Goal: Task Accomplishment & Management: Manage account settings

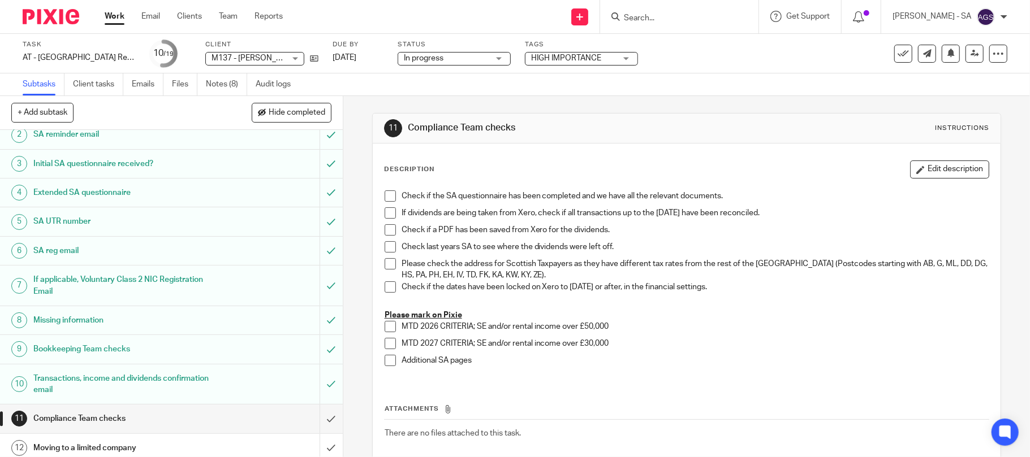
scroll to position [75, 0]
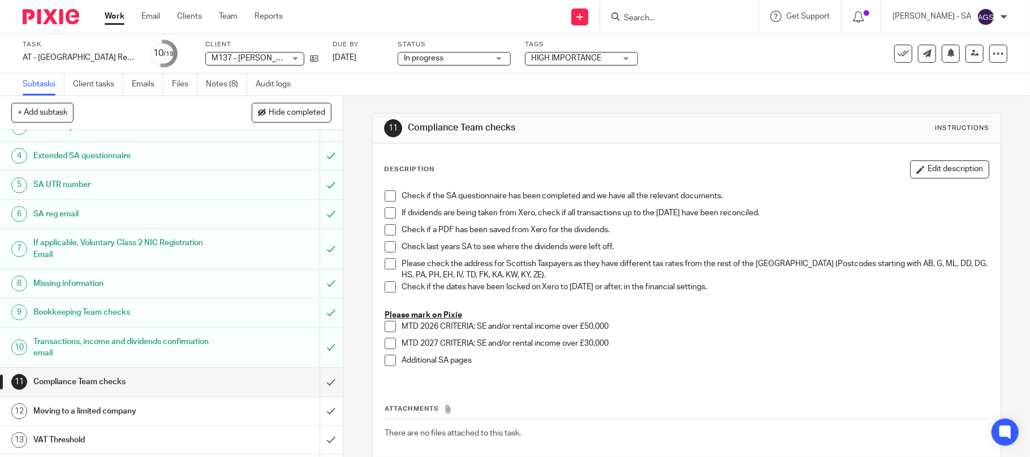
click at [76, 314] on h1 "Bookkeeping Team checks" at bounding box center [124, 312] width 183 height 17
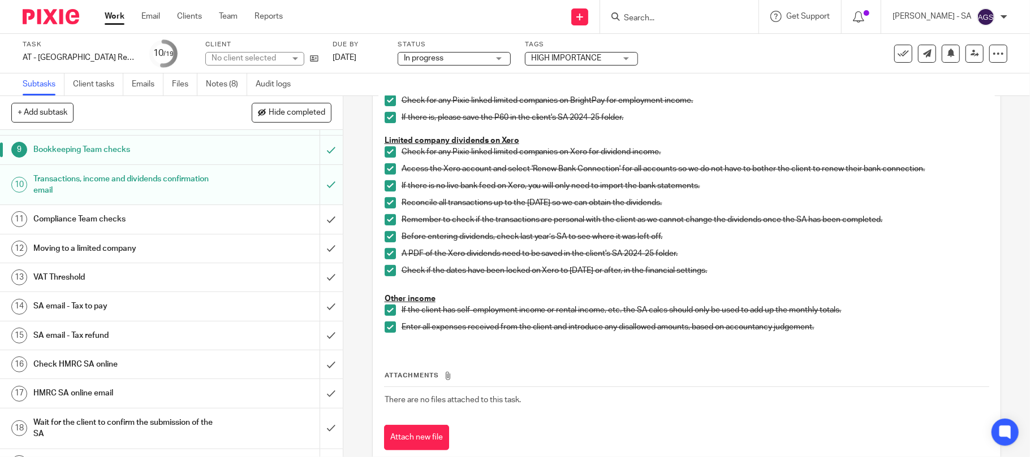
scroll to position [262, 0]
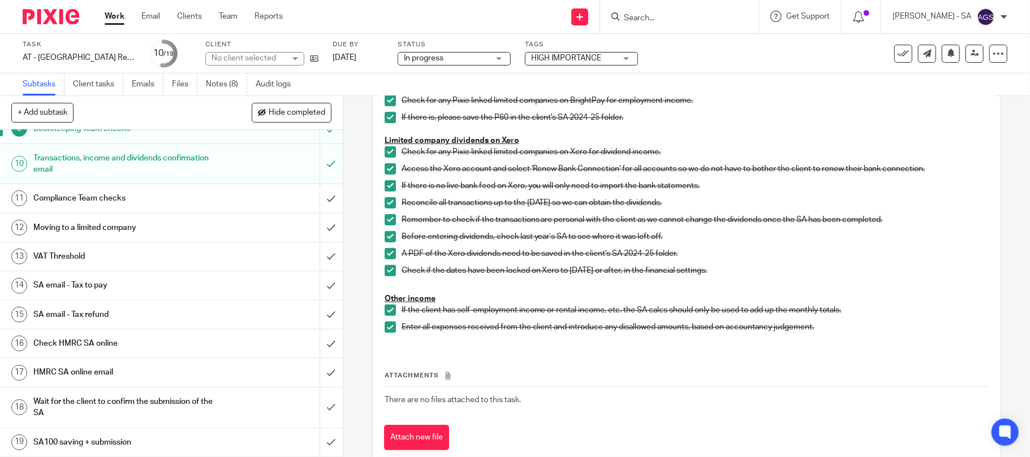
click at [91, 286] on h1 "SA email - Tax to pay" at bounding box center [124, 285] width 183 height 17
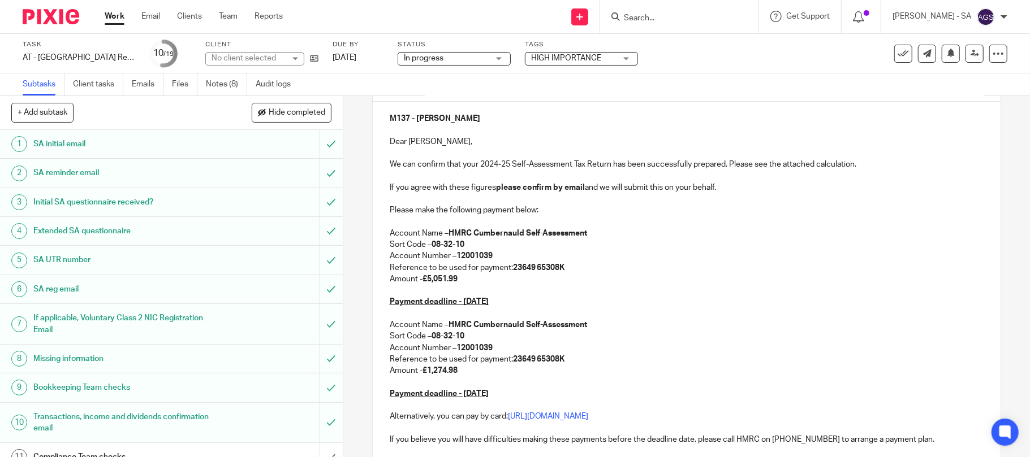
scroll to position [150, 0]
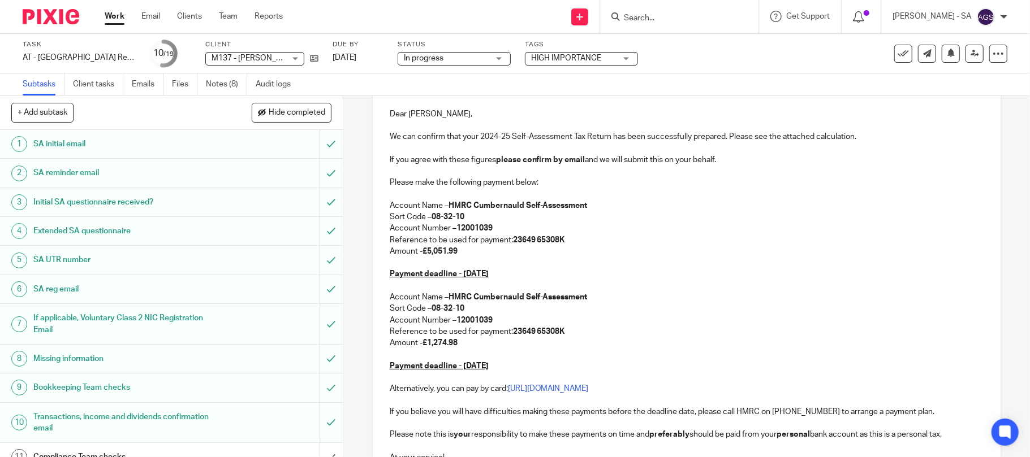
click at [464, 250] on p "Amount - £5,051.99" at bounding box center [687, 251] width 594 height 11
click at [430, 251] on p "Amount - £" at bounding box center [687, 251] width 594 height 11
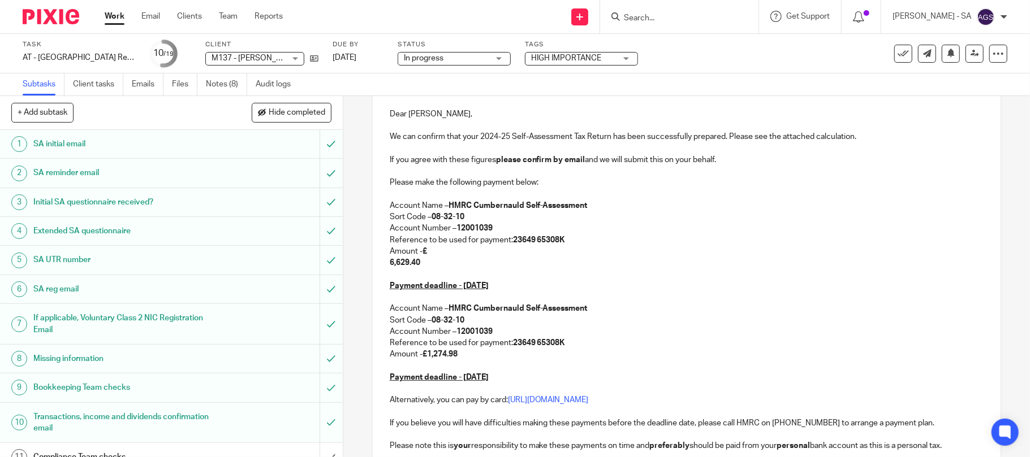
click at [381, 258] on div "M137 - JORDAN MITCHELL Dear Jordan, We can confirm that your 2024-25 Self-Asses…" at bounding box center [687, 290] width 628 height 433
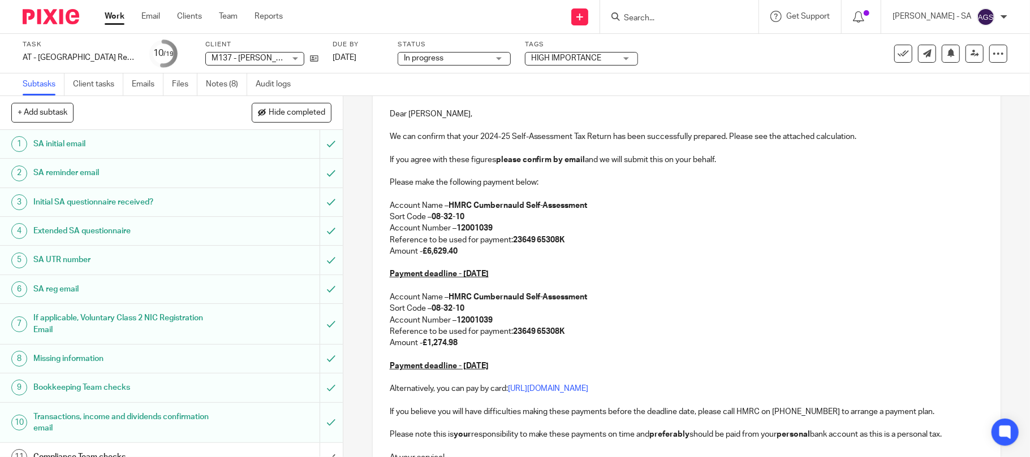
click at [458, 338] on p "Amount - £1,274.98" at bounding box center [687, 343] width 594 height 11
click at [422, 344] on strong "£" at bounding box center [424, 343] width 5 height 8
click at [621, 354] on p at bounding box center [687, 354] width 594 height 11
click at [423, 343] on strong "£1,406.45" at bounding box center [439, 343] width 35 height 8
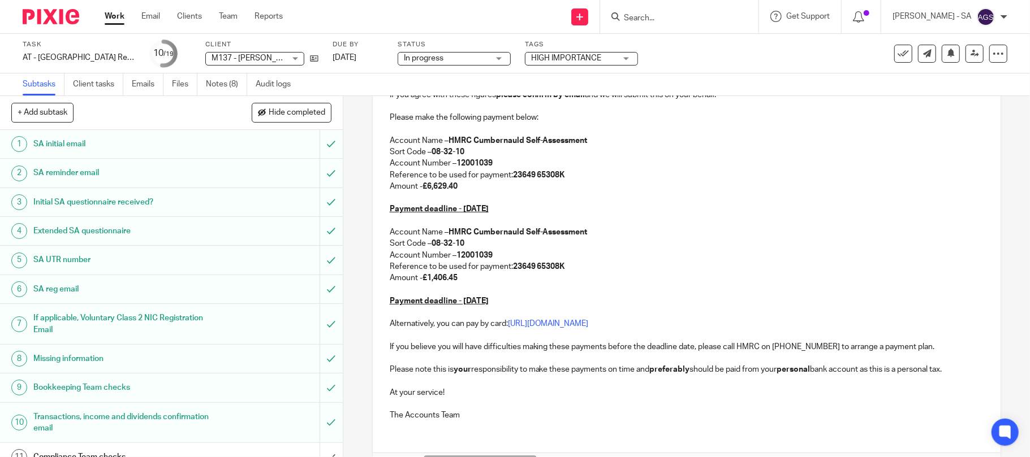
scroll to position [291, 0]
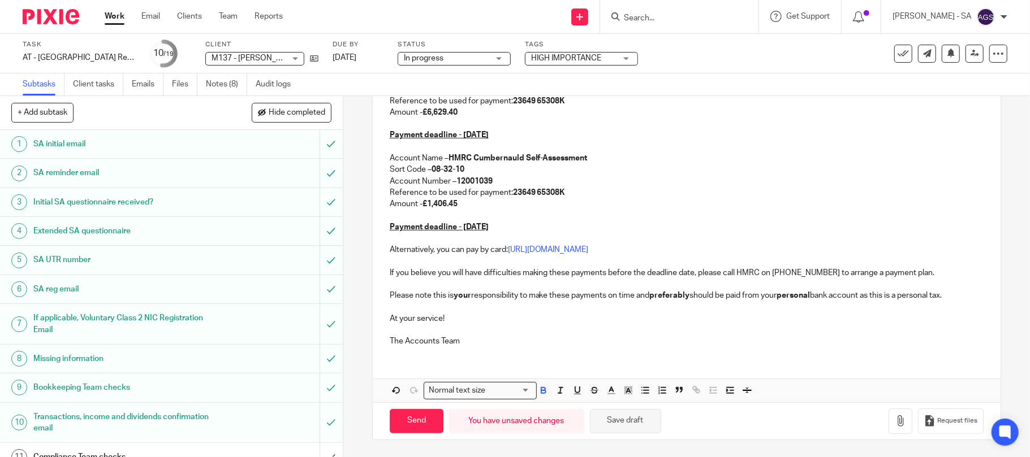
click at [622, 421] on button "Save draft" at bounding box center [625, 421] width 71 height 24
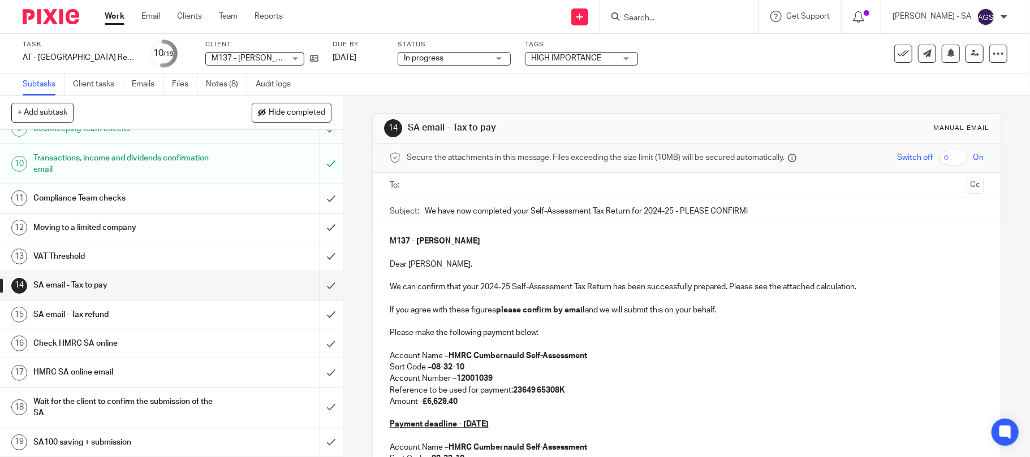
scroll to position [0, 0]
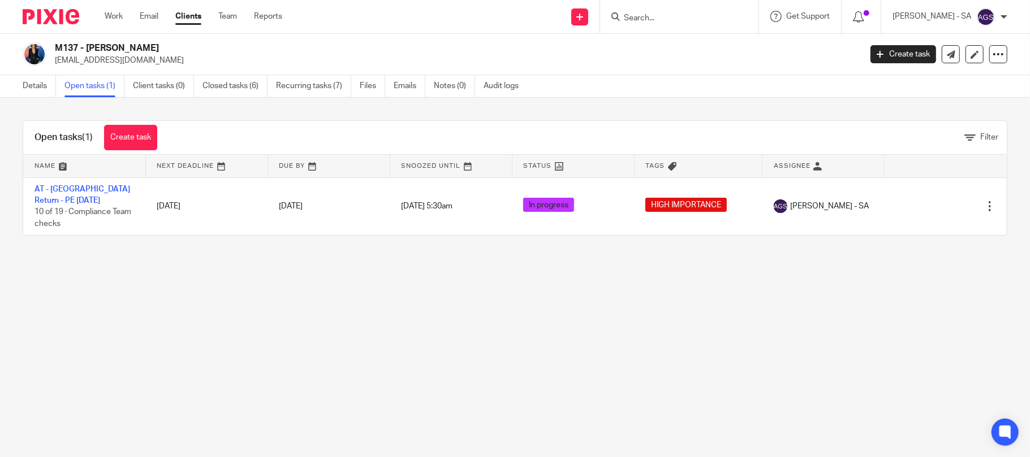
click at [655, 19] on input "Search" at bounding box center [674, 19] width 102 height 10
type input "B1"
click at [690, 46] on link at bounding box center [715, 49] width 191 height 26
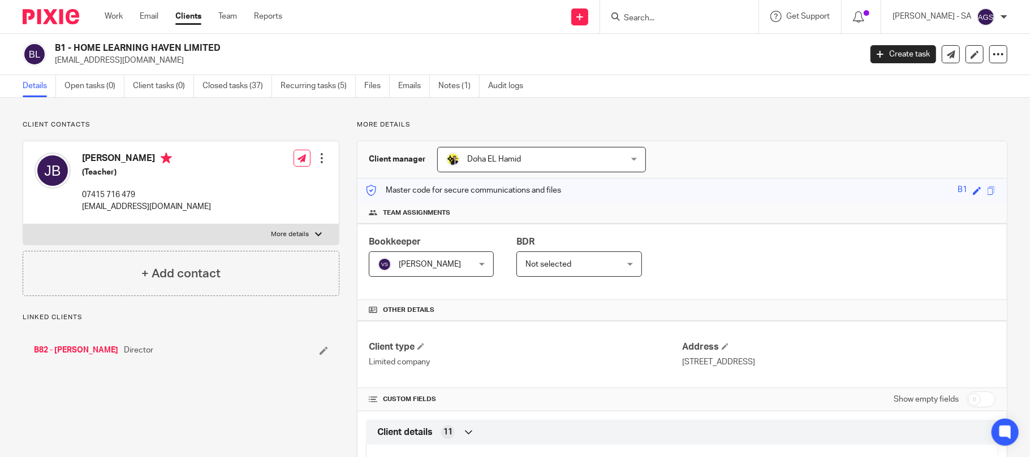
click at [66, 351] on link "B82 - [PERSON_NAME]" at bounding box center [76, 350] width 84 height 11
click at [93, 87] on link "Open tasks (1)" at bounding box center [94, 86] width 60 height 22
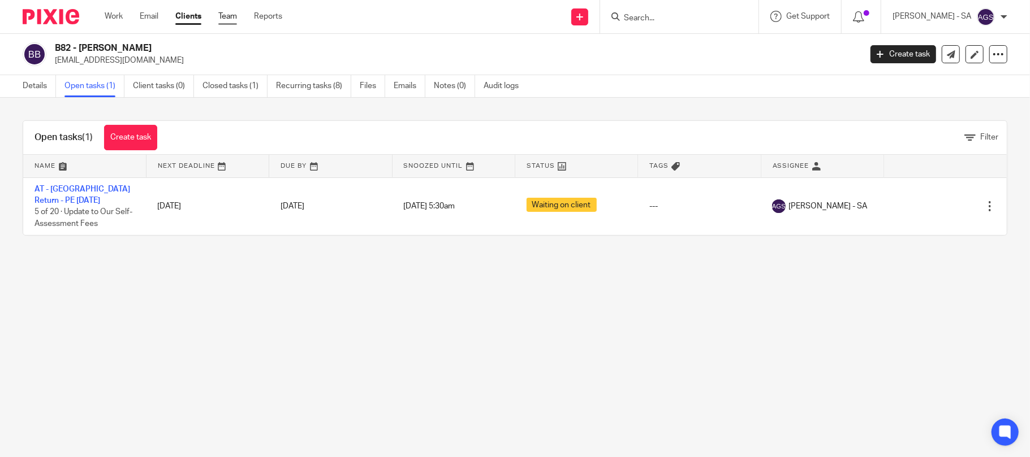
click at [225, 14] on link "Team" at bounding box center [227, 16] width 19 height 11
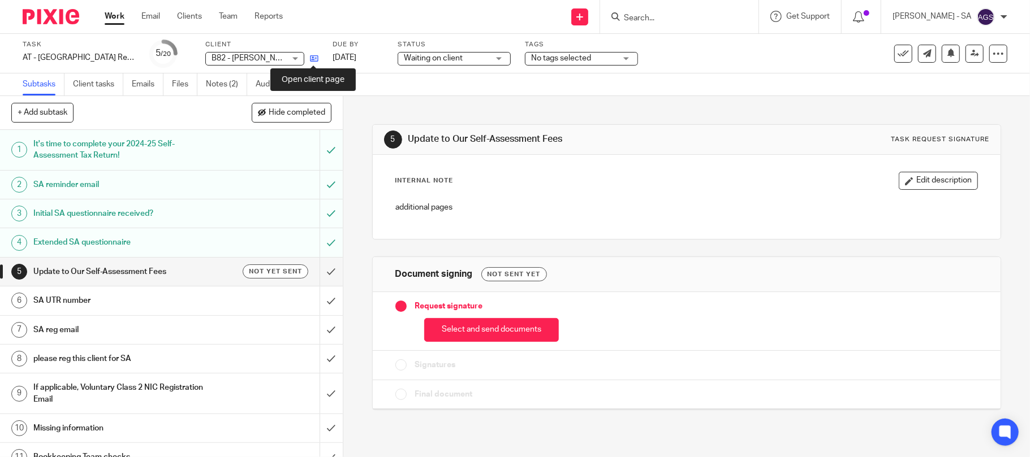
click at [310, 61] on icon at bounding box center [314, 58] width 8 height 8
click at [218, 66] on div "Client B82 - [PERSON_NAME] B82 - [PERSON_NAME] No client selected 11:11 MANAGEM…" at bounding box center [261, 53] width 113 height 27
click at [216, 85] on link "Notes (2)" at bounding box center [226, 85] width 41 height 22
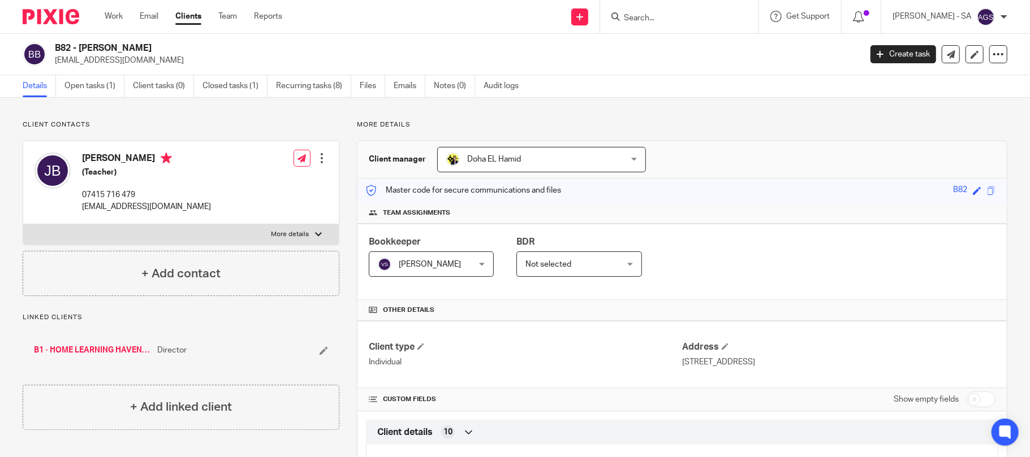
drag, startPoint x: 138, startPoint y: 161, endPoint x: 83, endPoint y: 161, distance: 55.4
click at [83, 161] on h4 "[PERSON_NAME]" at bounding box center [146, 160] width 129 height 14
copy h4 "[PERSON_NAME]"
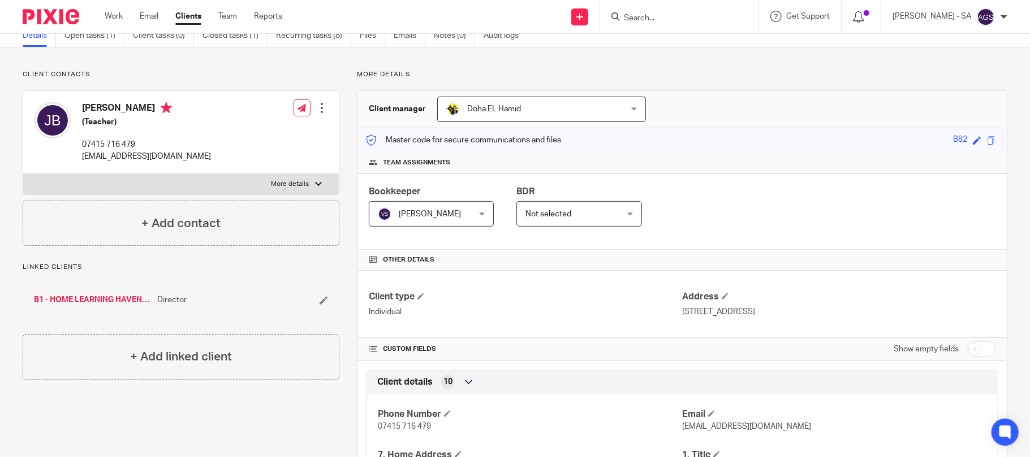
scroll to position [226, 0]
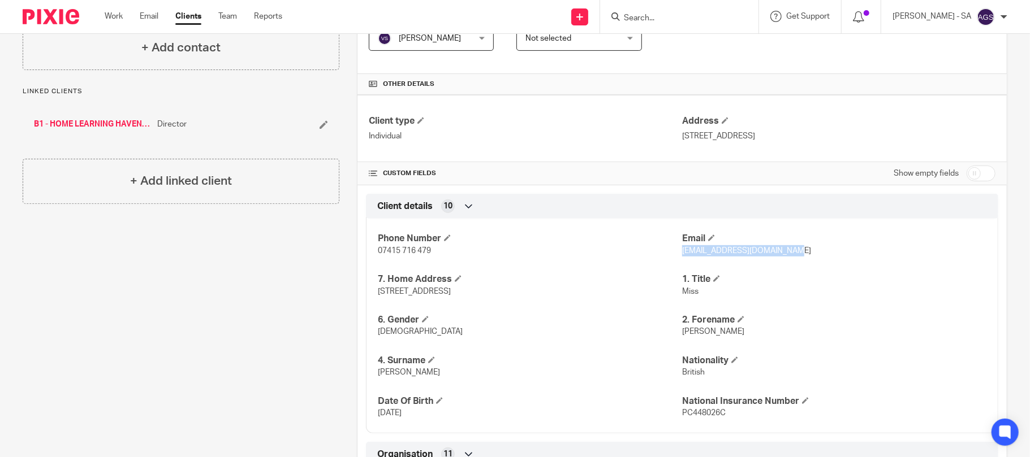
drag, startPoint x: 783, startPoint y: 252, endPoint x: 674, endPoint y: 256, distance: 109.2
click at [682, 256] on p "jade@homelearninghaven.com" at bounding box center [834, 250] width 304 height 11
copy span "jade@homelearninghaven.com"
drag, startPoint x: 428, startPoint y: 252, endPoint x: 376, endPoint y: 260, distance: 52.6
click at [376, 260] on div "Phone Number 07415 716 479 Email jade@homelearninghaven.com 7. Home Address 9 C…" at bounding box center [682, 321] width 632 height 223
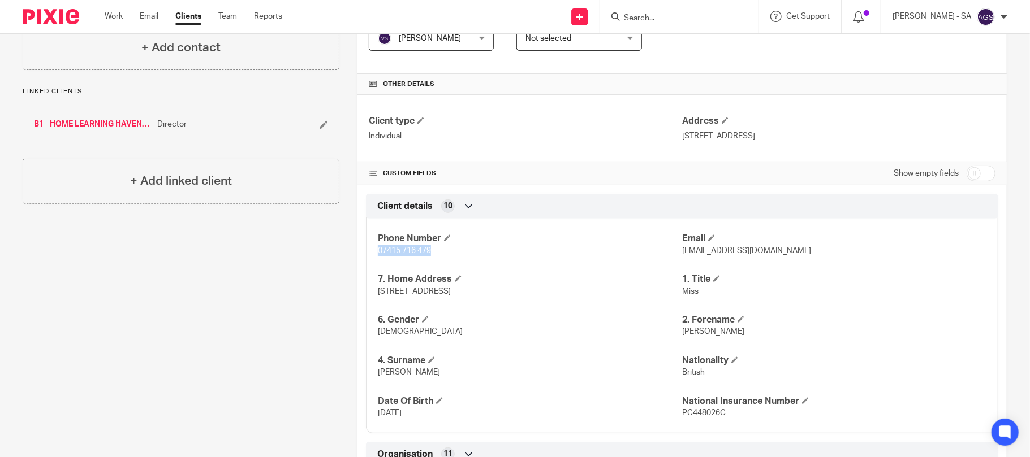
copy span "07415 716 479"
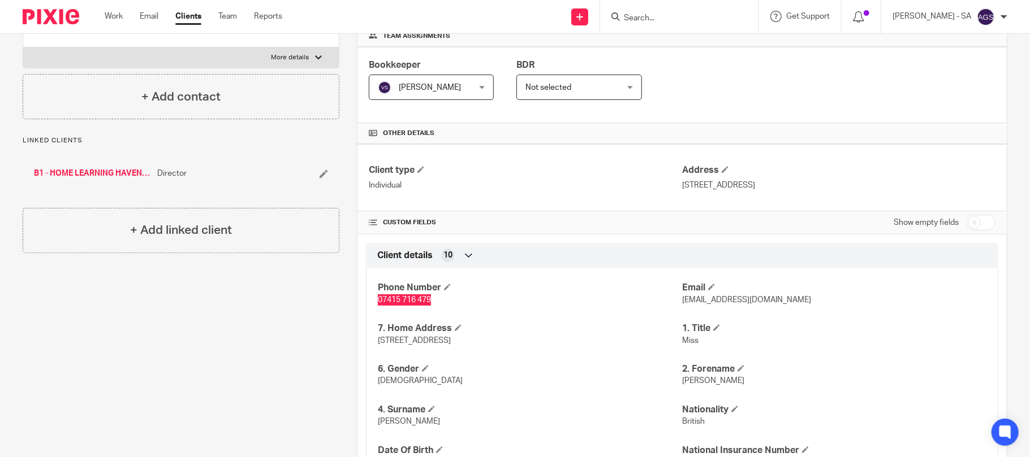
scroll to position [75, 0]
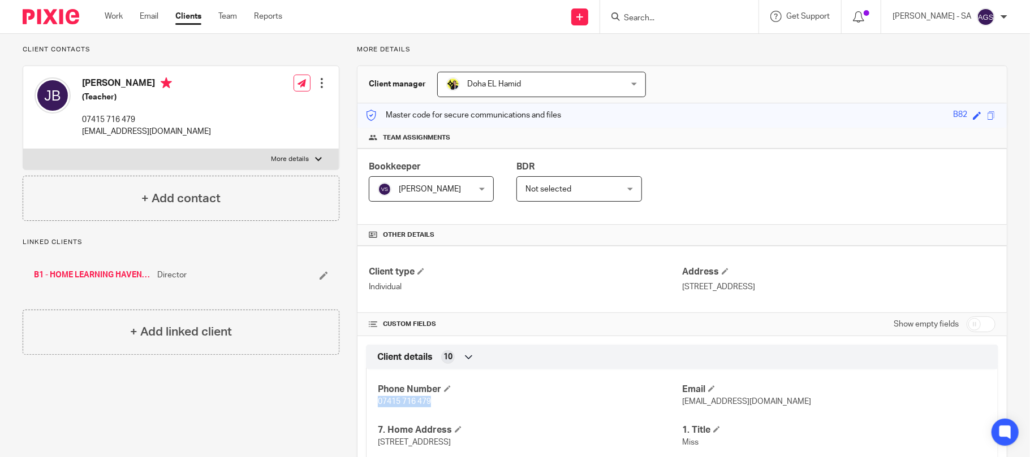
drag, startPoint x: 805, startPoint y: 286, endPoint x: 675, endPoint y: 288, distance: 130.6
click at [682, 288] on p "9 Champions Walk, London, E20 1DA" at bounding box center [838, 287] width 313 height 11
copy p "9 Champions Walk, London, E20 1DA"
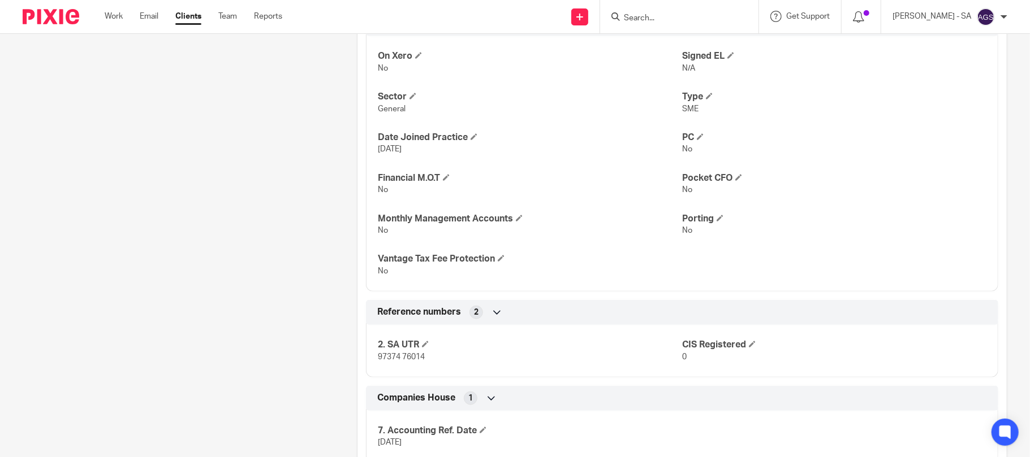
scroll to position [731, 0]
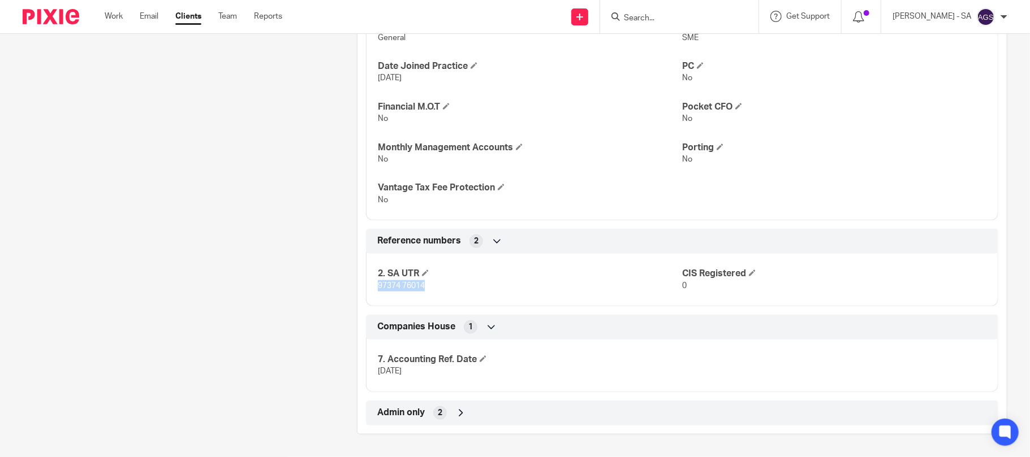
drag, startPoint x: 422, startPoint y: 284, endPoint x: 366, endPoint y: 290, distance: 55.7
click at [366, 290] on div "2. SA UTR 97374 76014 CIS Registered 0" at bounding box center [682, 275] width 632 height 61
copy span "97374 76014"
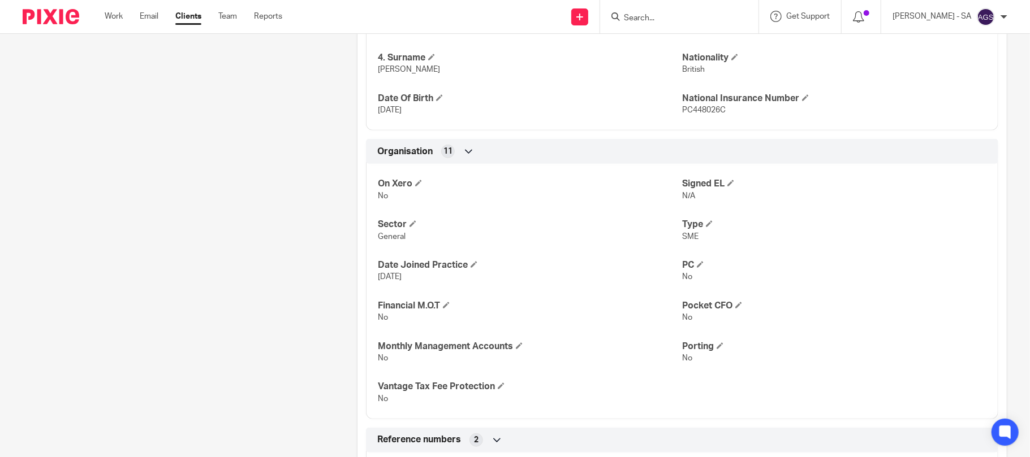
scroll to position [505, 0]
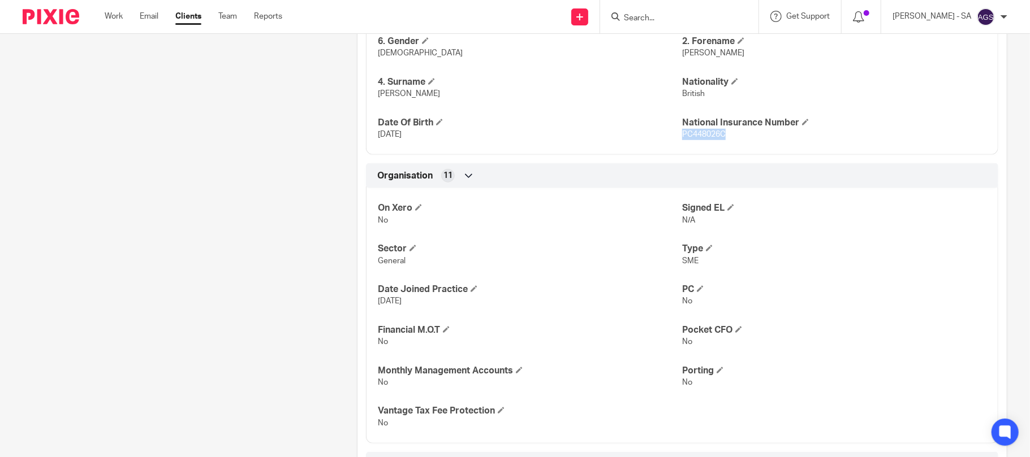
drag, startPoint x: 718, startPoint y: 137, endPoint x: 675, endPoint y: 143, distance: 43.9
click at [675, 143] on div "Phone Number 07415 716 479 Email jade@homelearninghaven.com 7. Home Address 9 C…" at bounding box center [682, 43] width 632 height 223
copy span "PC448026C"
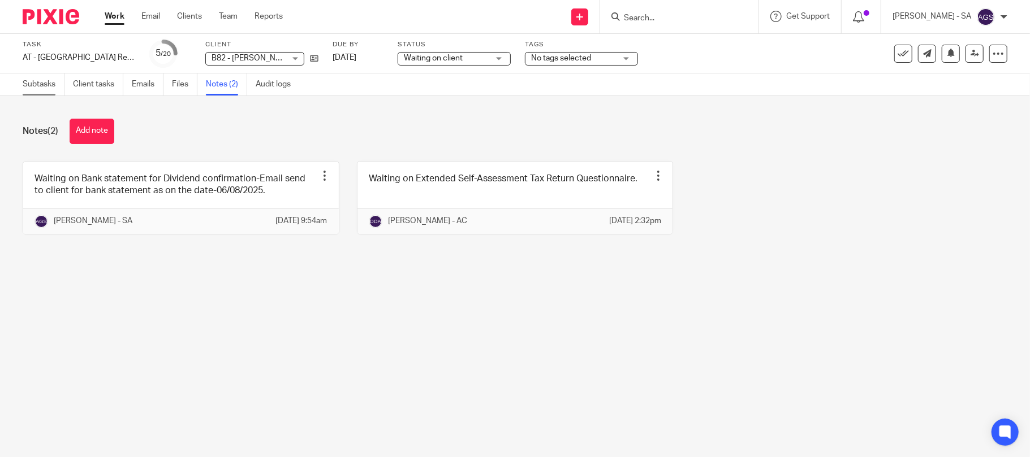
click at [37, 84] on link "Subtasks" at bounding box center [44, 85] width 42 height 22
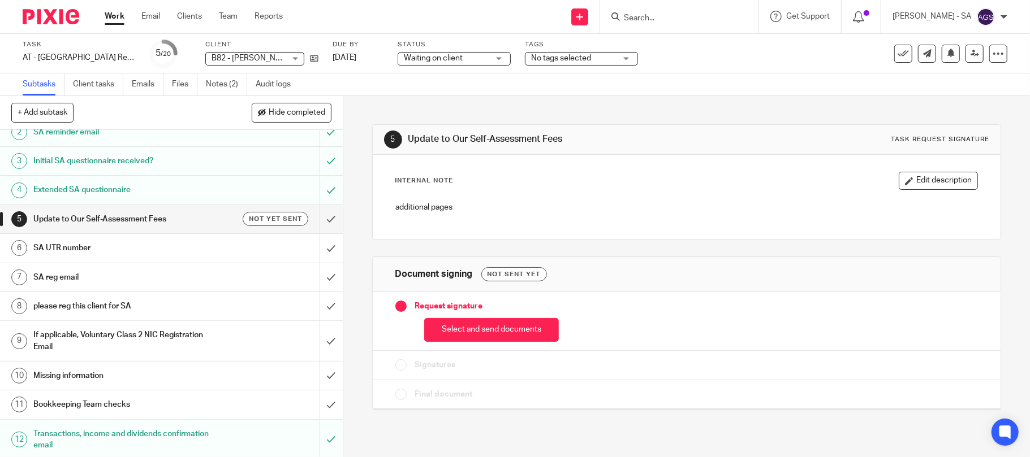
scroll to position [75, 0]
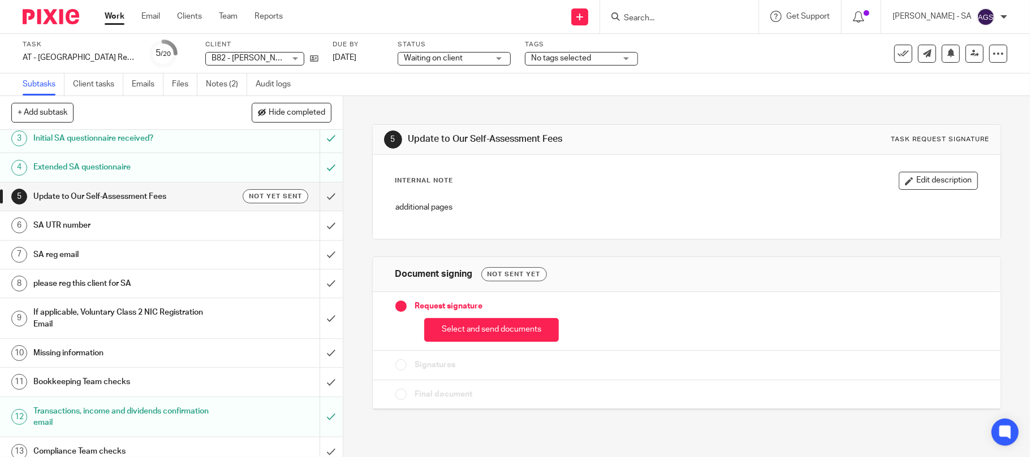
click at [95, 378] on h1 "Bookkeeping Team checks" at bounding box center [124, 382] width 183 height 17
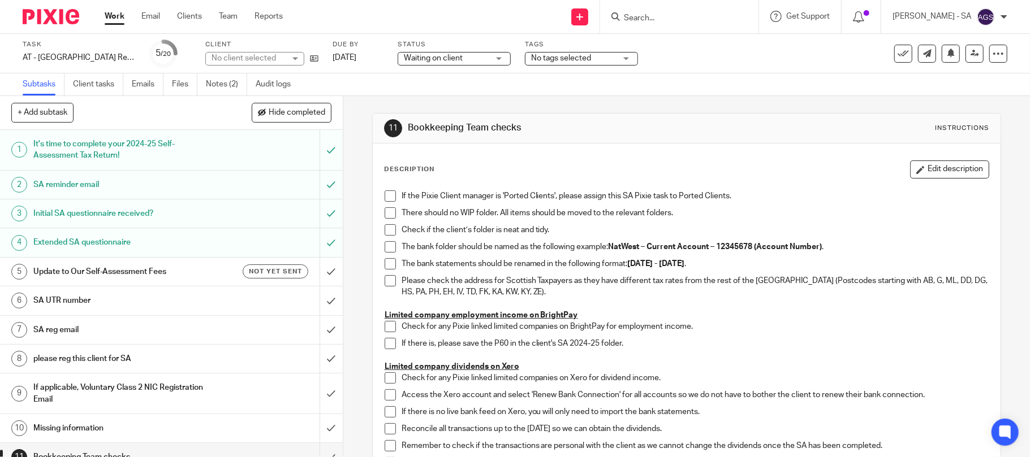
click at [385, 195] on span at bounding box center [390, 196] width 11 height 11
click at [387, 214] on span at bounding box center [390, 213] width 11 height 11
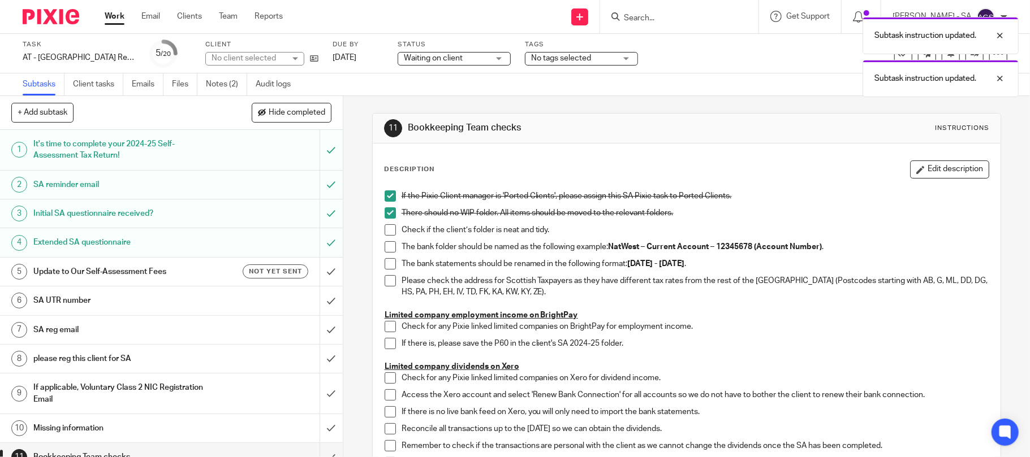
click at [385, 229] on span at bounding box center [390, 229] width 11 height 11
click at [385, 244] on span at bounding box center [390, 246] width 11 height 11
click at [385, 265] on span at bounding box center [390, 263] width 11 height 11
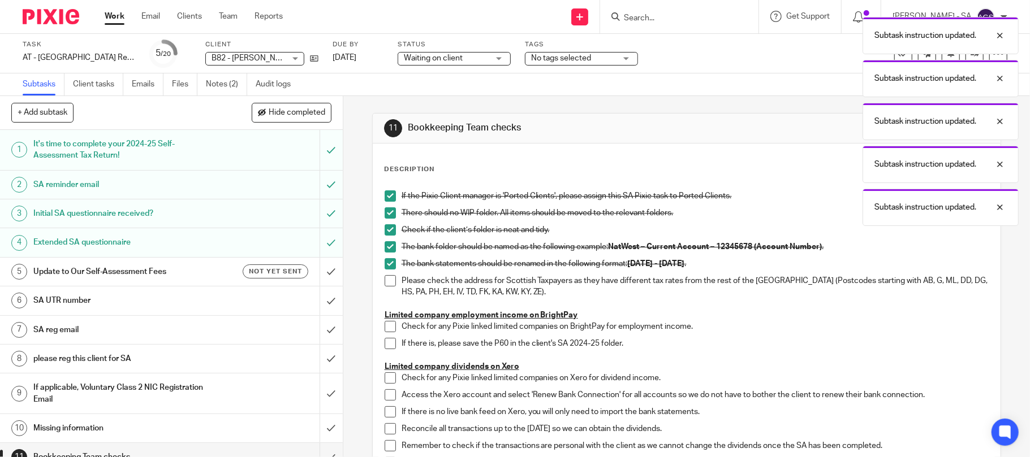
click at [385, 283] on span at bounding box center [390, 280] width 11 height 11
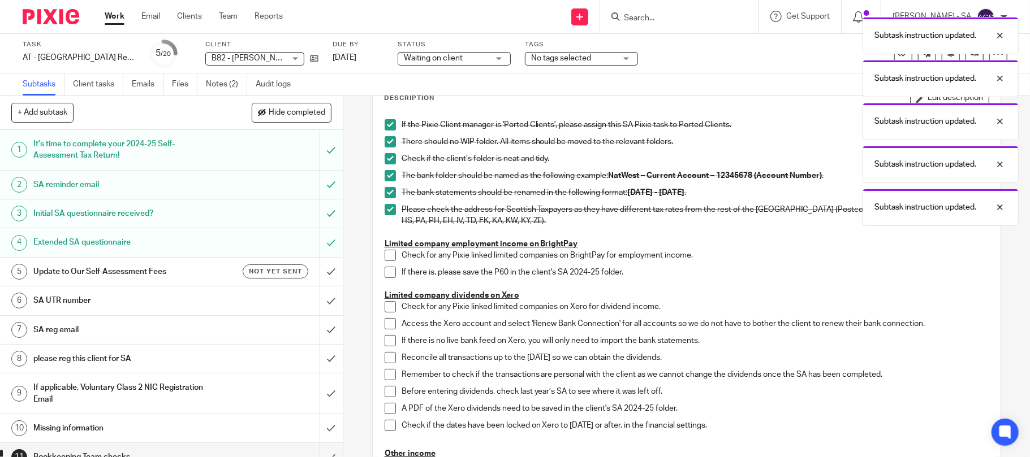
scroll to position [150, 0]
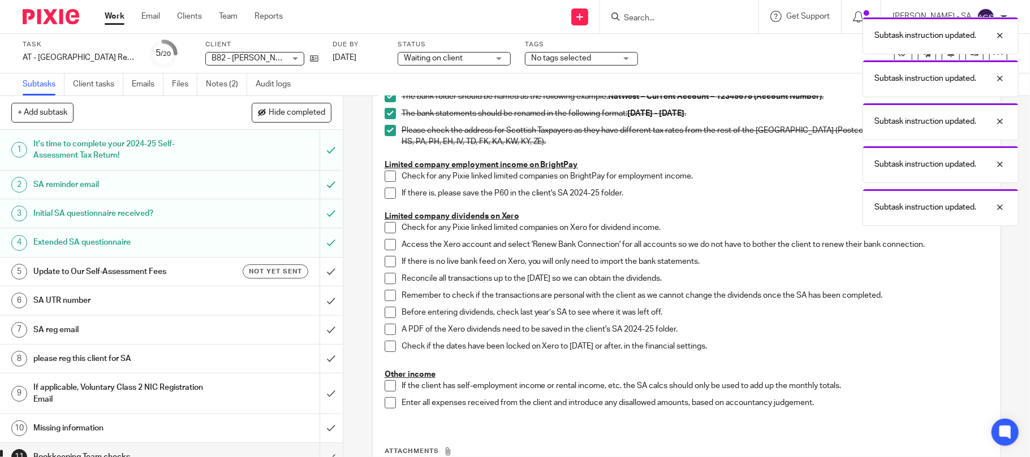
click at [389, 176] on span at bounding box center [390, 176] width 11 height 11
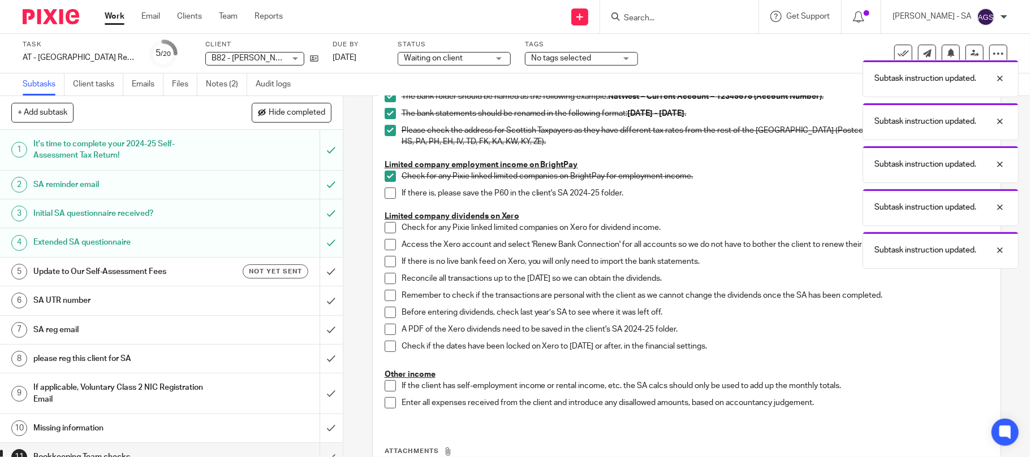
click at [387, 192] on span at bounding box center [390, 193] width 11 height 11
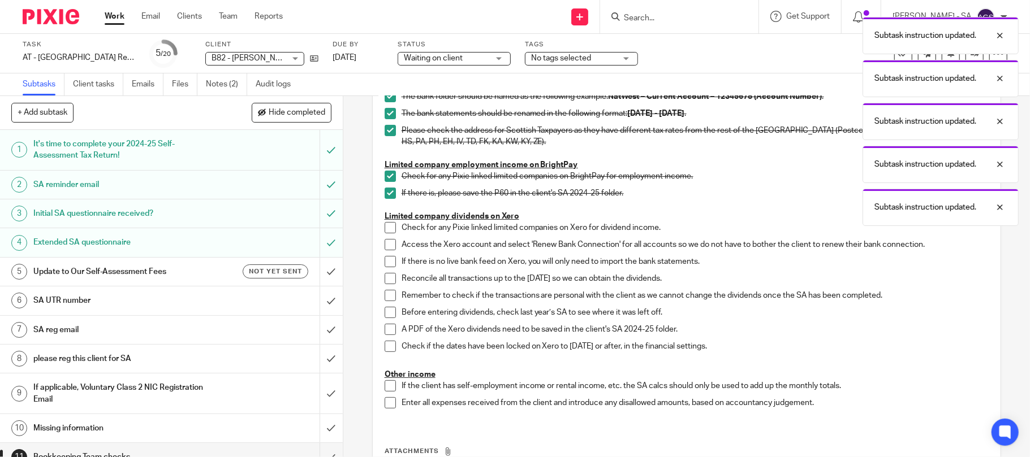
click at [387, 228] on span at bounding box center [390, 227] width 11 height 11
click at [386, 245] on span at bounding box center [390, 244] width 11 height 11
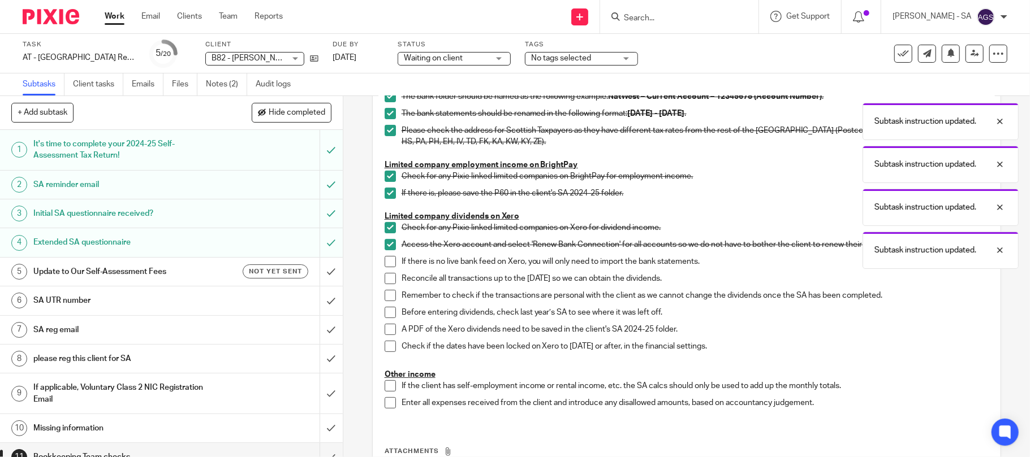
click at [386, 254] on li "Access the Xero account and select 'Renew Bank Connection' for all accounts so …" at bounding box center [687, 247] width 605 height 17
click at [385, 265] on span at bounding box center [390, 261] width 11 height 11
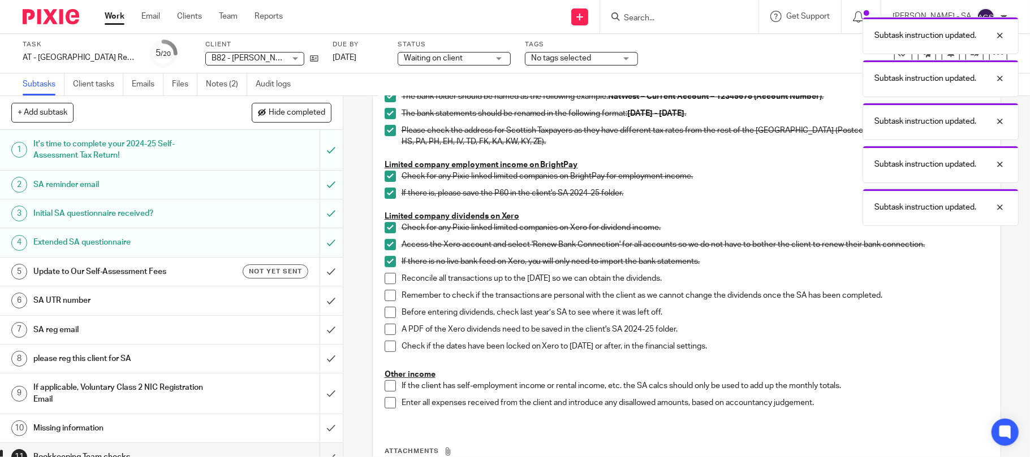
click at [385, 274] on span at bounding box center [390, 278] width 11 height 11
click at [385, 292] on span at bounding box center [390, 295] width 11 height 11
drag, startPoint x: 386, startPoint y: 316, endPoint x: 385, endPoint y: 321, distance: 5.7
click at [386, 317] on span at bounding box center [390, 312] width 11 height 11
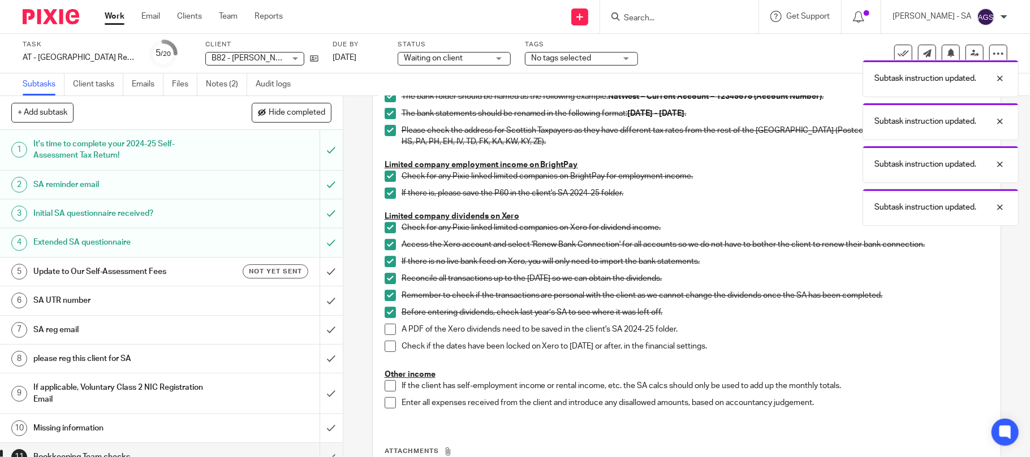
drag, startPoint x: 385, startPoint y: 326, endPoint x: 385, endPoint y: 335, distance: 8.5
click at [385, 327] on span at bounding box center [390, 329] width 11 height 11
click at [385, 340] on ul "Access the Xero account and select 'Renew Bank Connection' for all accounts so …" at bounding box center [687, 298] width 605 height 119
click at [386, 354] on li "Check if the dates have been locked on Xero to 05th April 2025 or after, in the…" at bounding box center [687, 349] width 605 height 17
click at [386, 347] on span at bounding box center [390, 346] width 11 height 11
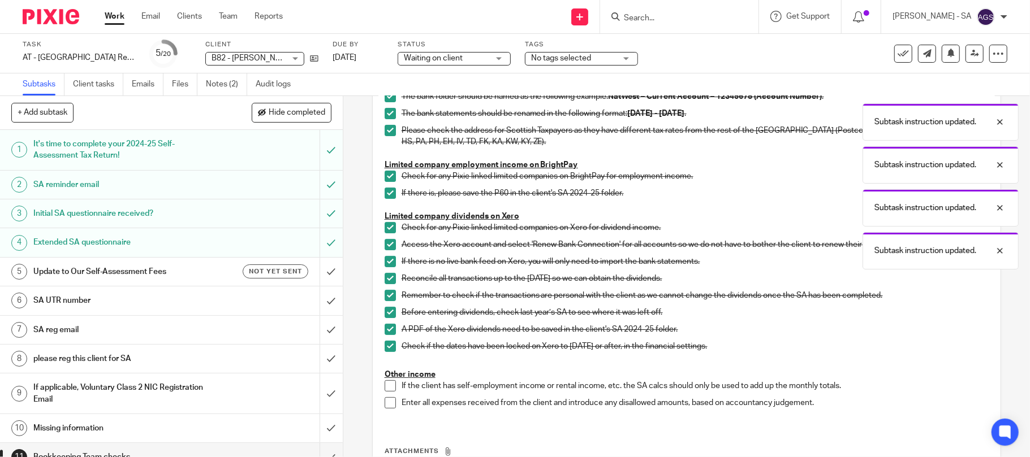
click at [385, 387] on span at bounding box center [390, 386] width 11 height 11
click at [385, 404] on span at bounding box center [390, 403] width 11 height 11
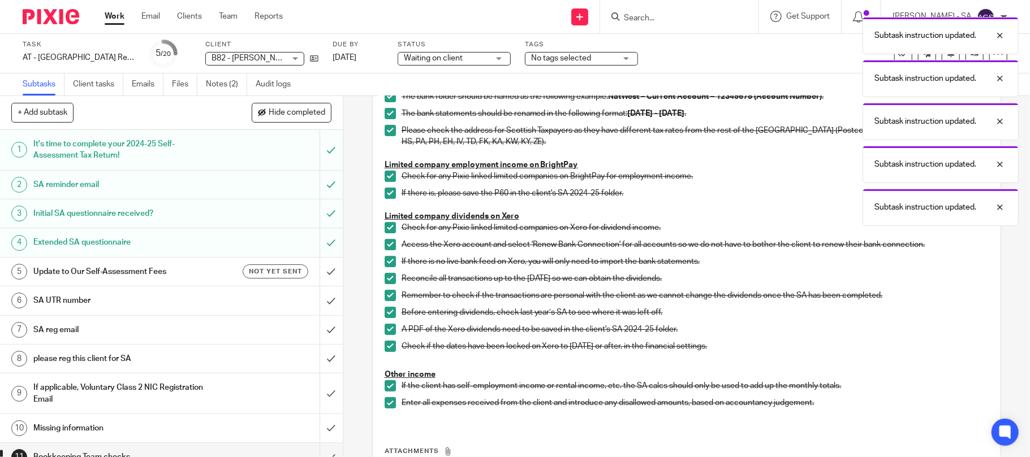
scroll to position [254, 0]
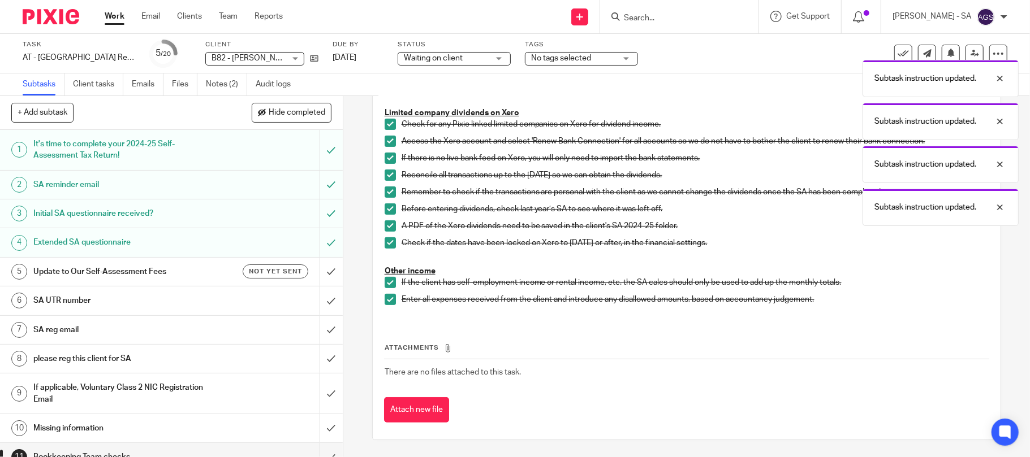
click at [128, 269] on h1 "Update to Our Self-Assessment Fees" at bounding box center [124, 272] width 183 height 17
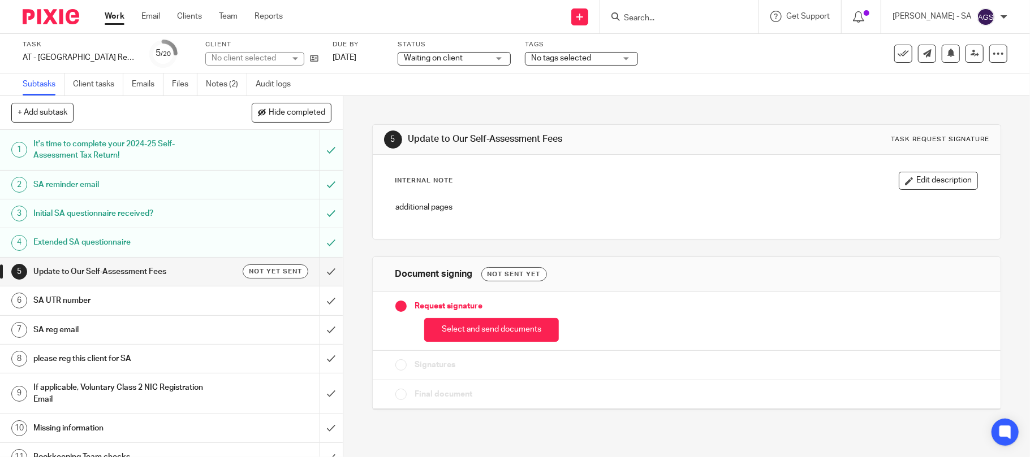
click at [211, 309] on div "SA UTR number" at bounding box center [170, 300] width 275 height 17
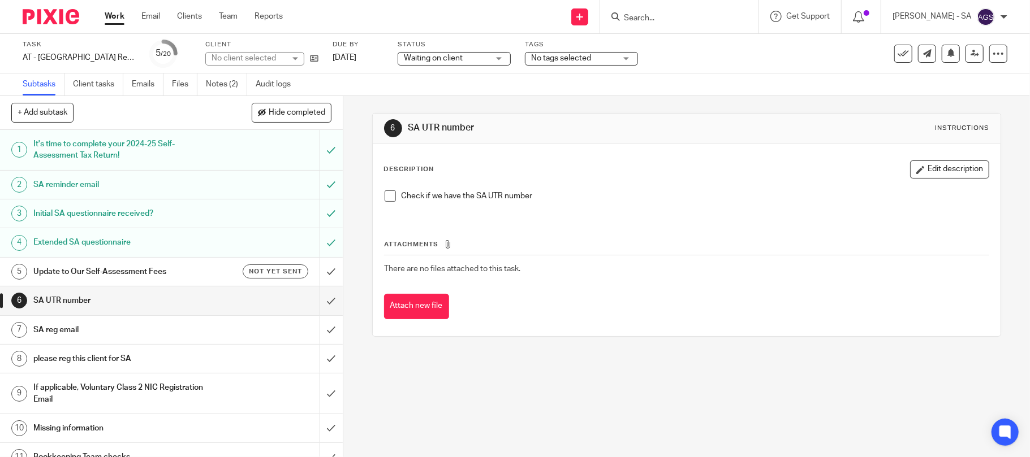
click at [222, 335] on div "SA reg email" at bounding box center [170, 330] width 275 height 17
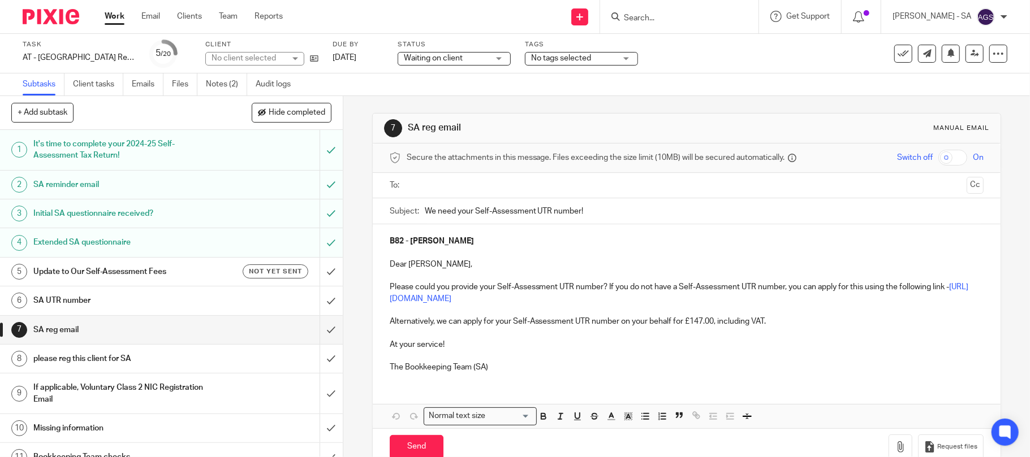
click at [234, 362] on div "please reg this client for SA" at bounding box center [170, 359] width 275 height 17
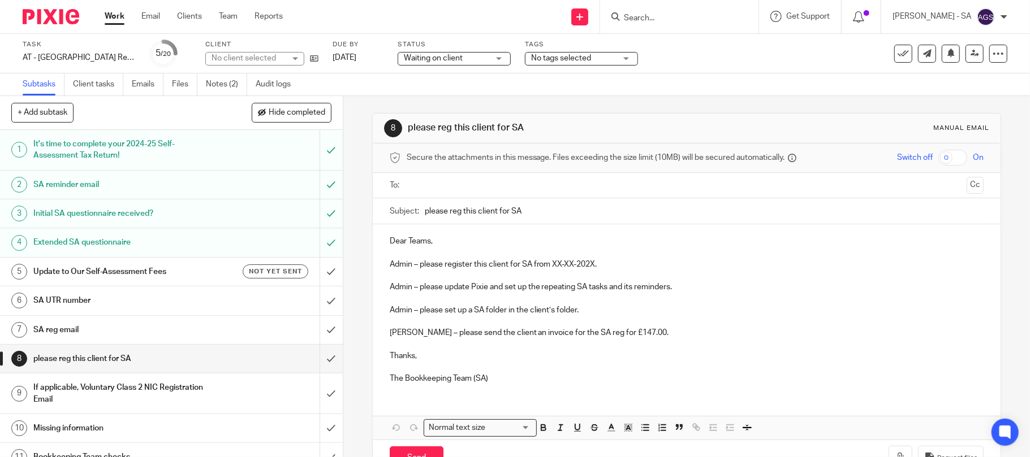
click at [243, 401] on div "If applicable, Voluntary Class 2 NIC Registration Email" at bounding box center [170, 393] width 275 height 29
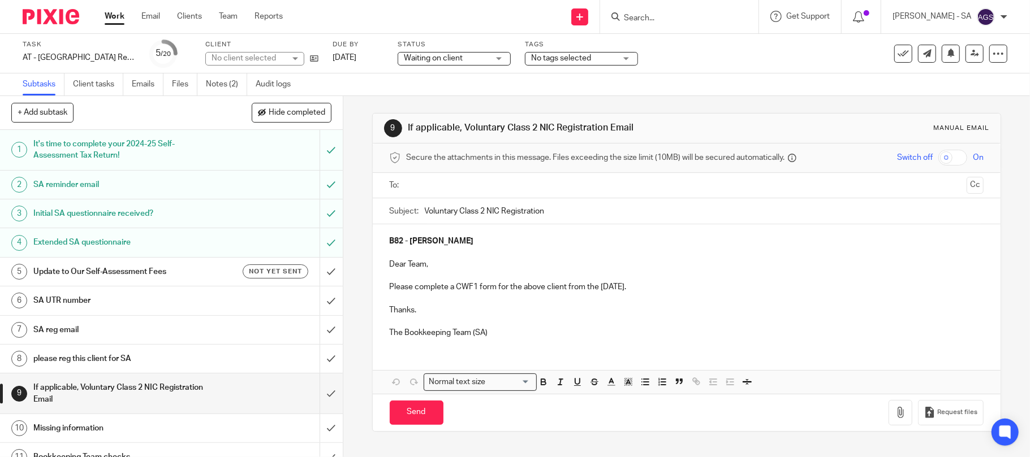
click at [248, 426] on div "Missing information" at bounding box center [170, 428] width 275 height 17
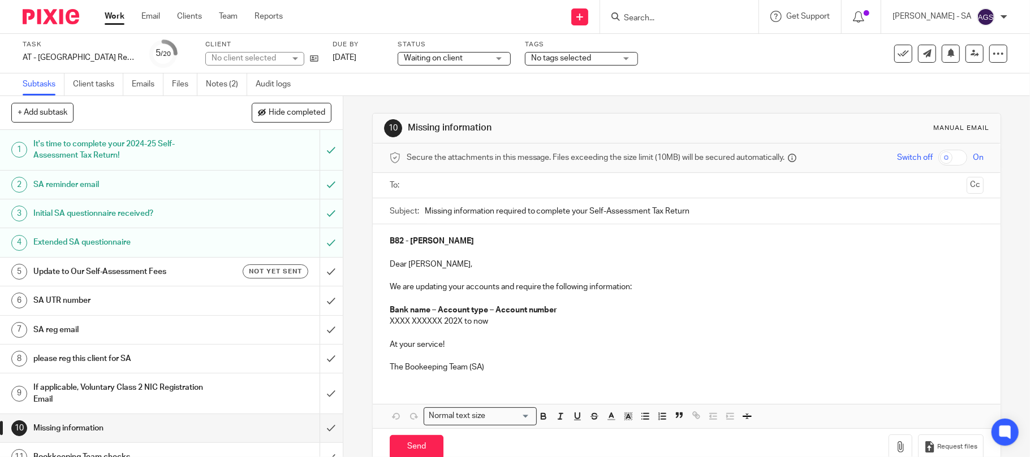
scroll to position [150, 0]
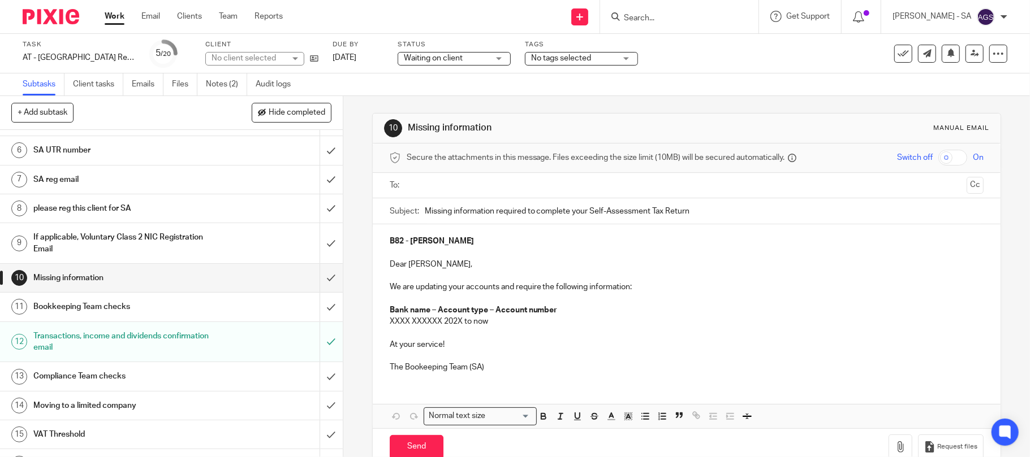
click at [137, 316] on h1 "Bookkeeping Team checks" at bounding box center [124, 307] width 183 height 17
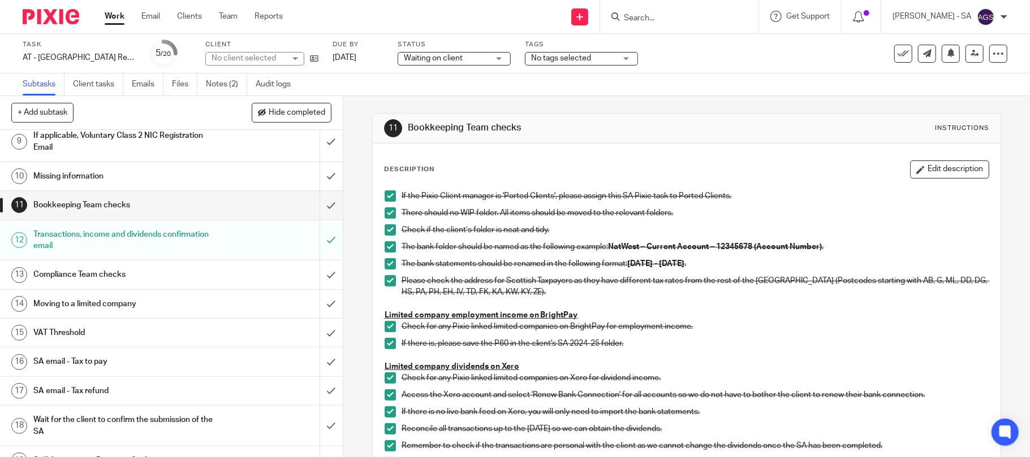
scroll to position [226, 0]
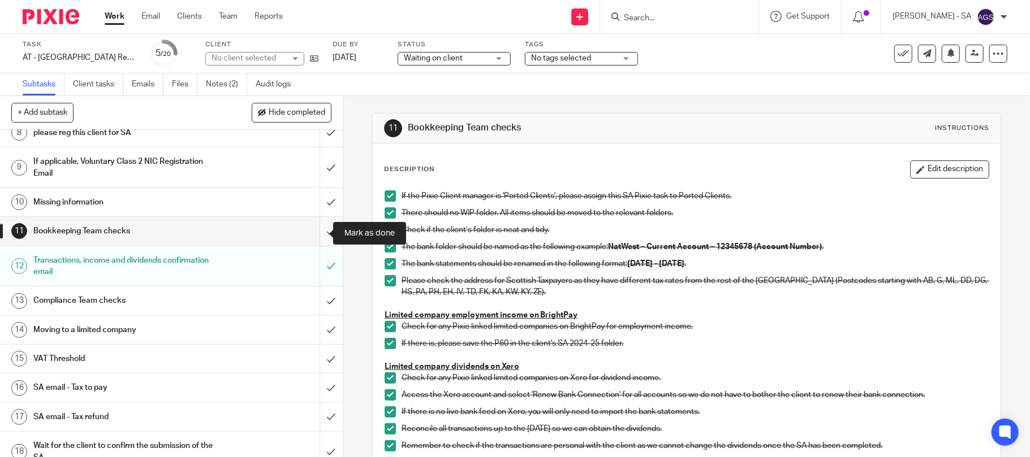
click at [317, 229] on input "submit" at bounding box center [171, 231] width 343 height 28
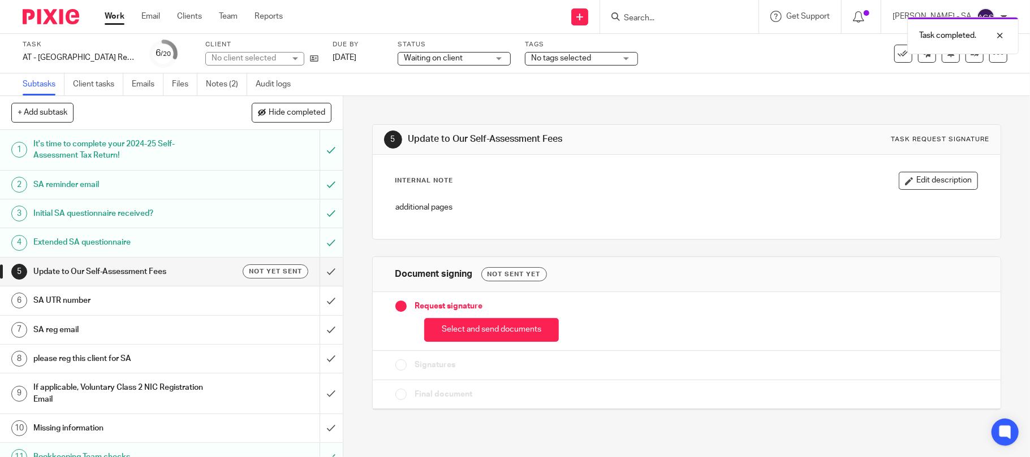
click at [290, 303] on div "SA UTR number" at bounding box center [170, 300] width 275 height 17
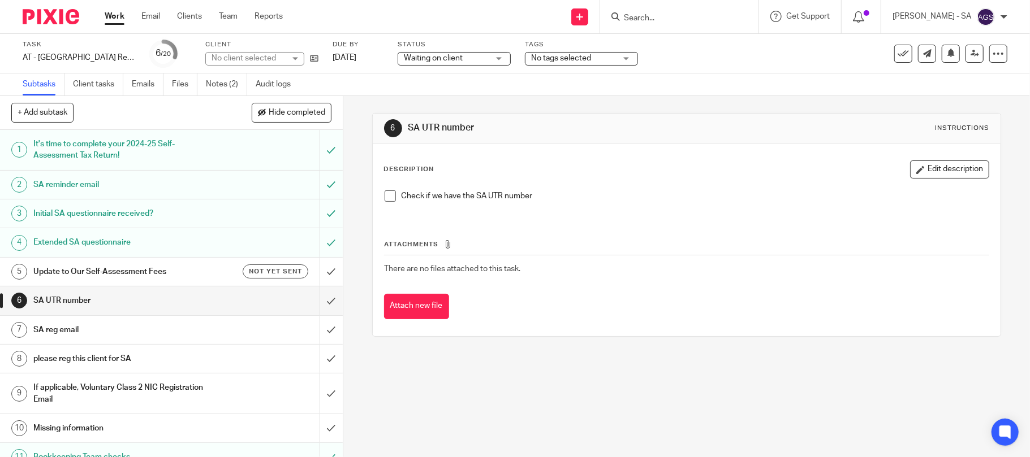
click at [386, 193] on span at bounding box center [390, 196] width 11 height 11
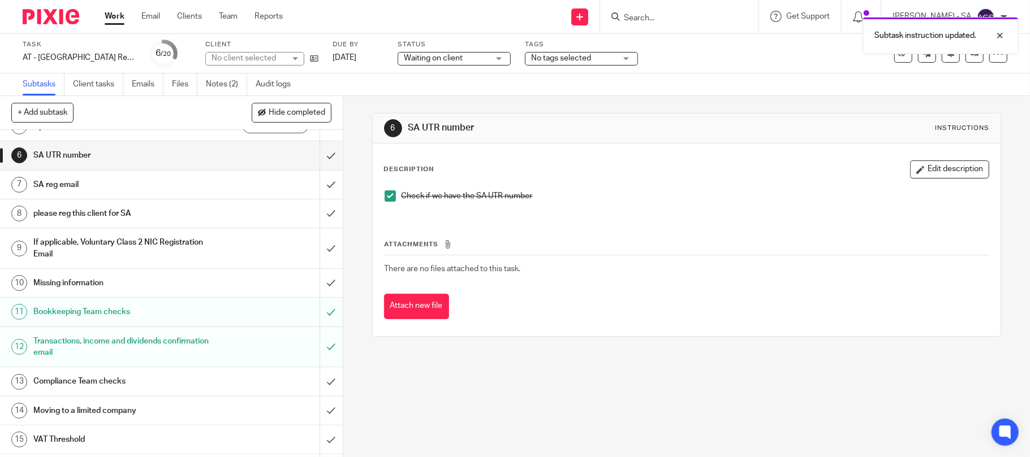
scroll to position [150, 0]
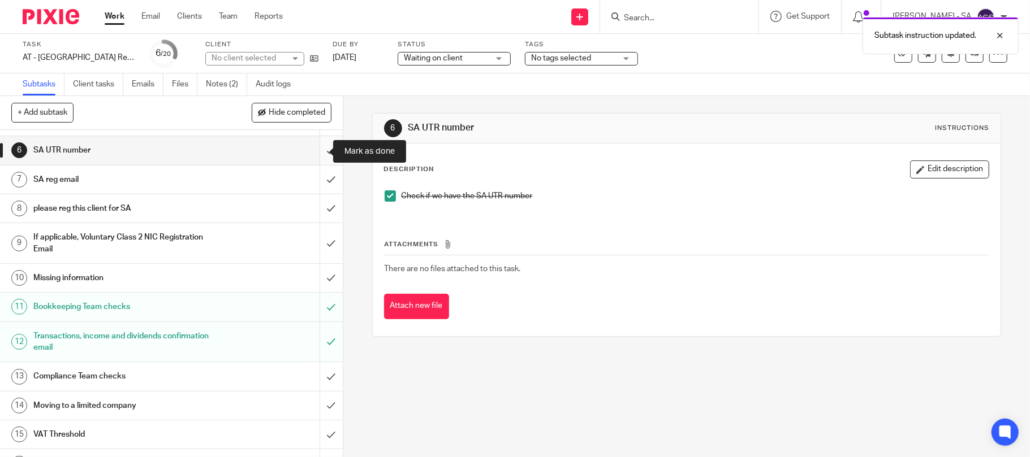
click at [311, 148] on input "submit" at bounding box center [171, 150] width 343 height 28
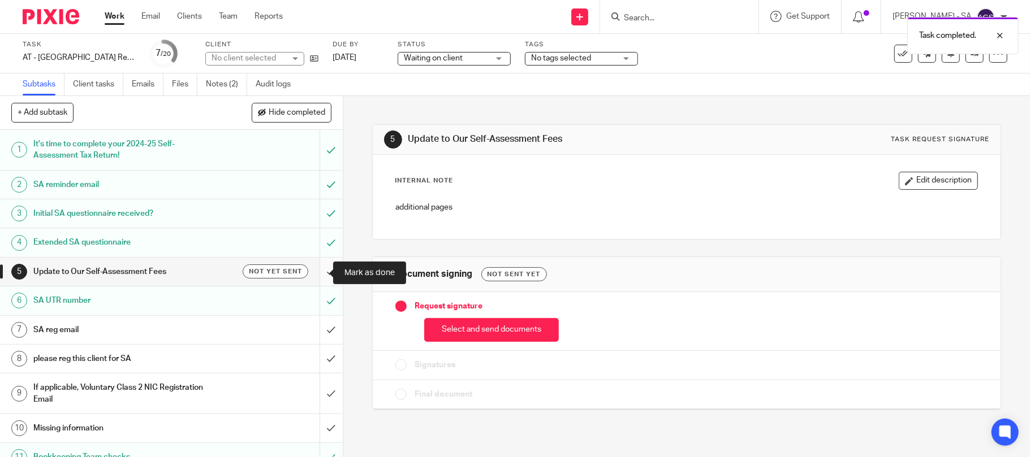
click at [323, 273] on input "submit" at bounding box center [171, 272] width 343 height 28
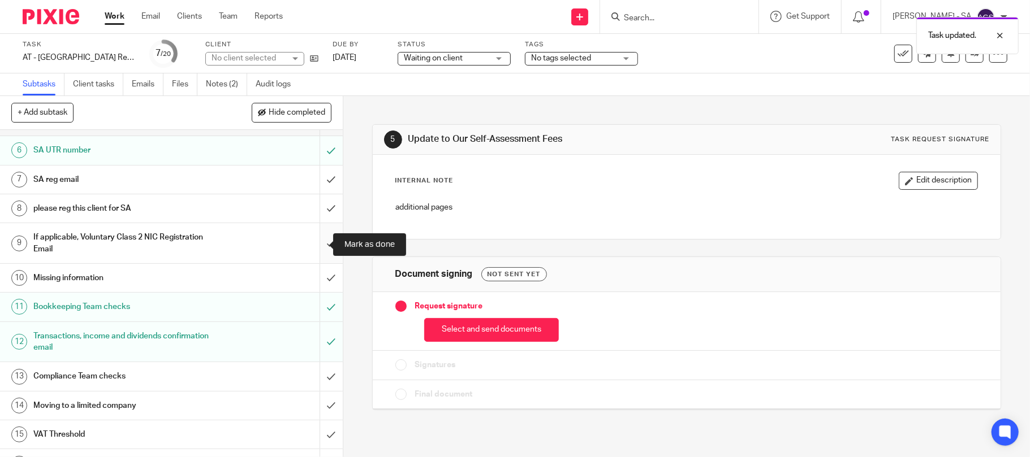
click at [311, 250] on input "submit" at bounding box center [171, 243] width 343 height 40
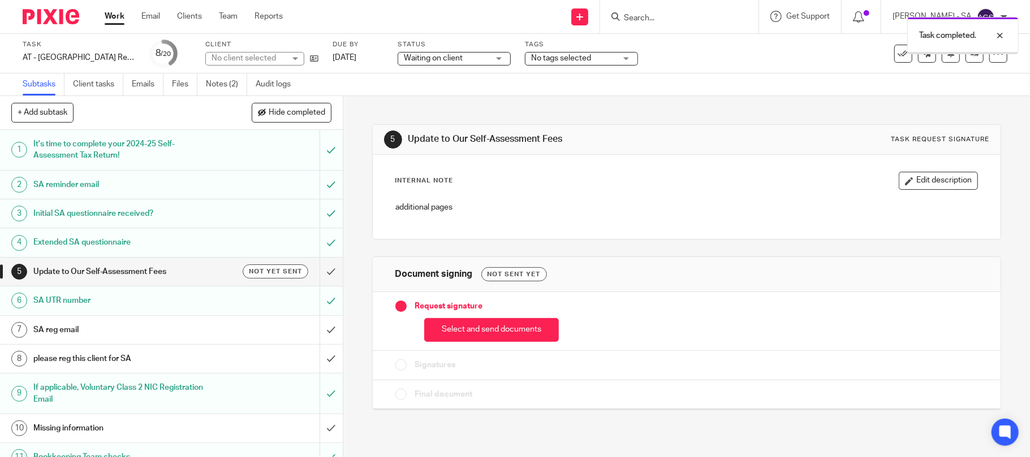
scroll to position [150, 0]
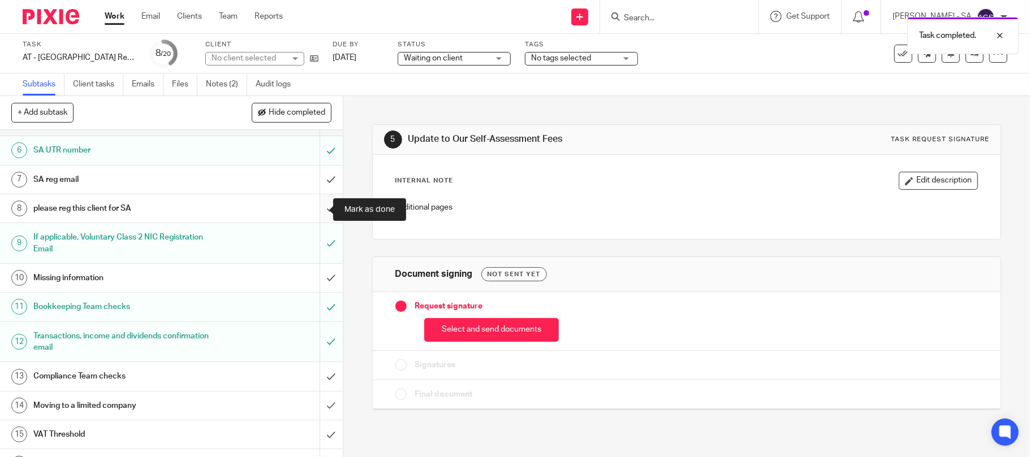
click at [306, 207] on input "submit" at bounding box center [171, 209] width 343 height 28
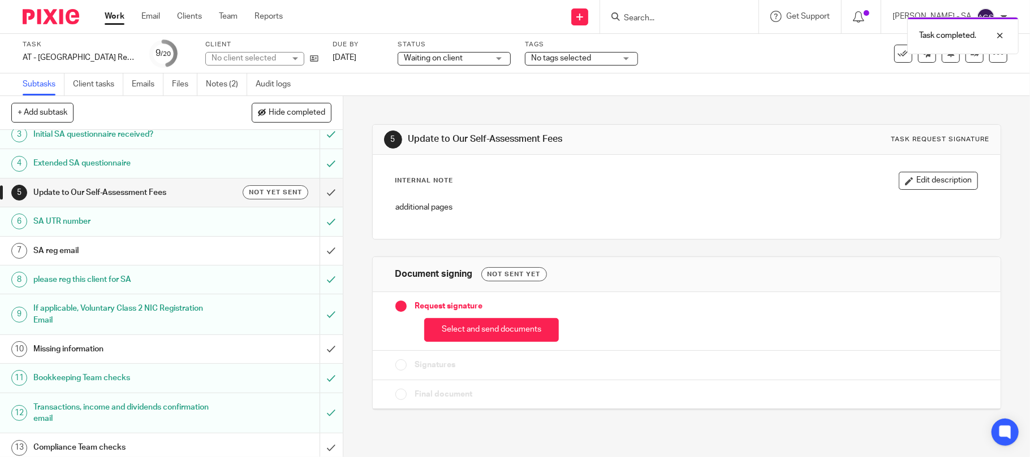
scroll to position [75, 0]
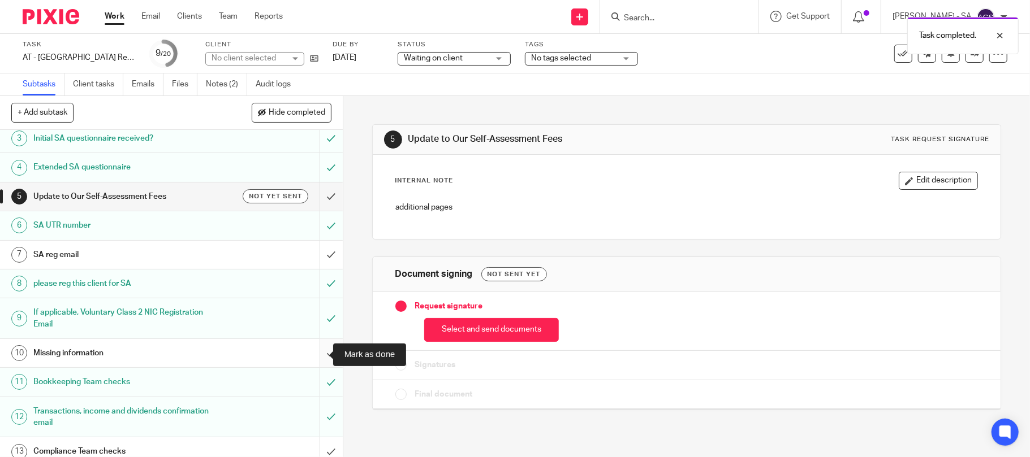
click at [318, 353] on input "submit" at bounding box center [171, 353] width 343 height 28
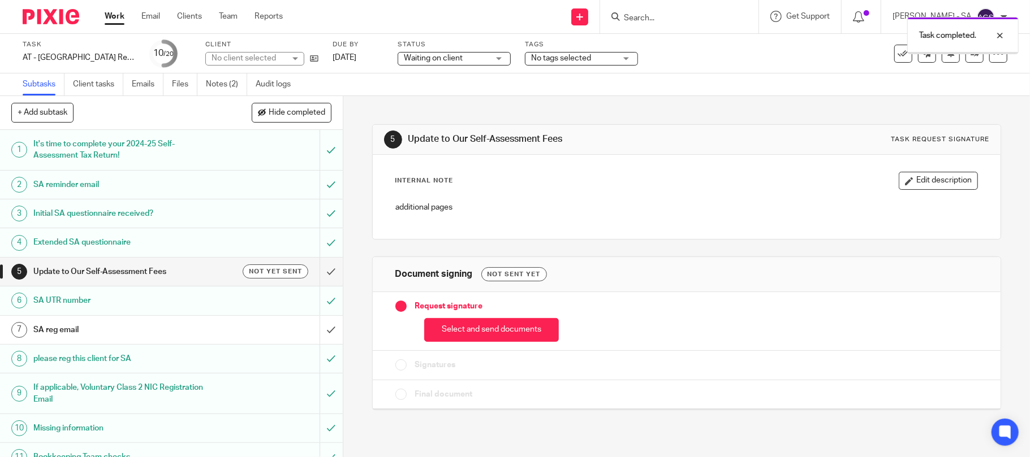
scroll to position [75, 0]
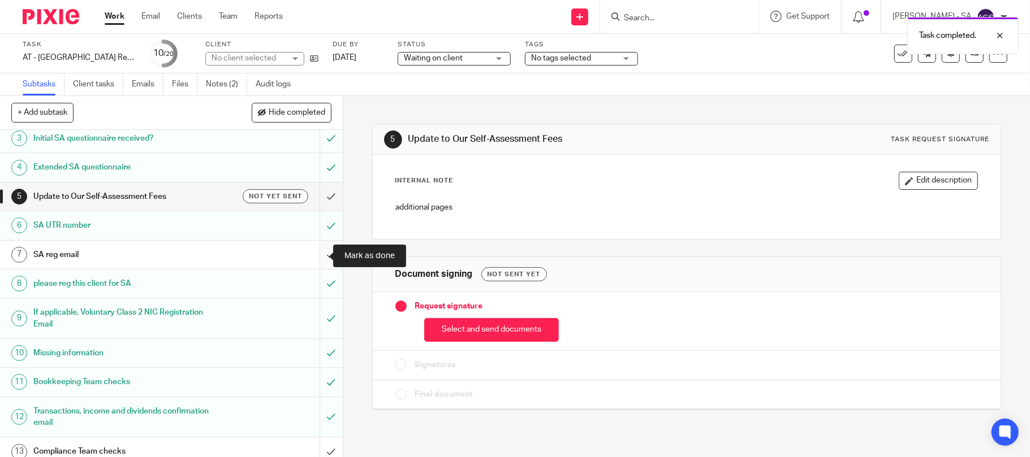
click at [315, 249] on input "submit" at bounding box center [171, 255] width 343 height 28
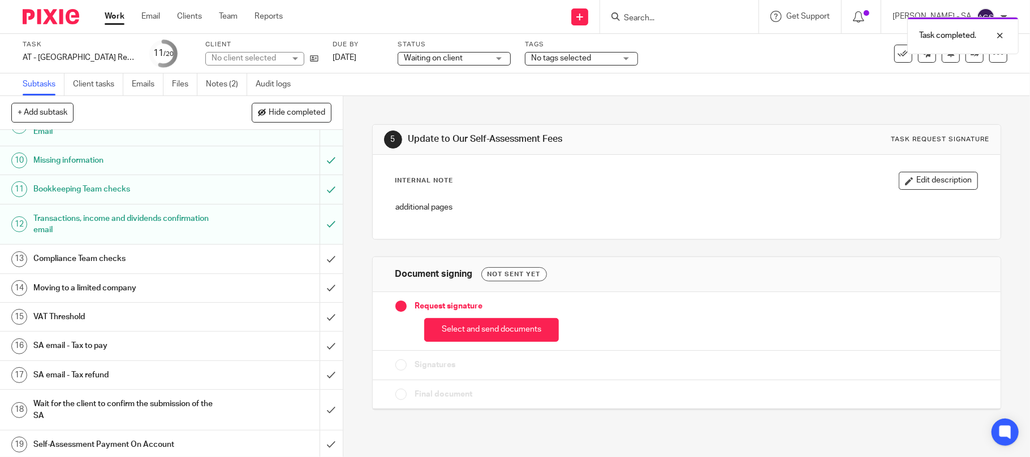
scroll to position [303, 0]
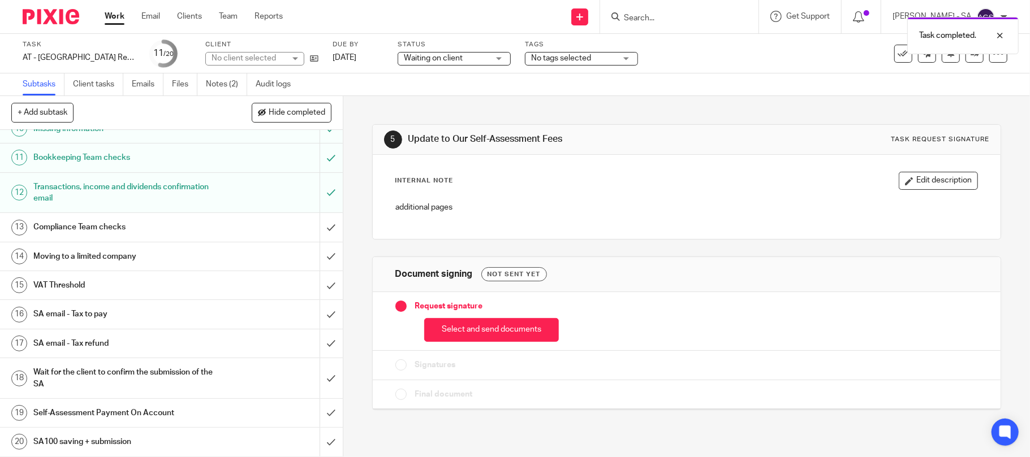
click at [473, 422] on div "5 Update to Our Self-Assessment Fees Task request signature Internal Note Edit …" at bounding box center [686, 259] width 629 height 326
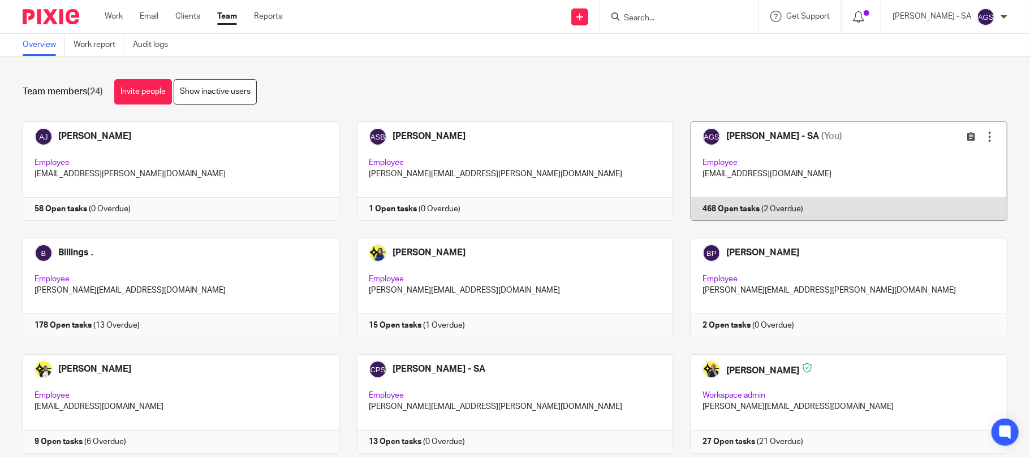
click at [827, 171] on link at bounding box center [840, 172] width 334 height 100
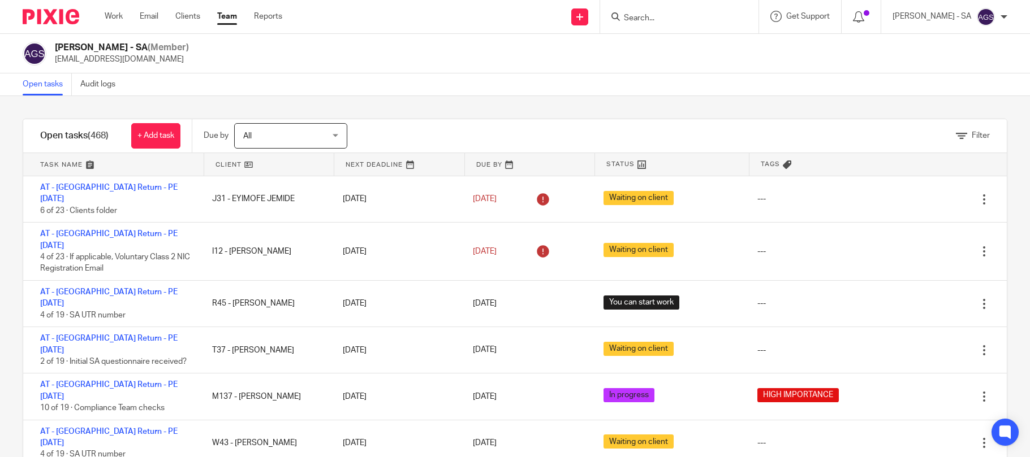
click at [956, 136] on icon at bounding box center [961, 136] width 11 height 11
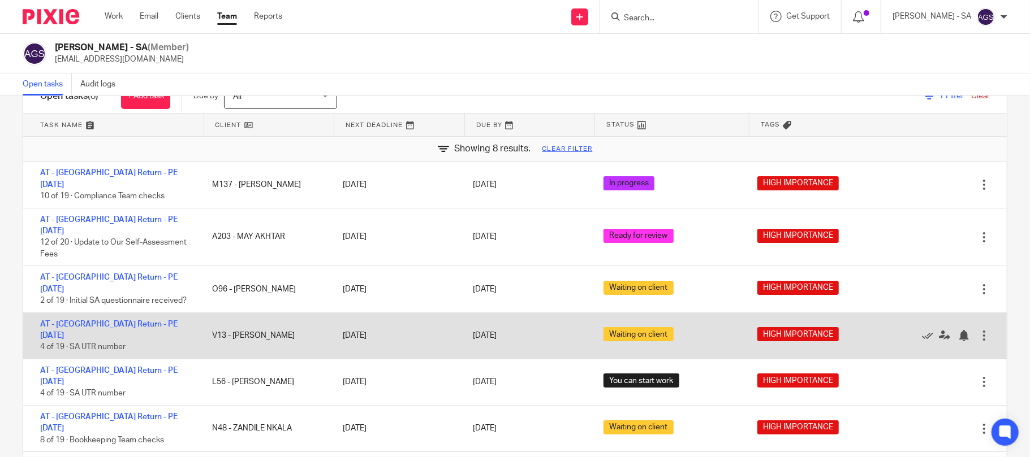
scroll to position [61, 0]
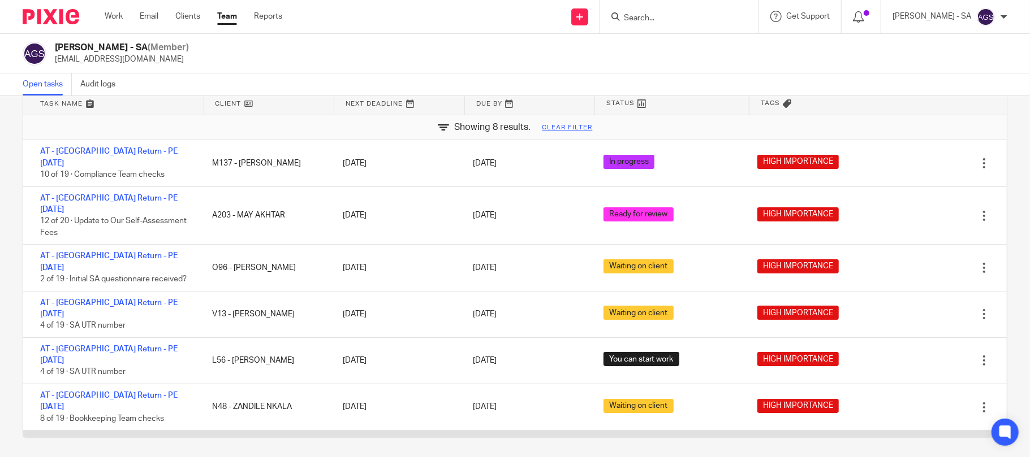
drag, startPoint x: 149, startPoint y: 373, endPoint x: 141, endPoint y: 379, distance: 9.7
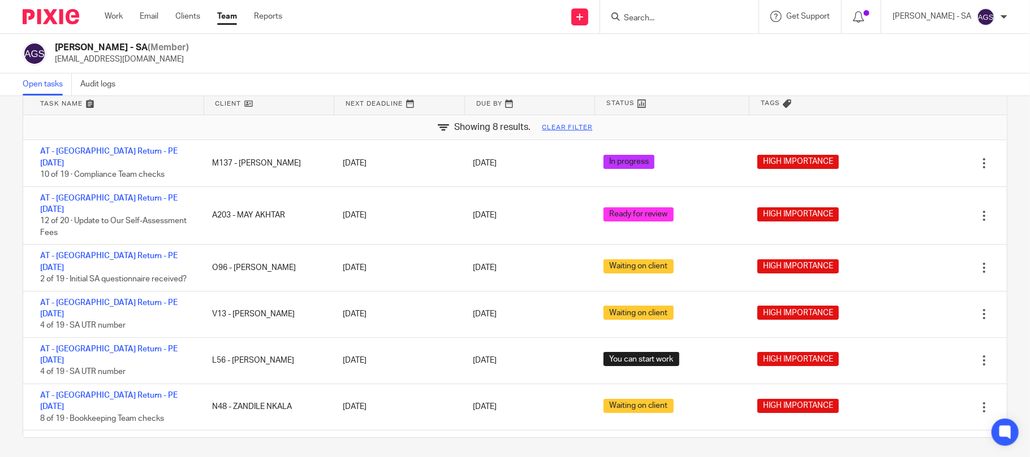
click at [647, 440] on div "Filter tasks Only show tasks matching all of these conditions 1 Client name Is …" at bounding box center [515, 276] width 1030 height 361
click at [547, 128] on link "Clear filter" at bounding box center [567, 127] width 50 height 9
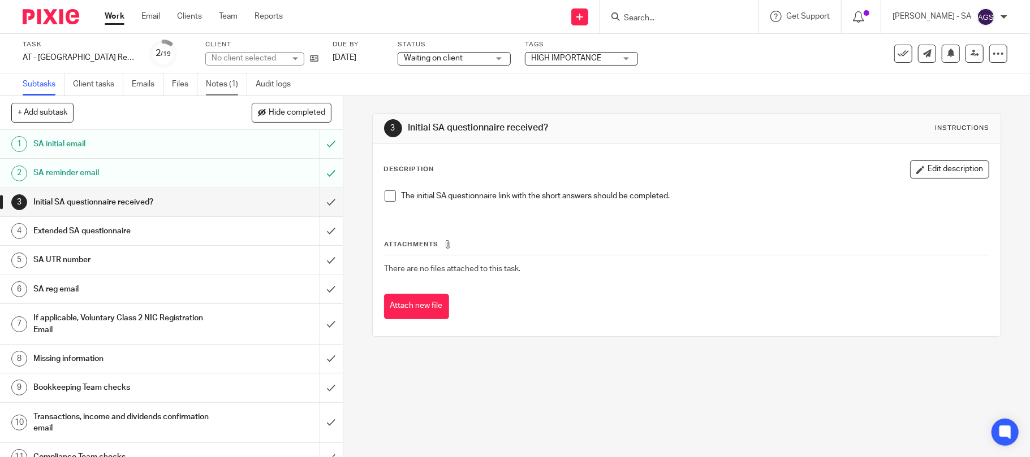
click at [219, 82] on link "Notes (1)" at bounding box center [226, 85] width 41 height 22
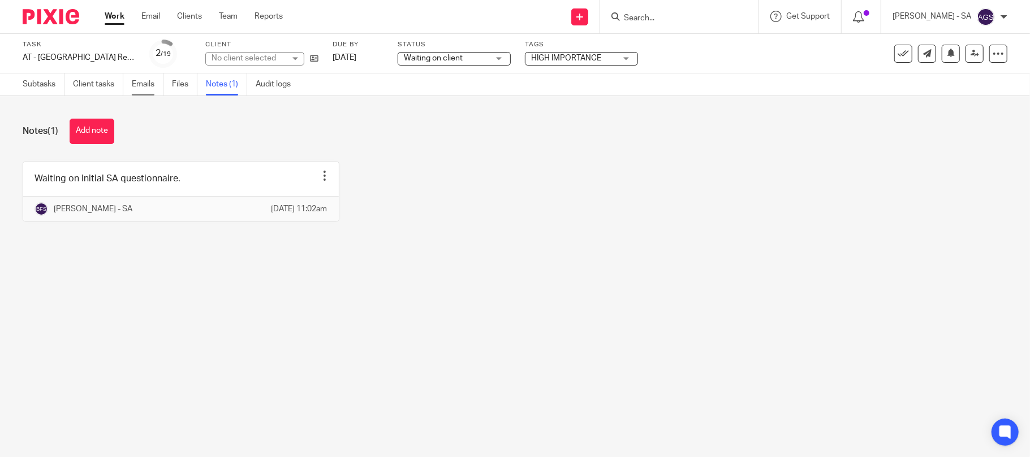
click at [135, 86] on link "Emails" at bounding box center [148, 85] width 32 height 22
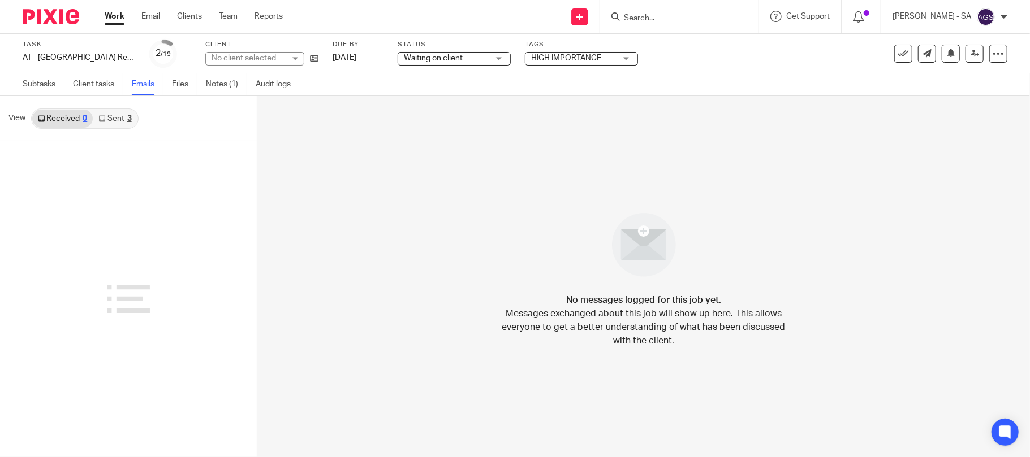
click at [129, 121] on div "3" at bounding box center [129, 119] width 5 height 8
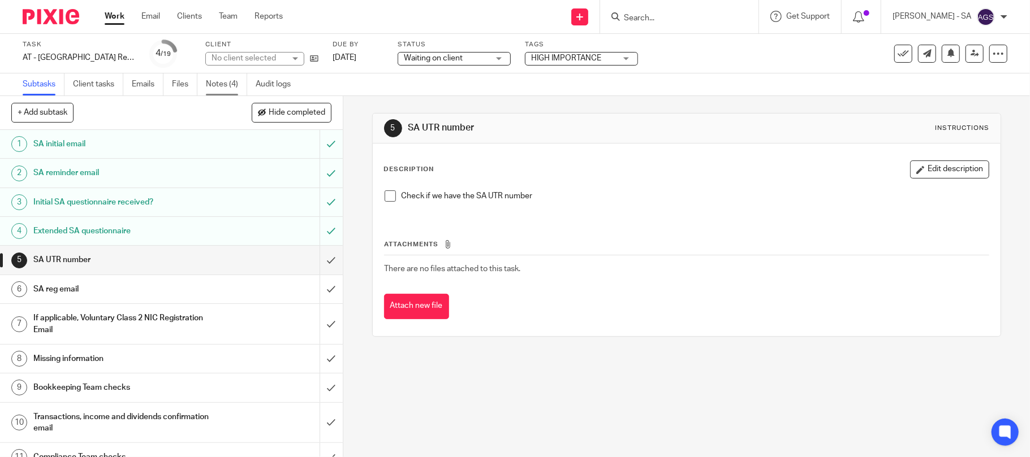
click at [228, 82] on link "Notes (4)" at bounding box center [226, 85] width 41 height 22
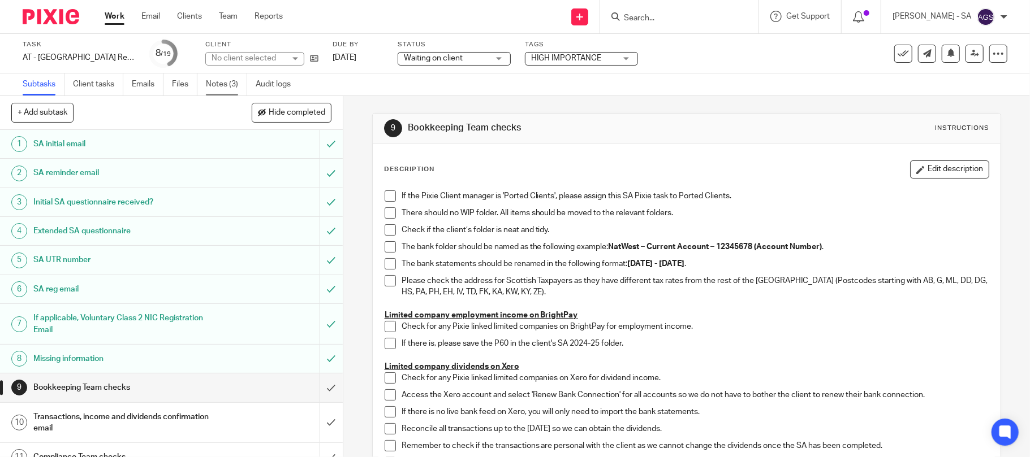
click at [215, 89] on link "Notes (3)" at bounding box center [226, 85] width 41 height 22
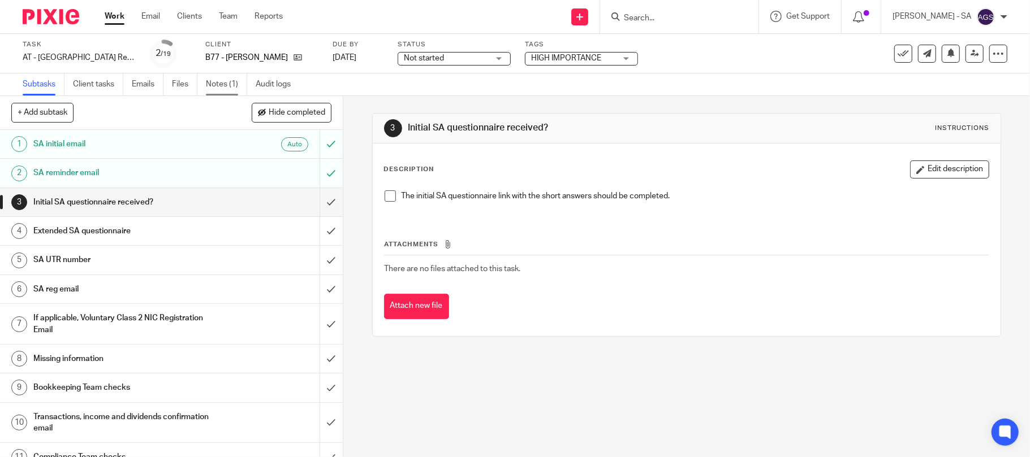
click at [228, 76] on link "Notes (1)" at bounding box center [226, 85] width 41 height 22
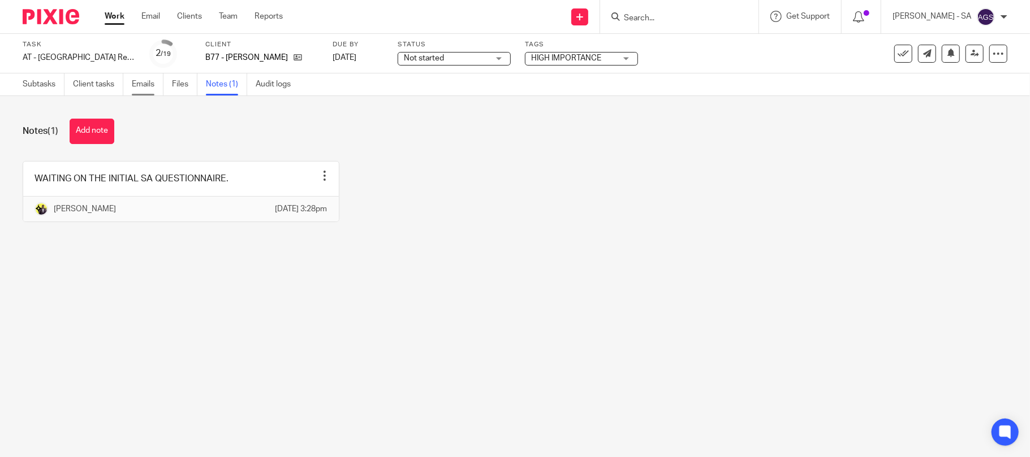
click at [136, 86] on link "Emails" at bounding box center [148, 85] width 32 height 22
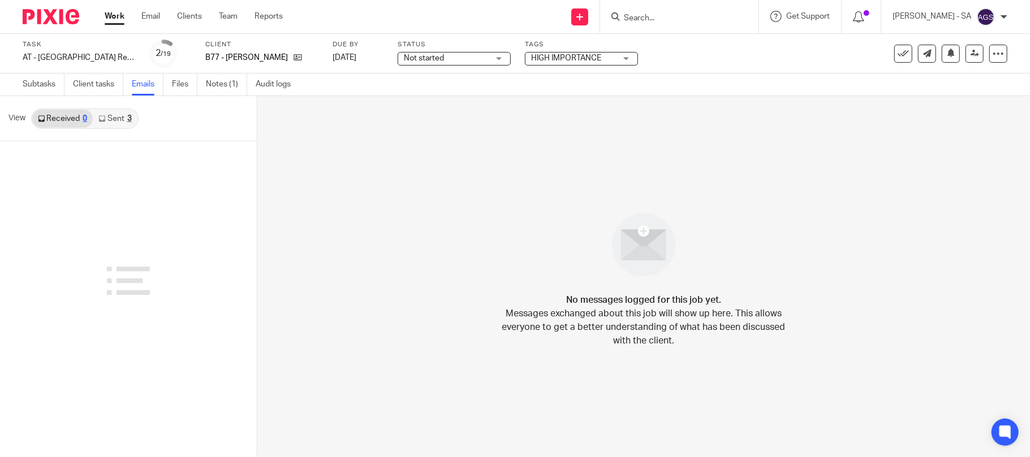
click at [111, 123] on link "Sent 3" at bounding box center [115, 119] width 44 height 18
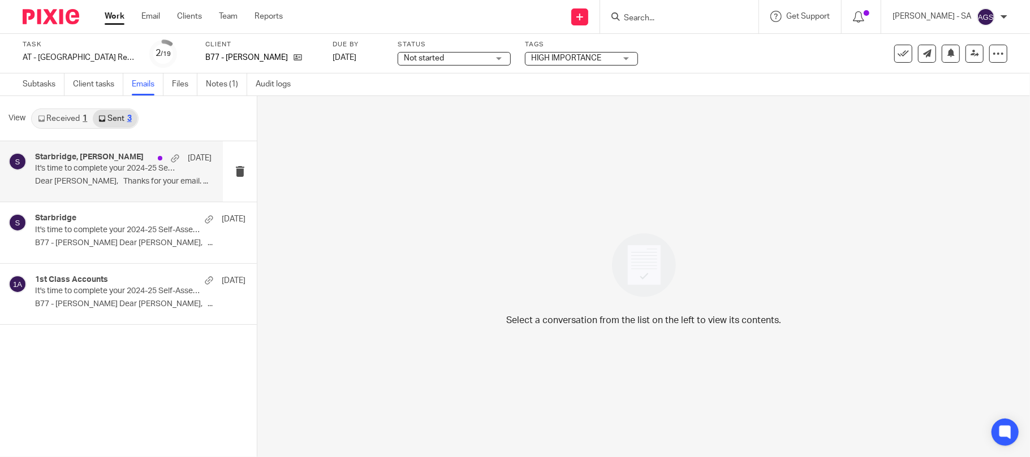
click at [81, 179] on p "Dear Jade, Thanks for your email. ..." at bounding box center [123, 182] width 176 height 10
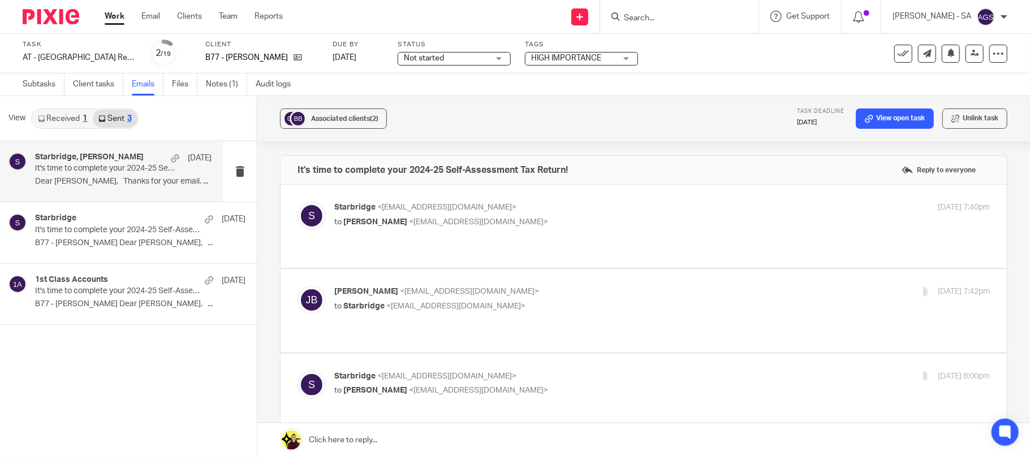
click at [66, 120] on link "Received 1" at bounding box center [62, 119] width 61 height 18
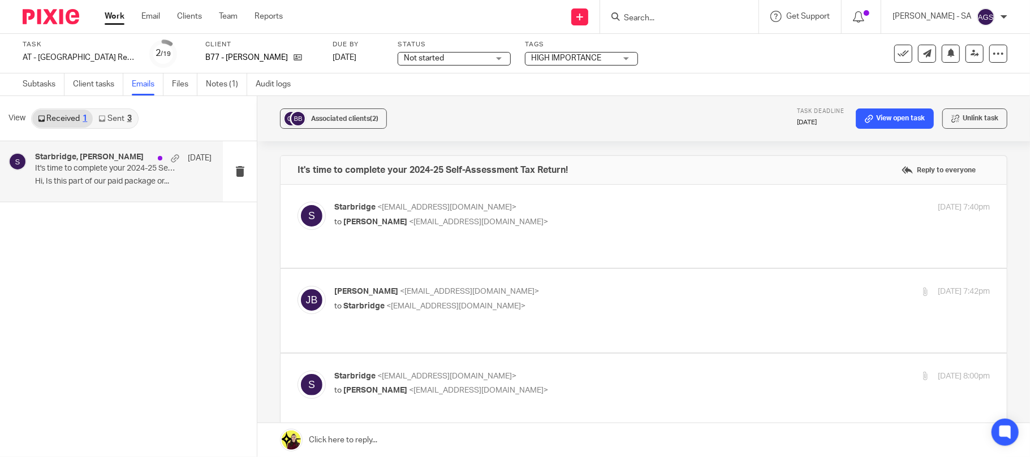
click at [77, 182] on p "Hi, Is this part of our paid package or..." at bounding box center [123, 182] width 176 height 10
click at [475, 218] on span "<jade@samyastudios.com>" at bounding box center [478, 222] width 139 height 8
checkbox input "true"
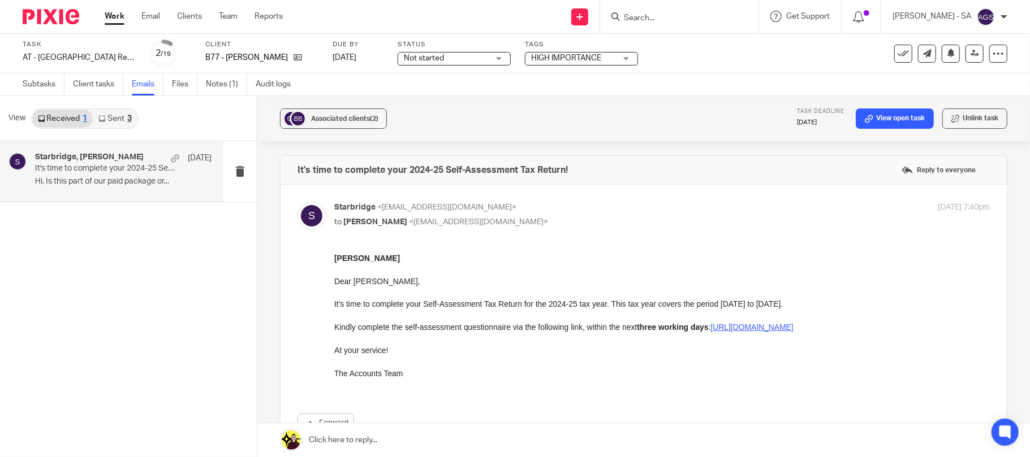
scroll to position [150, 0]
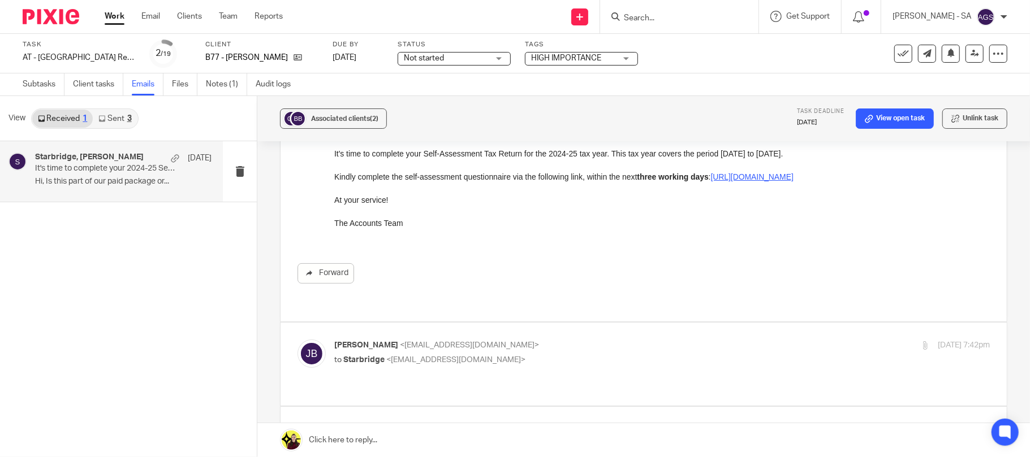
click at [443, 356] on span "<info@starbridge.uk>" at bounding box center [455, 360] width 139 height 8
checkbox input "true"
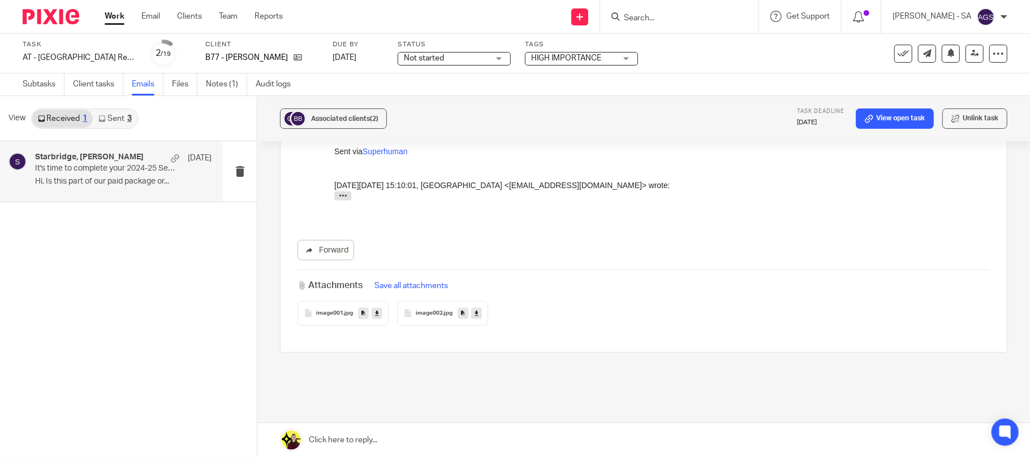
scroll to position [1018, 0]
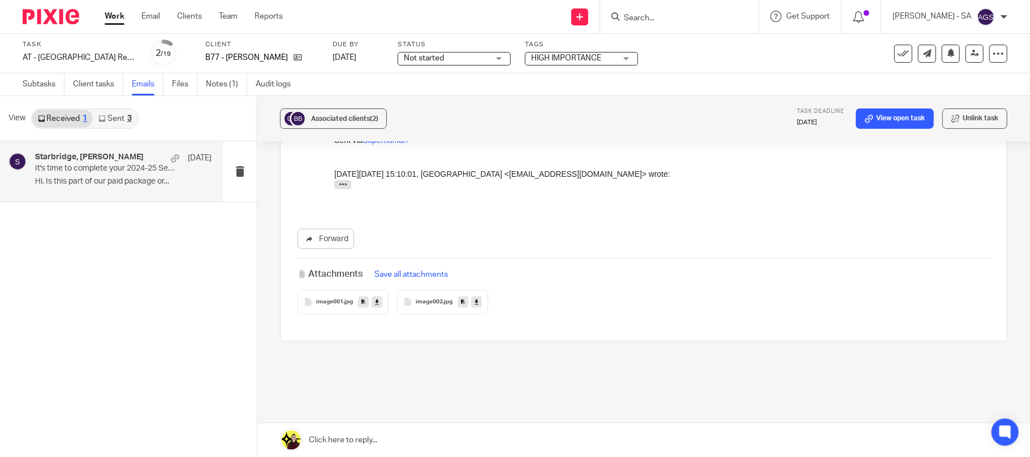
click at [62, 169] on p "It's time to complete your 2024-25 Self-Assessment Tax Return!" at bounding box center [105, 169] width 141 height 10
click at [127, 112] on link "Sent 3" at bounding box center [115, 119] width 44 height 18
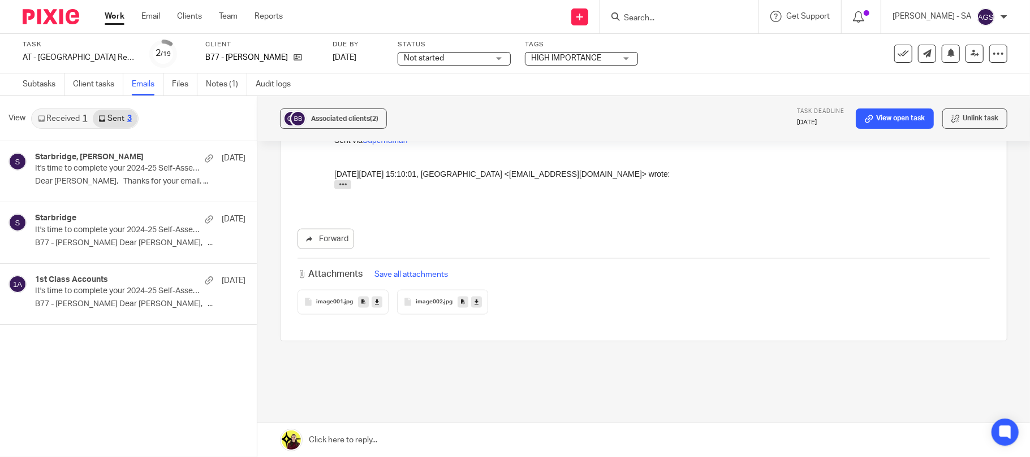
click at [71, 118] on link "Received 1" at bounding box center [62, 119] width 61 height 18
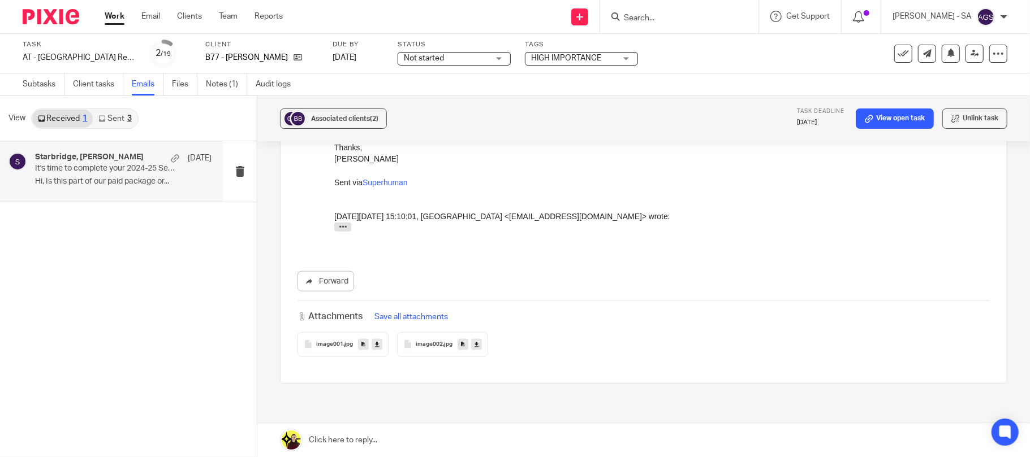
scroll to position [867, 0]
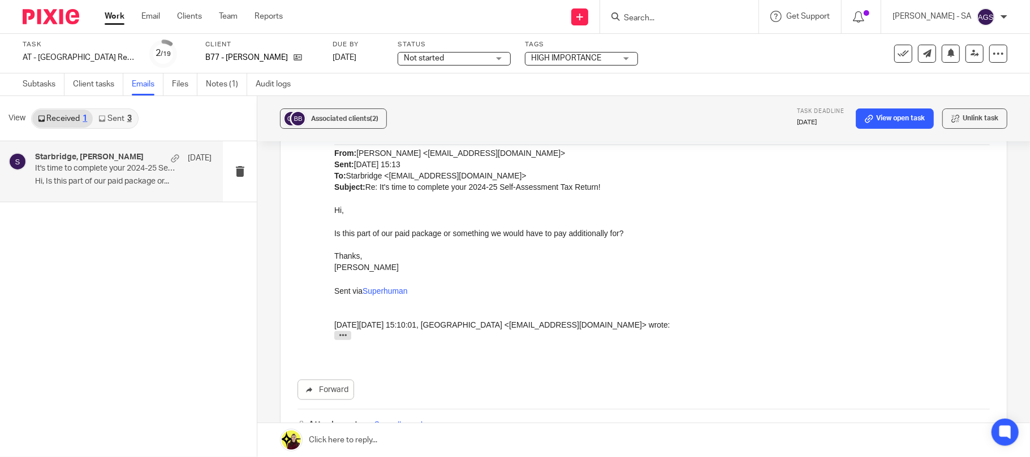
click at [443, 450] on span ".jpg" at bounding box center [448, 453] width 10 height 7
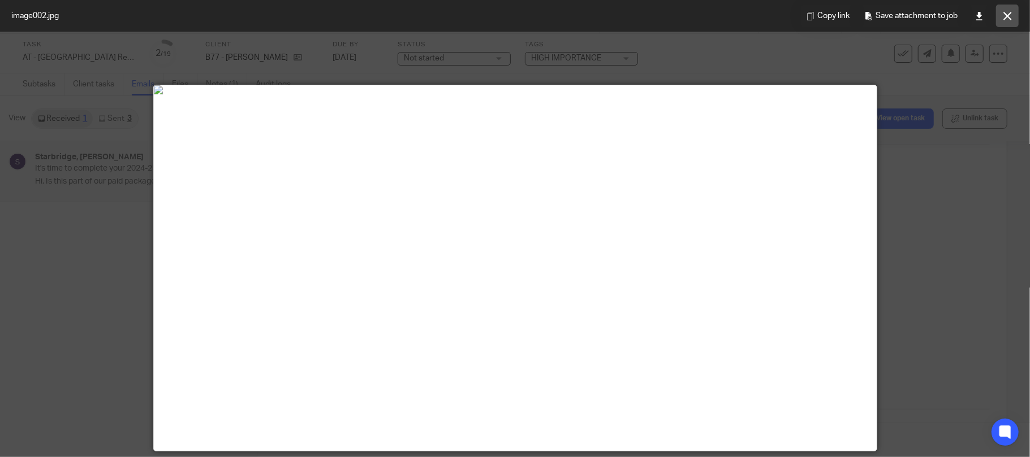
click at [1013, 15] on button at bounding box center [1007, 16] width 23 height 23
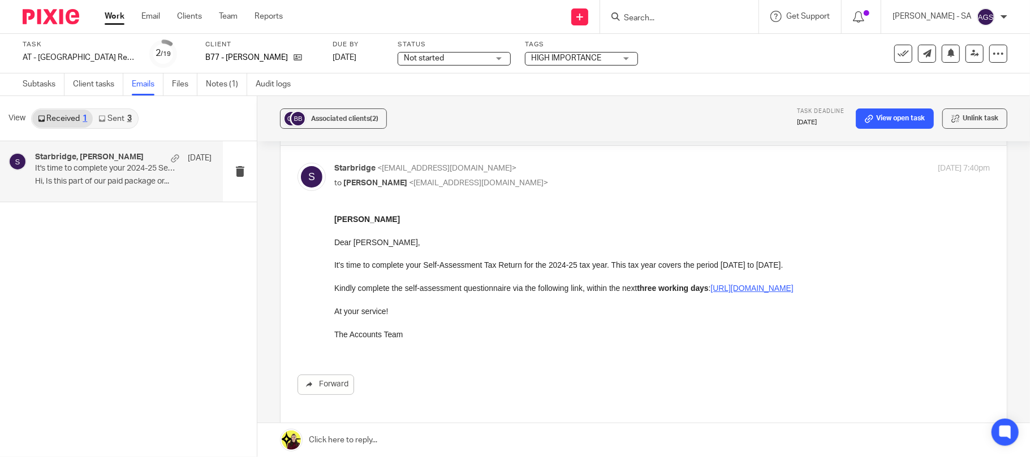
scroll to position [0, 0]
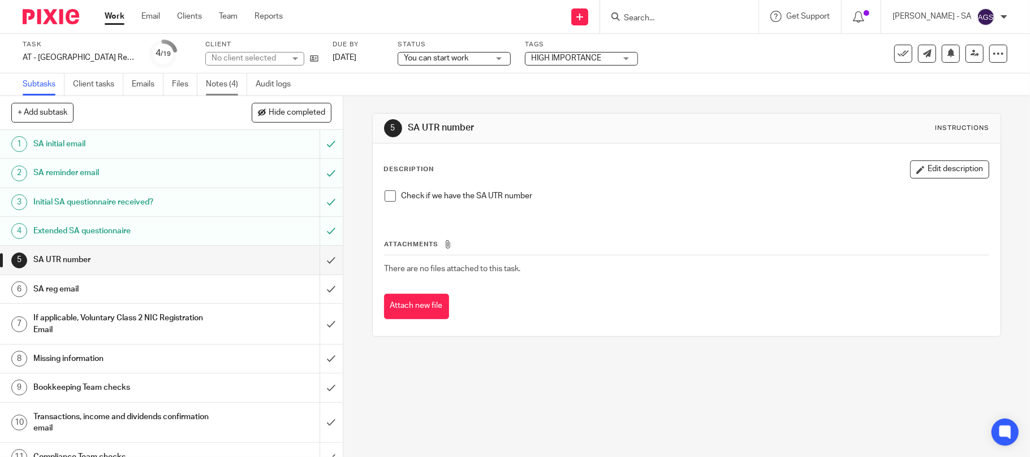
click at [216, 83] on link "Notes (4)" at bounding box center [226, 85] width 41 height 22
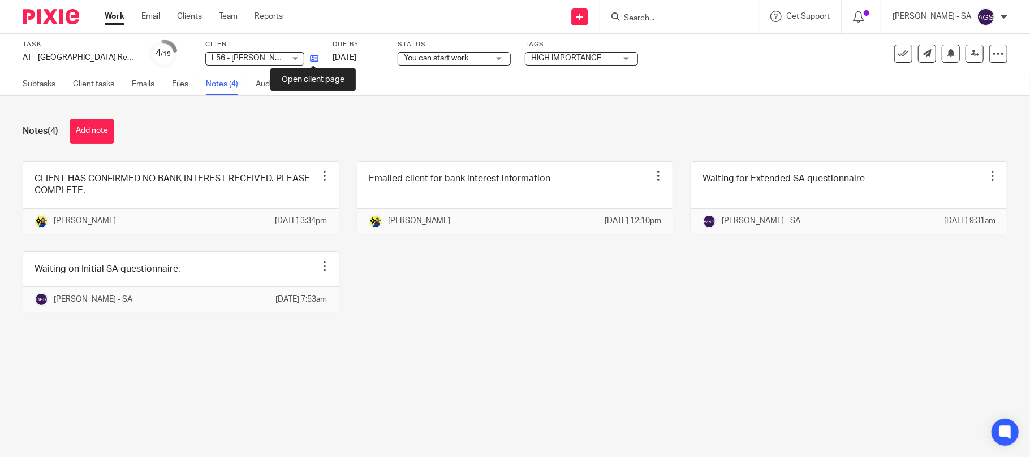
click at [314, 59] on icon at bounding box center [314, 58] width 8 height 8
click at [33, 90] on link "Subtasks" at bounding box center [44, 85] width 42 height 22
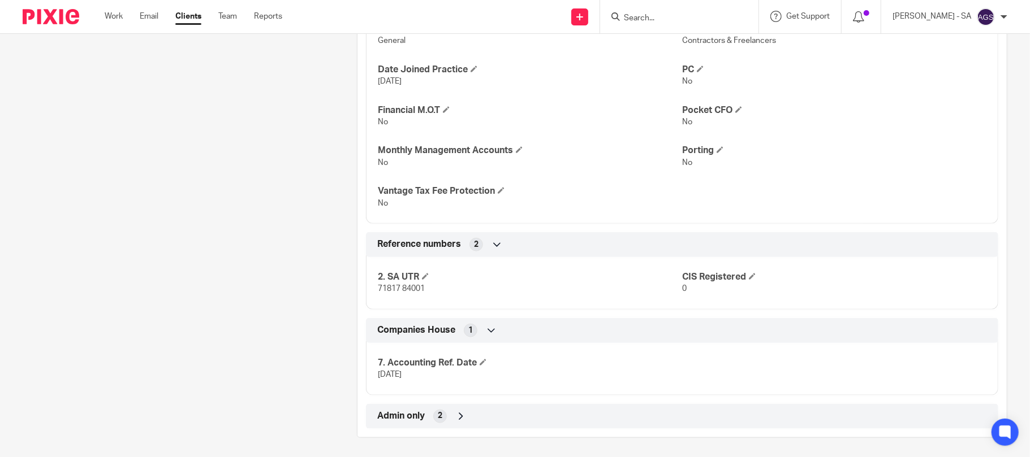
scroll to position [772, 0]
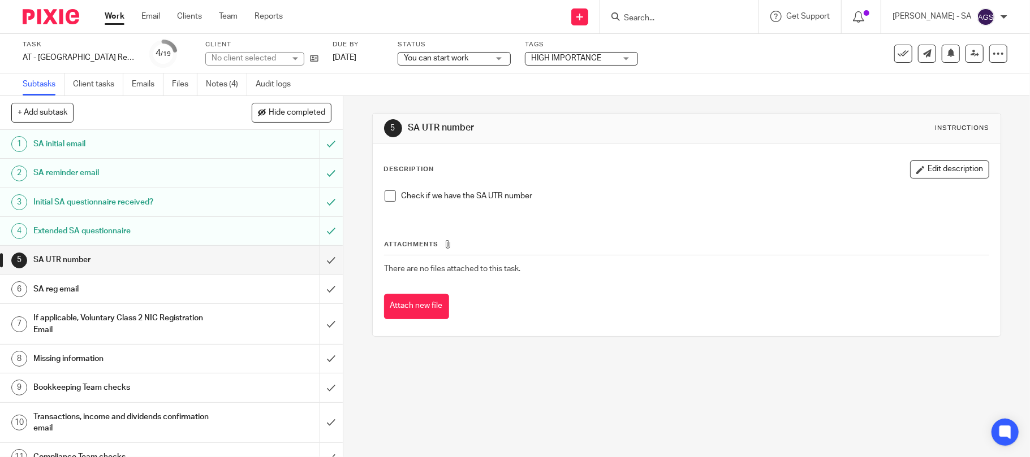
click at [162, 256] on h1 "SA UTR number" at bounding box center [124, 260] width 183 height 17
click at [385, 202] on span at bounding box center [390, 196] width 11 height 11
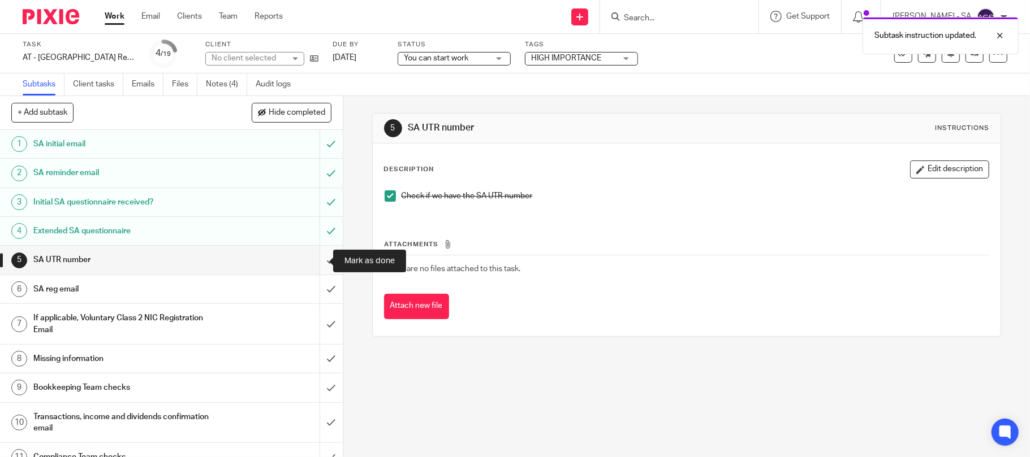
click at [310, 267] on input "submit" at bounding box center [171, 260] width 343 height 28
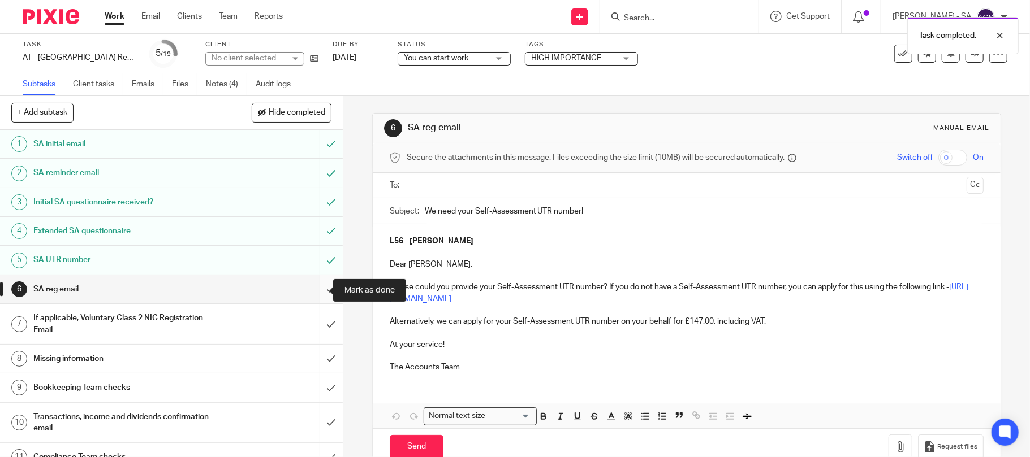
click at [312, 292] on input "submit" at bounding box center [171, 289] width 343 height 28
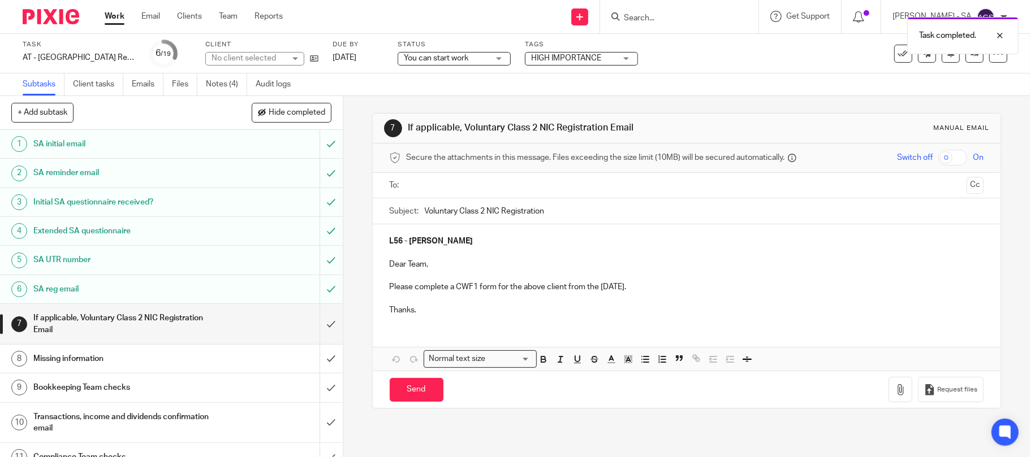
click at [320, 326] on input "submit" at bounding box center [171, 324] width 343 height 40
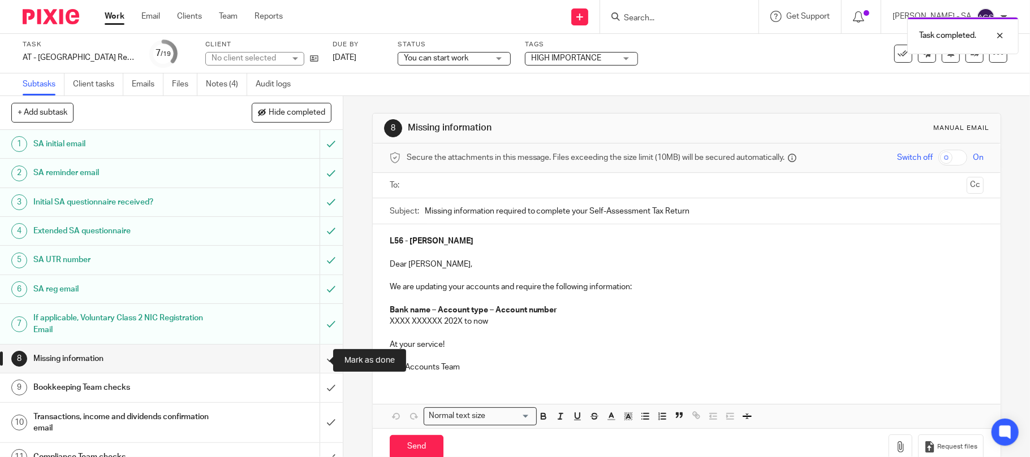
click at [314, 363] on input "submit" at bounding box center [171, 359] width 343 height 28
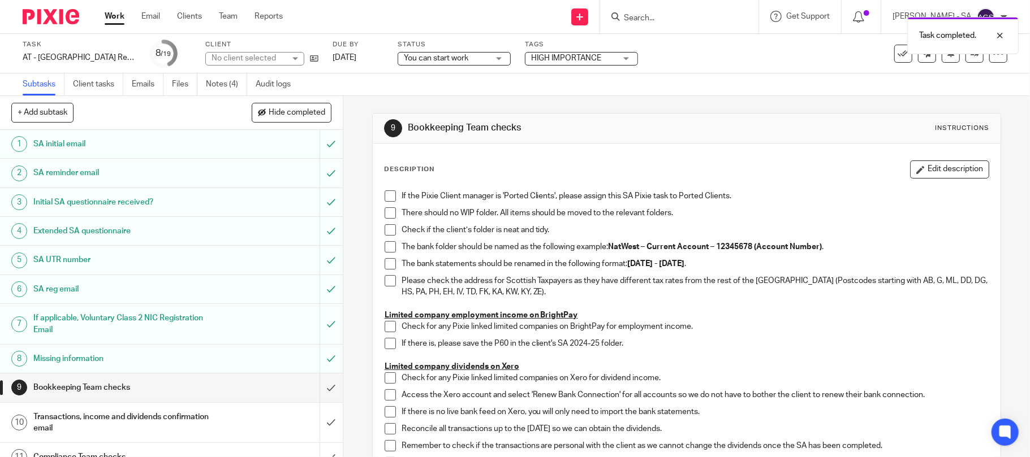
click at [387, 199] on span at bounding box center [390, 196] width 11 height 11
click at [385, 218] on span at bounding box center [390, 213] width 11 height 11
click at [385, 233] on span at bounding box center [390, 229] width 11 height 11
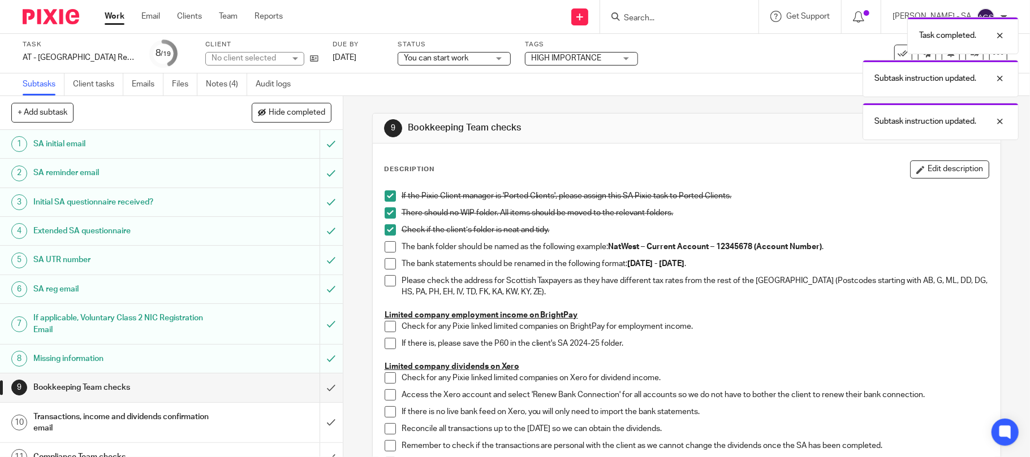
click at [385, 247] on span at bounding box center [390, 246] width 11 height 11
click at [385, 265] on span at bounding box center [390, 263] width 11 height 11
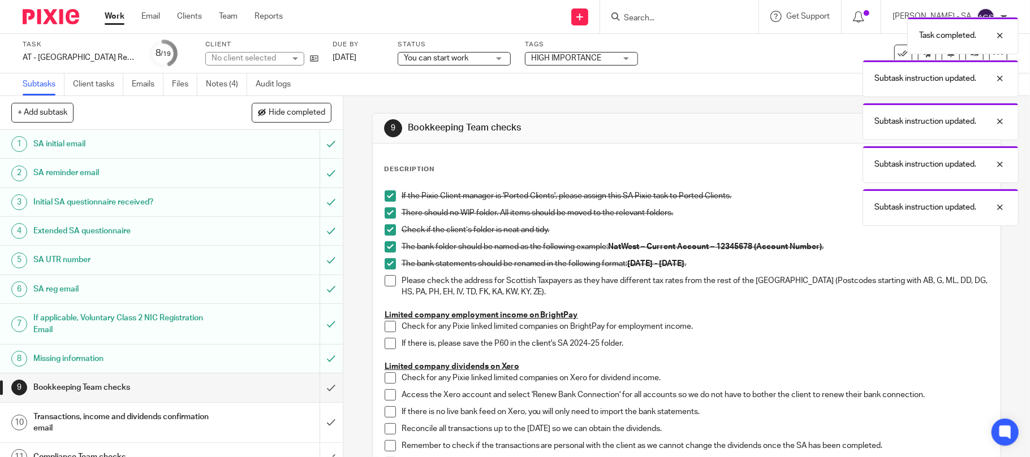
click at [385, 282] on span at bounding box center [390, 280] width 11 height 11
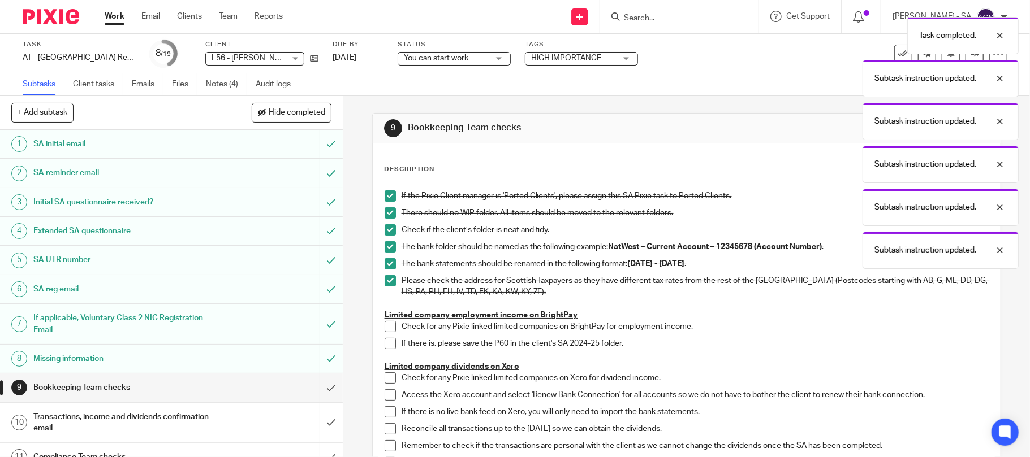
click at [387, 322] on span at bounding box center [390, 326] width 11 height 11
click at [386, 344] on span at bounding box center [390, 343] width 11 height 11
click at [385, 378] on span at bounding box center [390, 378] width 11 height 11
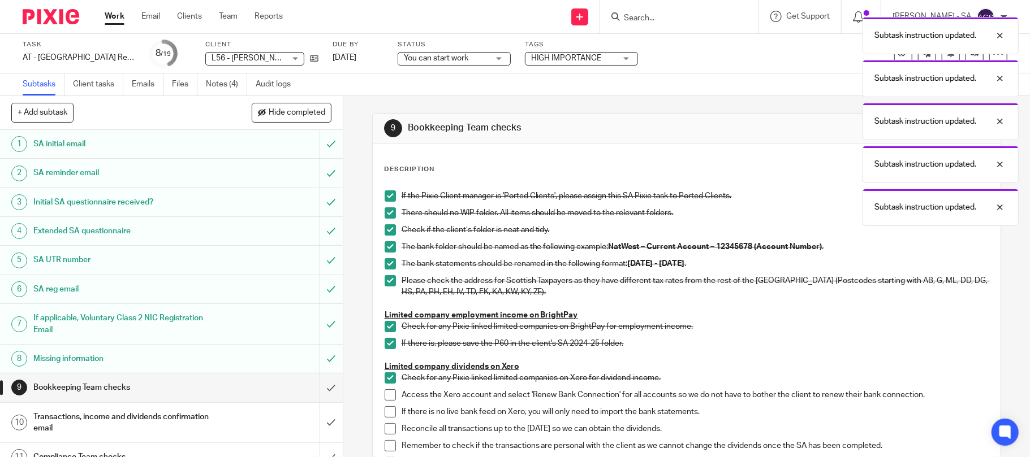
click at [385, 395] on span at bounding box center [390, 395] width 11 height 11
click at [387, 417] on span at bounding box center [390, 412] width 11 height 11
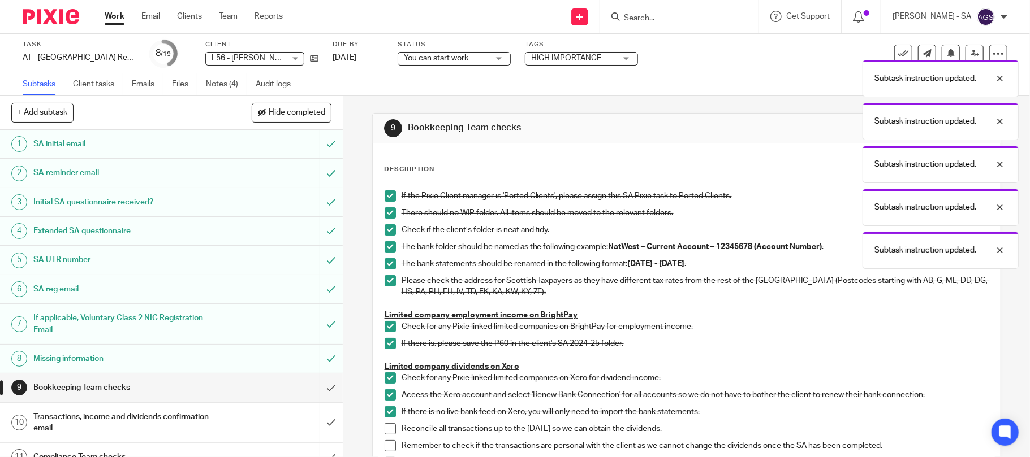
click at [387, 430] on span at bounding box center [390, 429] width 11 height 11
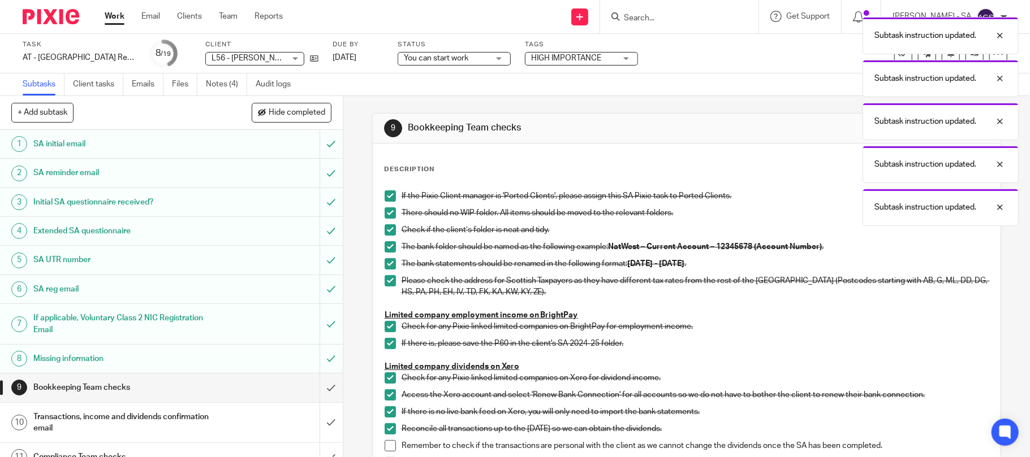
click at [385, 450] on span at bounding box center [390, 446] width 11 height 11
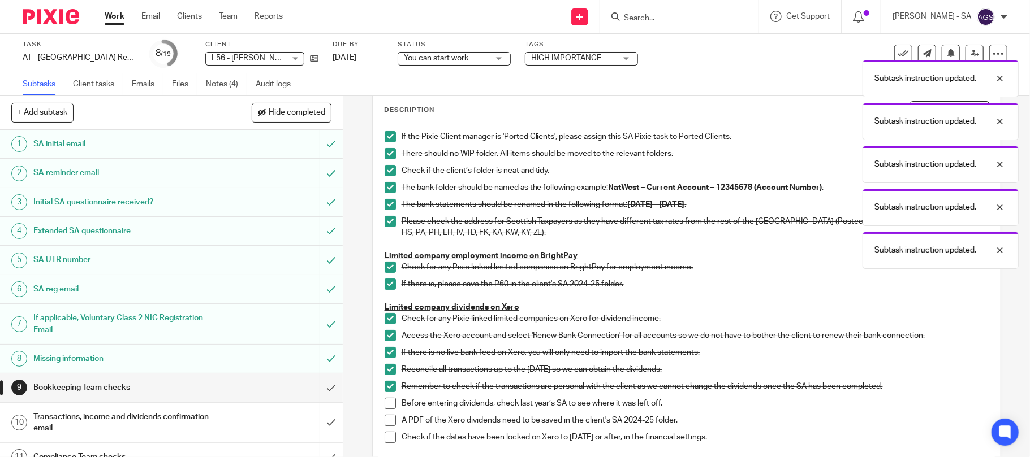
scroll to position [150, 0]
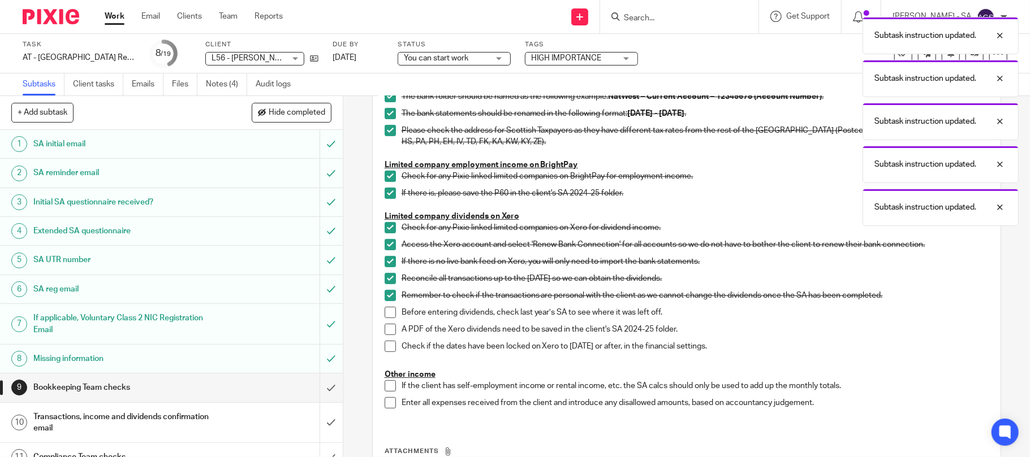
click at [385, 317] on span at bounding box center [390, 312] width 11 height 11
click at [385, 329] on span at bounding box center [390, 329] width 11 height 11
click at [385, 346] on span at bounding box center [390, 346] width 11 height 11
click at [385, 382] on span at bounding box center [390, 386] width 11 height 11
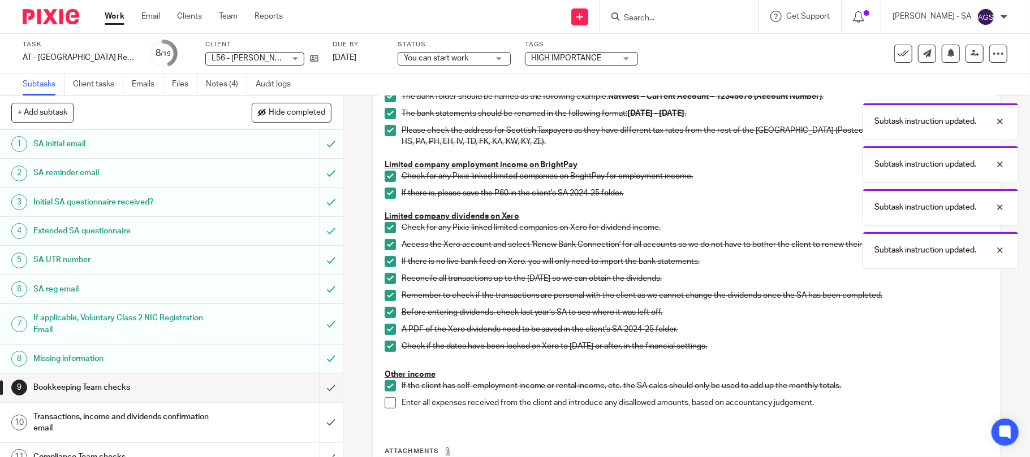
click at [388, 404] on span at bounding box center [390, 403] width 11 height 11
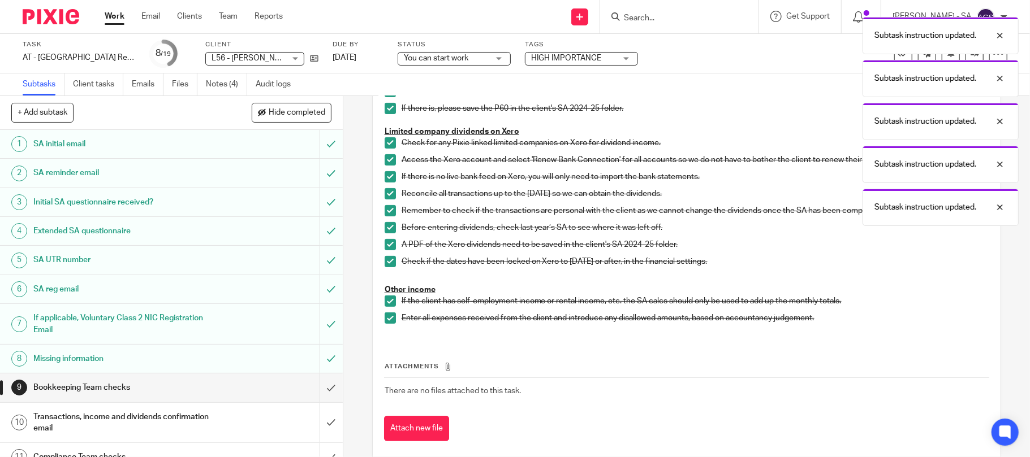
scroll to position [254, 0]
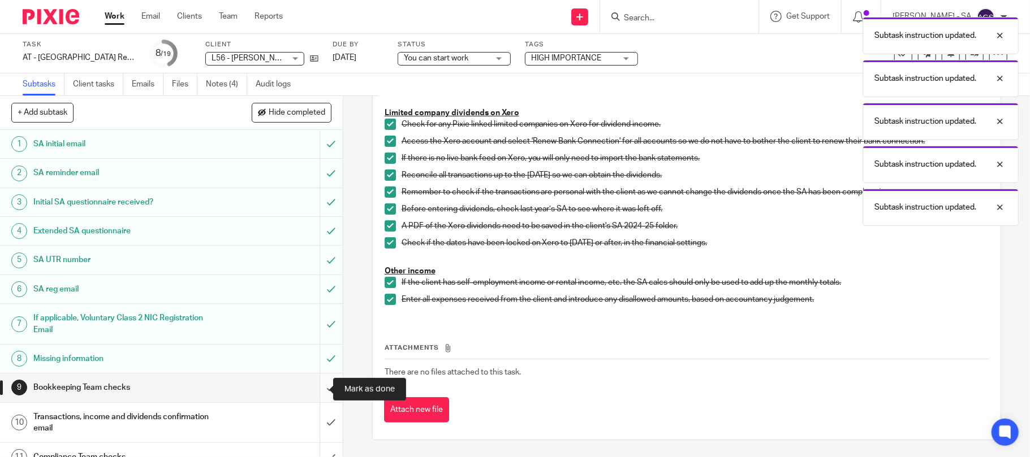
click at [317, 392] on input "submit" at bounding box center [171, 388] width 343 height 28
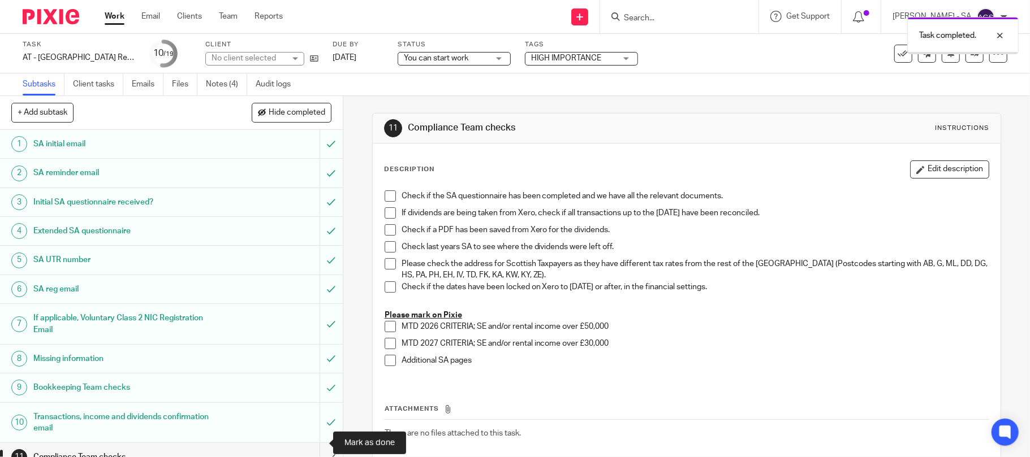
scroll to position [262, 0]
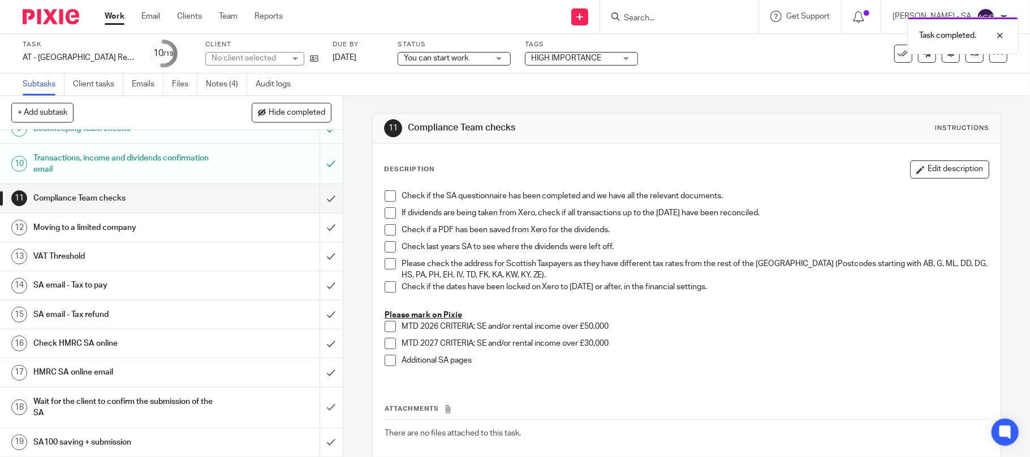
click at [109, 279] on h1 "SA email - Tax to pay" at bounding box center [124, 285] width 183 height 17
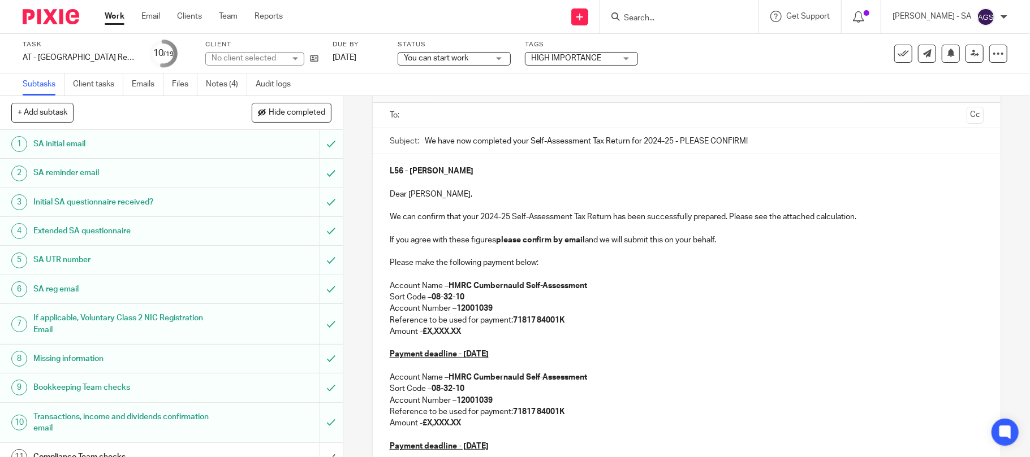
scroll to position [226, 0]
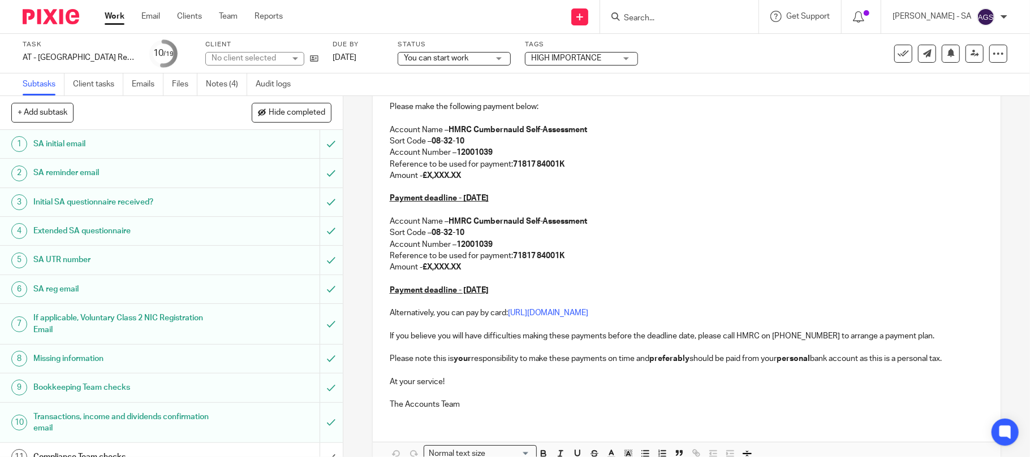
click at [459, 175] on strong "£X,XXX.XX" at bounding box center [441, 176] width 38 height 8
click at [463, 175] on p "Amount - £X,XXX.XX" at bounding box center [687, 175] width 594 height 11
click at [459, 175] on strong "£X,XXX.XX" at bounding box center [441, 176] width 38 height 8
click at [456, 179] on strong "£X,XXX.XX" at bounding box center [441, 176] width 38 height 8
click at [469, 174] on p "Amount - £X,XXX.XX" at bounding box center [687, 175] width 594 height 11
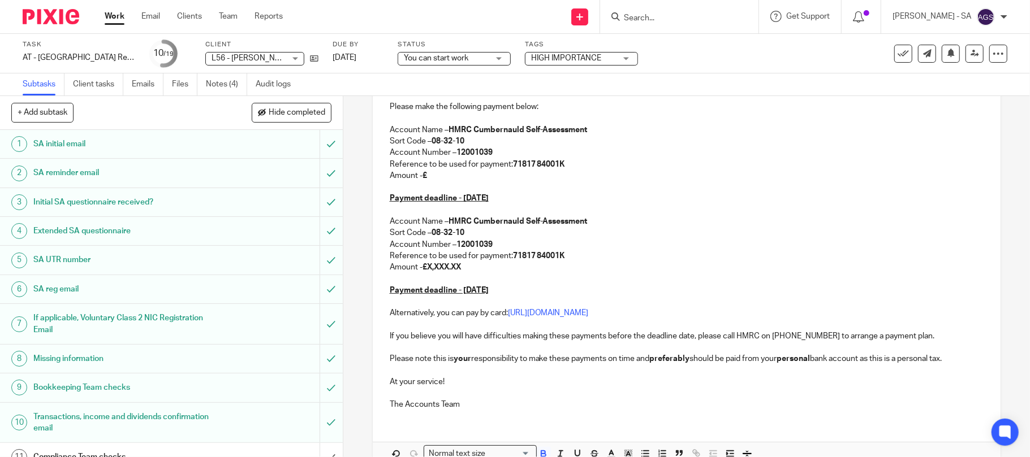
click at [424, 182] on p "Amount - £" at bounding box center [687, 175] width 594 height 11
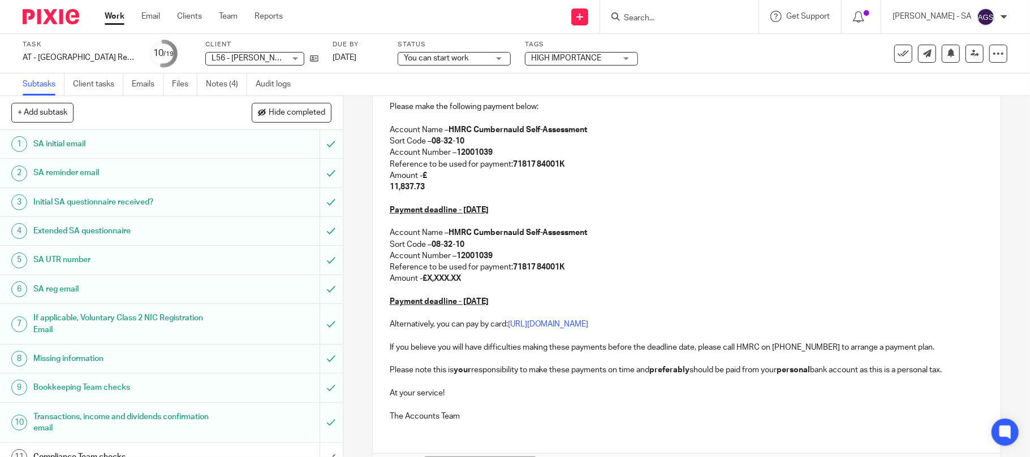
click at [390, 192] on p "Amount - £ 11,837.73" at bounding box center [687, 181] width 594 height 23
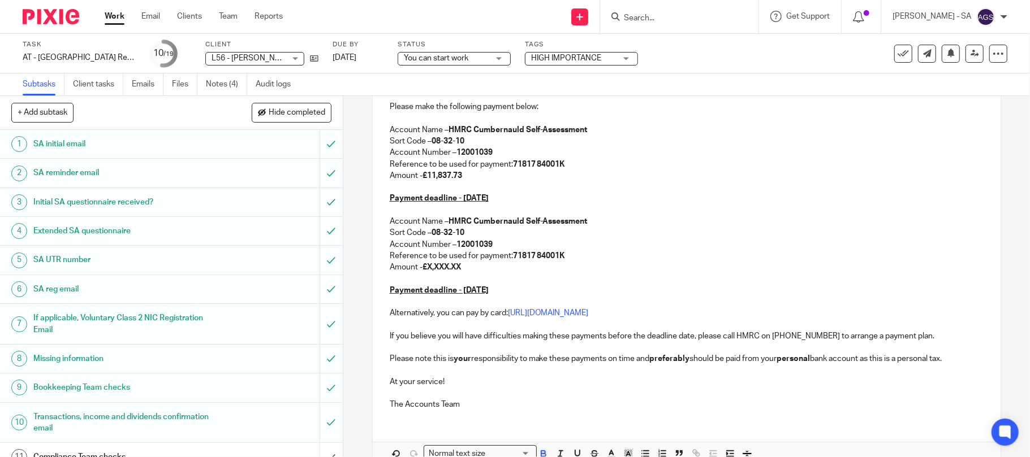
click at [458, 266] on strong "£X,XXX.XX" at bounding box center [441, 268] width 38 height 8
click at [470, 267] on p "Amount - £X,XXX.XX" at bounding box center [687, 267] width 594 height 11
click at [424, 270] on strong "£" at bounding box center [424, 268] width 5 height 8
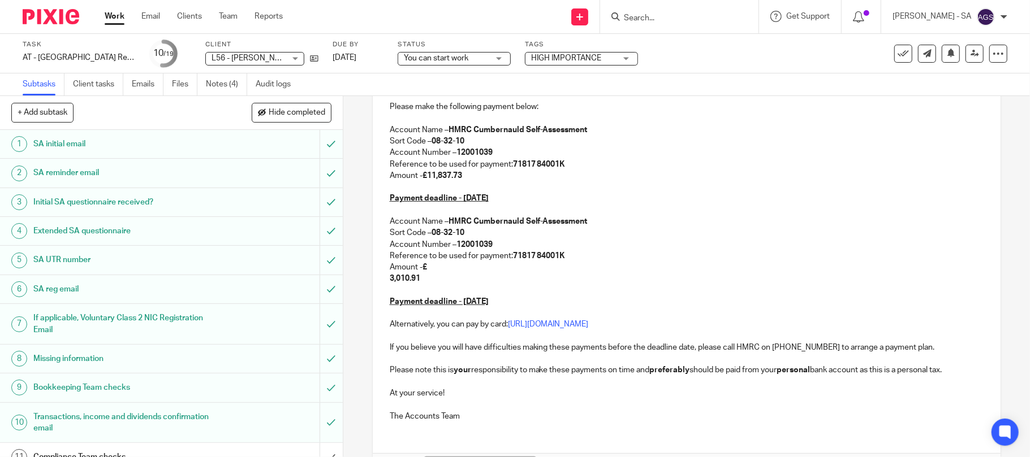
click at [378, 288] on div "L56 - ADEBANKE LARRYS Dear Adebanke, We can confirm that your 2024-25 Self-Asse…" at bounding box center [687, 214] width 628 height 433
click at [378, 279] on div "L56 - ADEBANKE LARRYS Dear Adebanke, We can confirm that your 2024-25 Self-Asse…" at bounding box center [687, 214] width 628 height 433
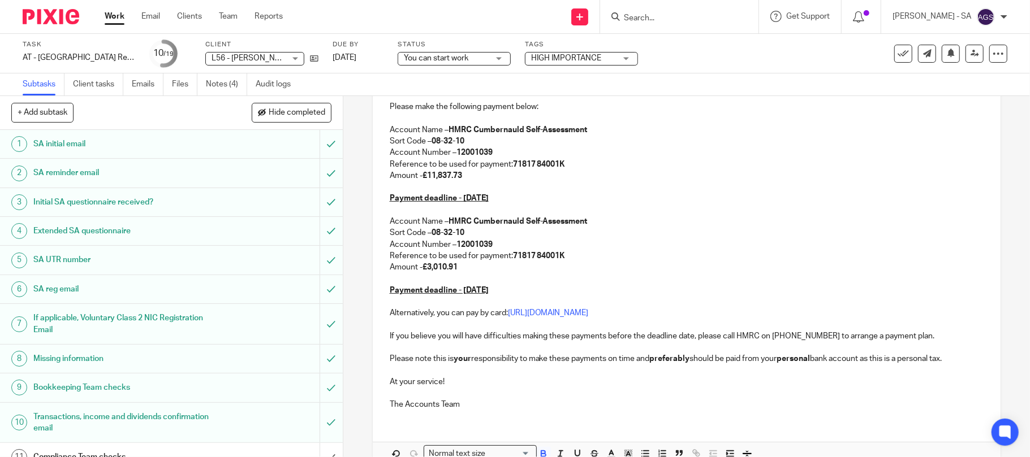
scroll to position [291, 0]
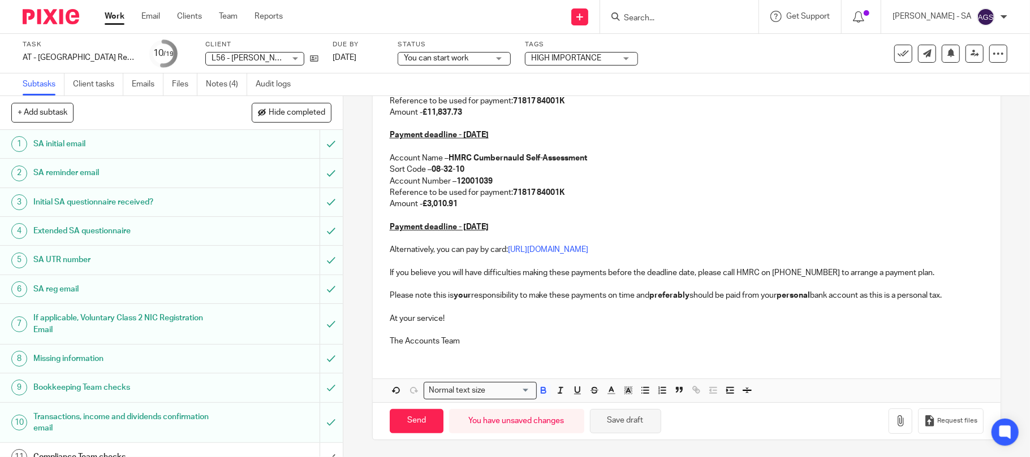
click at [623, 421] on button "Save draft" at bounding box center [625, 421] width 71 height 24
click at [614, 415] on button "Save draft" at bounding box center [625, 421] width 71 height 24
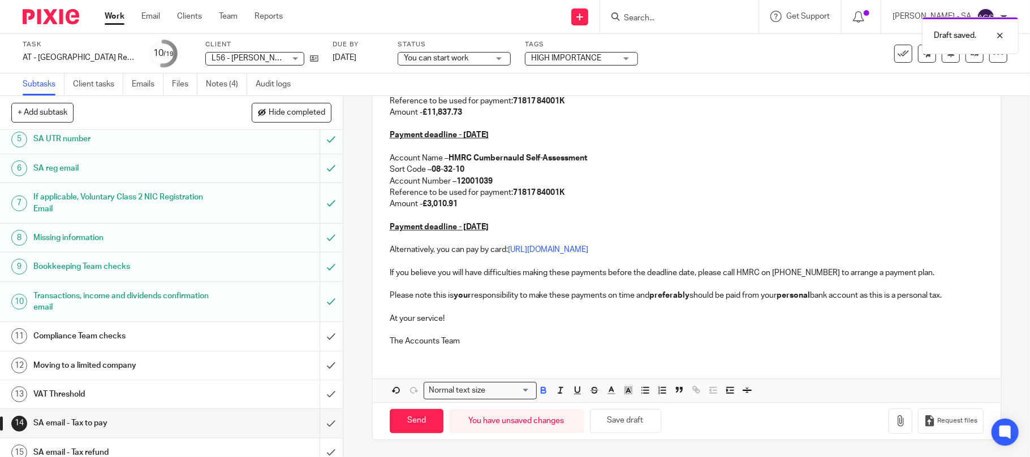
scroll to position [0, 0]
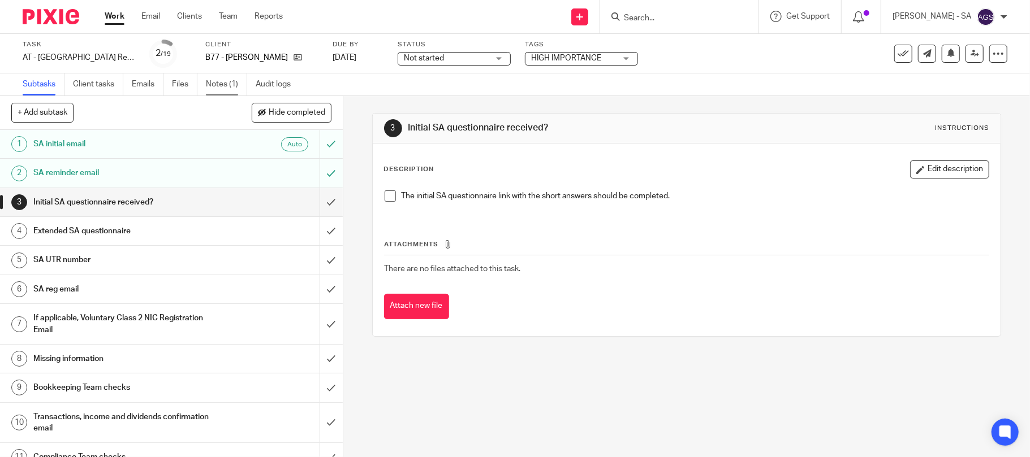
click at [224, 80] on link "Notes (1)" at bounding box center [226, 85] width 41 height 22
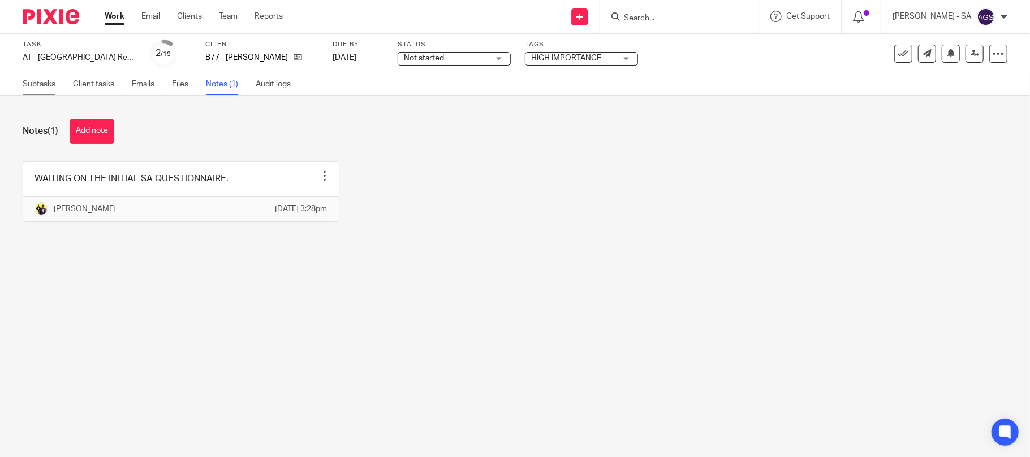
click at [25, 80] on link "Subtasks" at bounding box center [44, 85] width 42 height 22
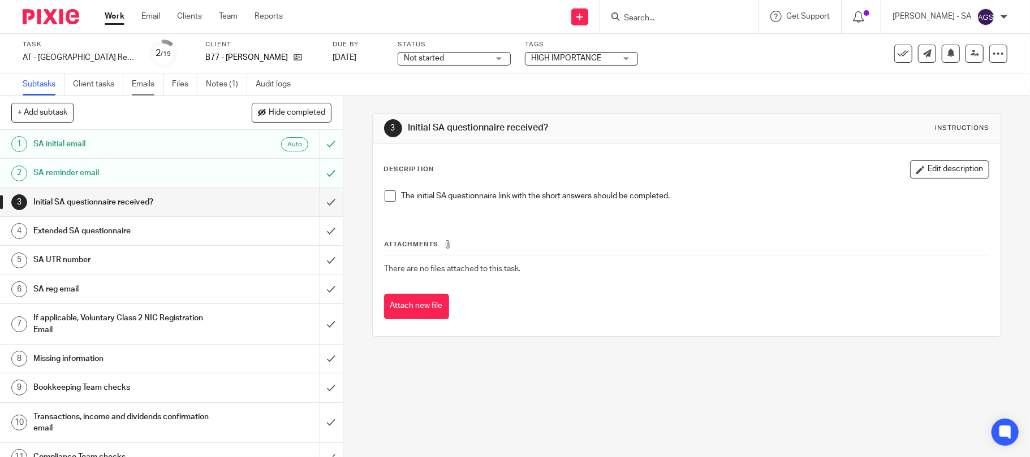
click at [140, 93] on link "Emails" at bounding box center [148, 85] width 32 height 22
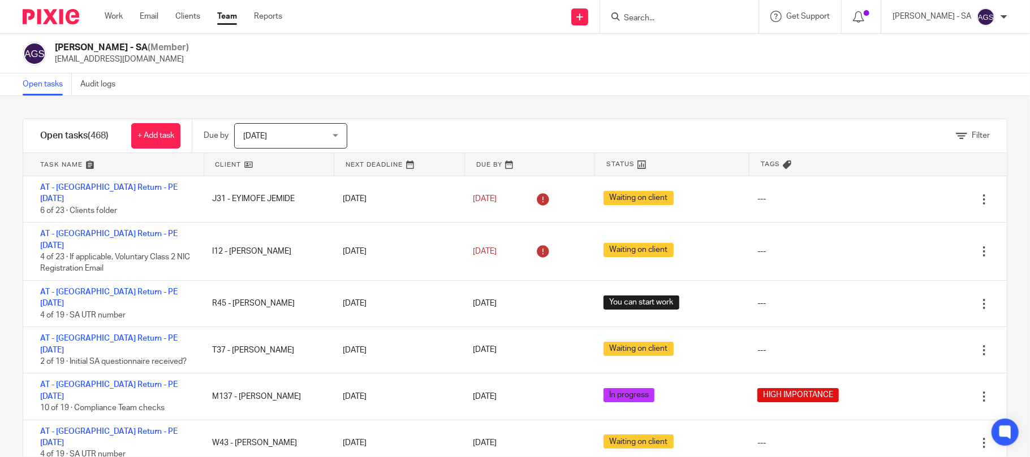
click at [841, 114] on div "Filter tasks Only show tasks matching all of these conditions 1 Client name Is …" at bounding box center [515, 276] width 1030 height 361
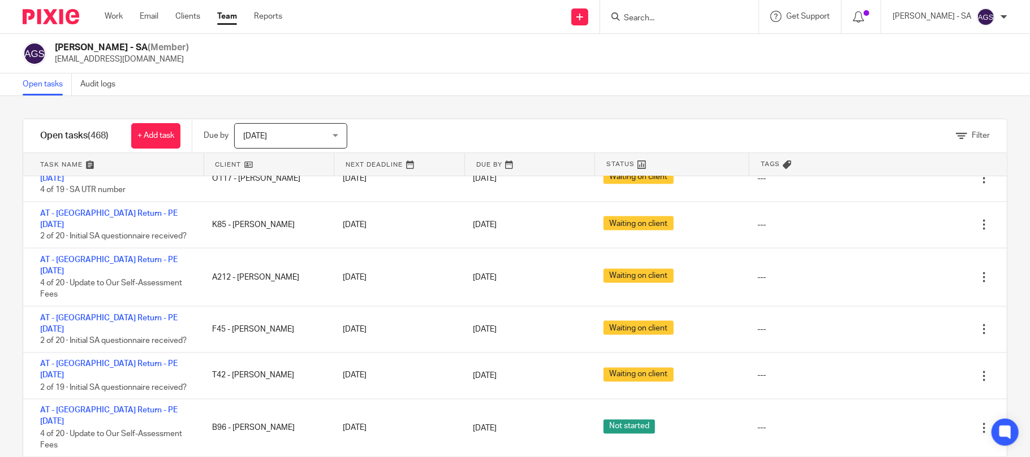
scroll to position [1432, 0]
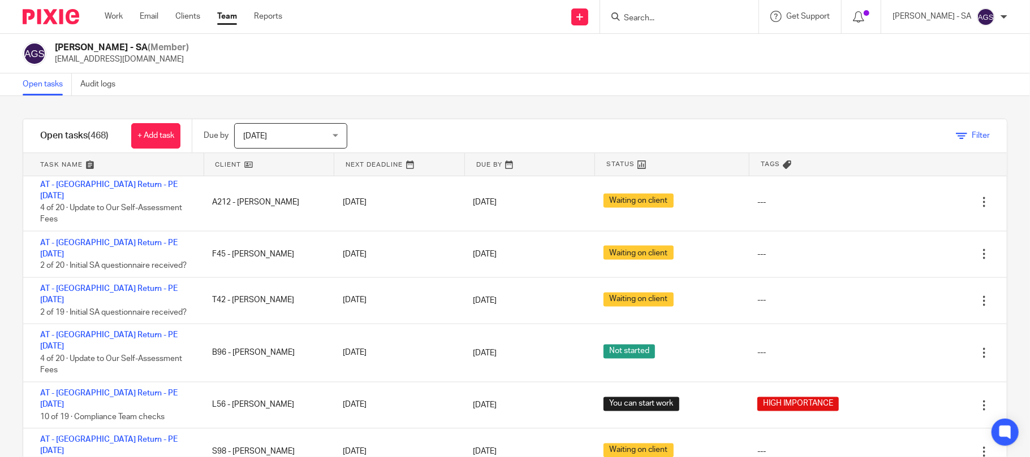
click at [972, 132] on span "Filter" at bounding box center [981, 136] width 18 height 8
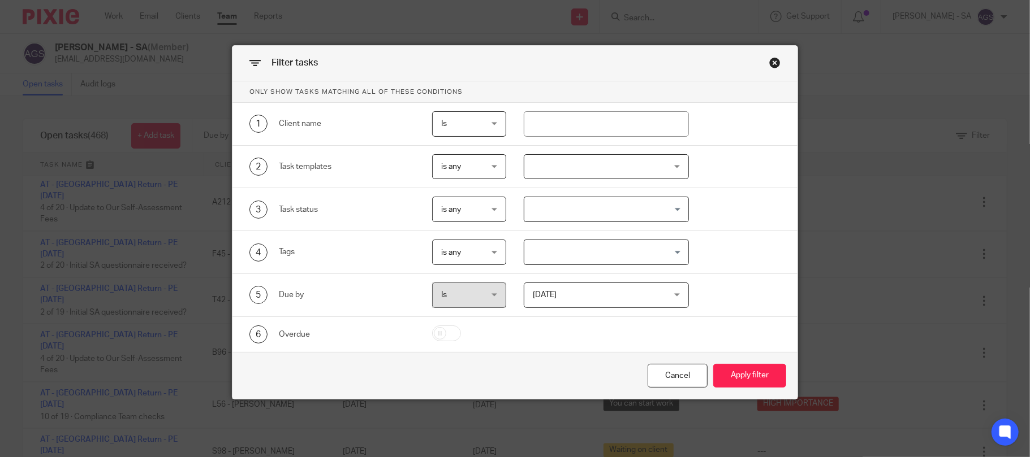
click at [550, 252] on input "Search for option" at bounding box center [603, 253] width 157 height 20
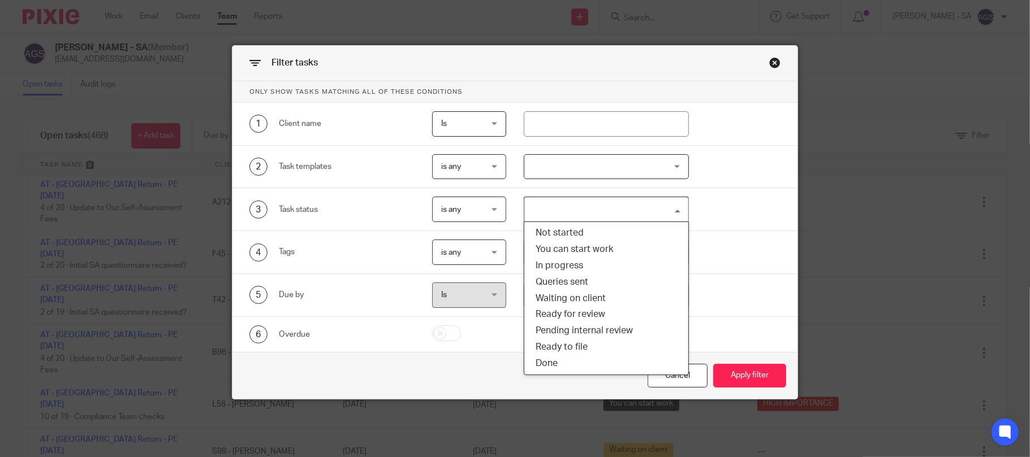
click at [553, 209] on input "Search for option" at bounding box center [603, 210] width 157 height 20
click at [569, 265] on li "In progress" at bounding box center [606, 266] width 164 height 16
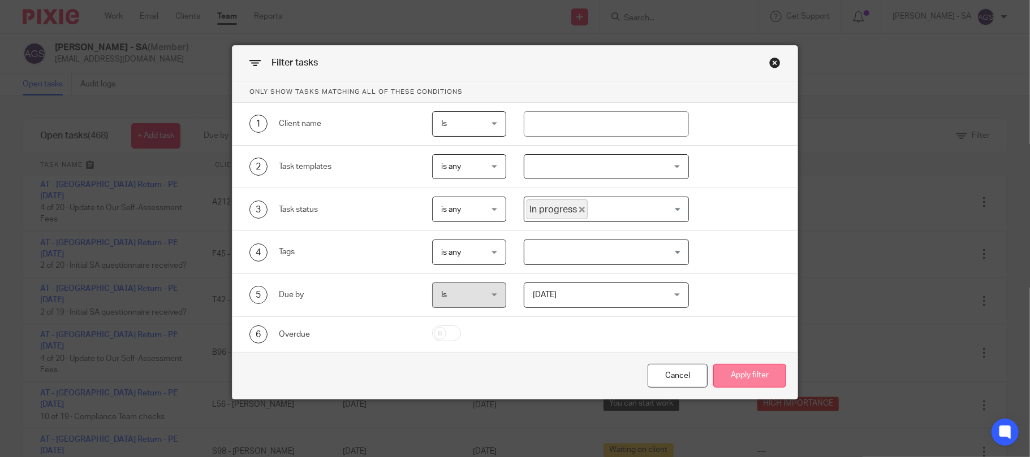
click at [734, 370] on button "Apply filter" at bounding box center [749, 376] width 73 height 24
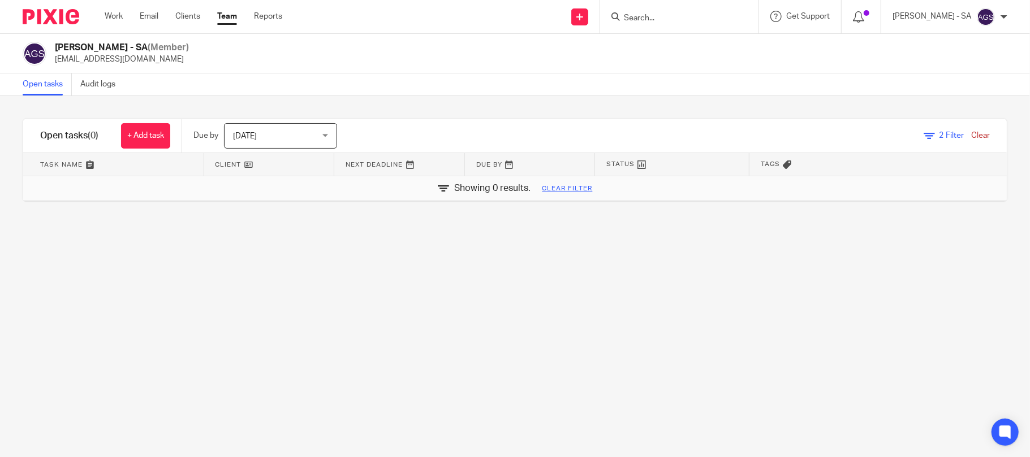
click at [926, 139] on div "2 Filter Clear" at bounding box center [956, 136] width 66 height 12
click at [971, 135] on link "Clear" at bounding box center [980, 136] width 19 height 8
click at [919, 252] on div "Filter tasks Only show tasks matching all of these conditions 1 Client name Is …" at bounding box center [515, 276] width 1030 height 361
click at [546, 188] on link "Clear filter" at bounding box center [567, 188] width 50 height 9
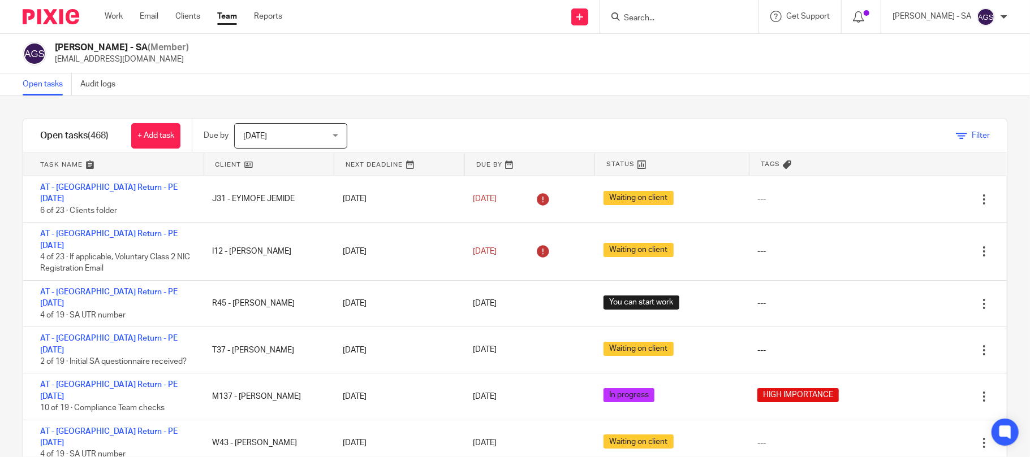
click at [972, 136] on span "Filter" at bounding box center [981, 136] width 18 height 8
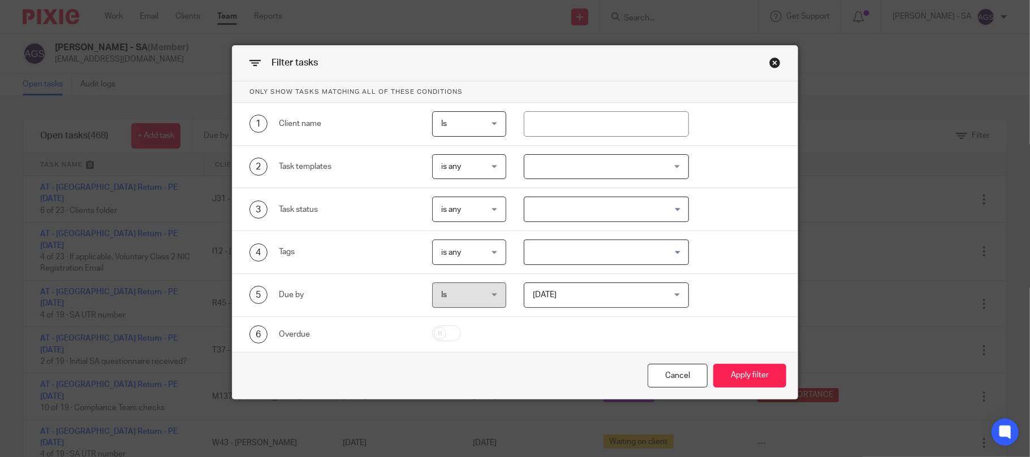
click at [585, 252] on input "Search for option" at bounding box center [603, 253] width 157 height 20
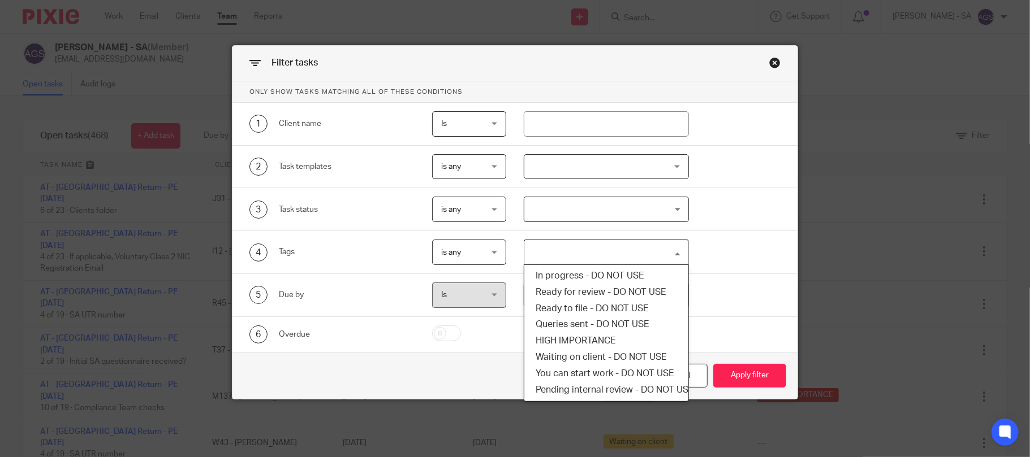
click at [594, 213] on input "Search for option" at bounding box center [603, 210] width 157 height 20
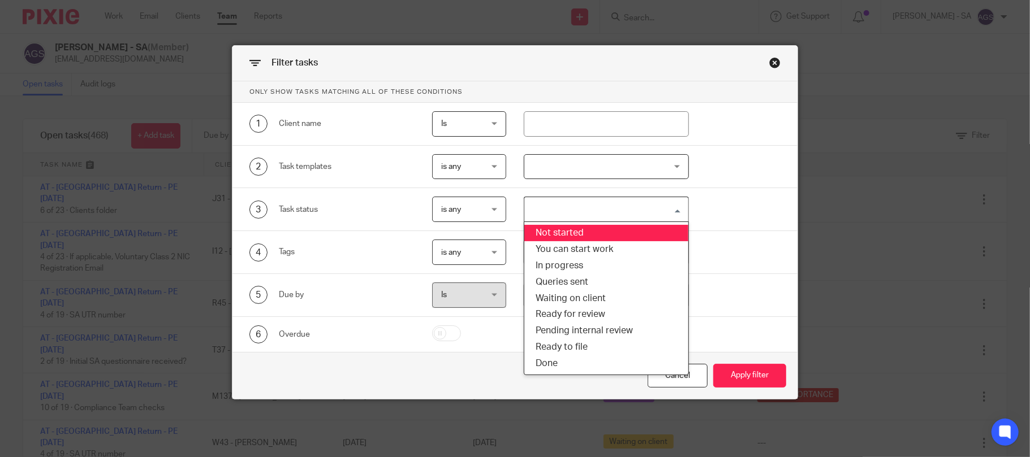
click at [598, 236] on li "Not started" at bounding box center [606, 233] width 164 height 16
click at [629, 211] on input "Search for option" at bounding box center [635, 210] width 93 height 20
click at [580, 211] on icon "Deselect Not started" at bounding box center [583, 210] width 6 height 6
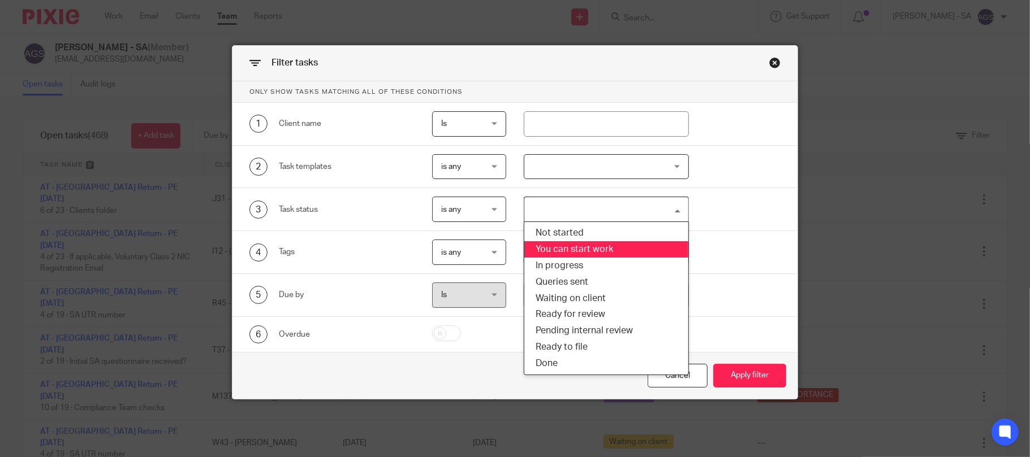
click at [584, 251] on li "You can start work" at bounding box center [606, 249] width 164 height 16
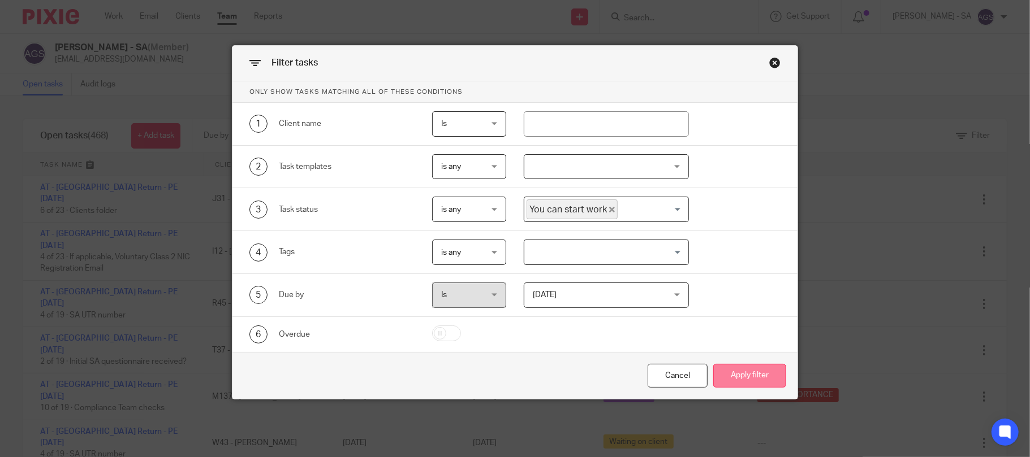
click at [726, 377] on button "Apply filter" at bounding box center [749, 376] width 73 height 24
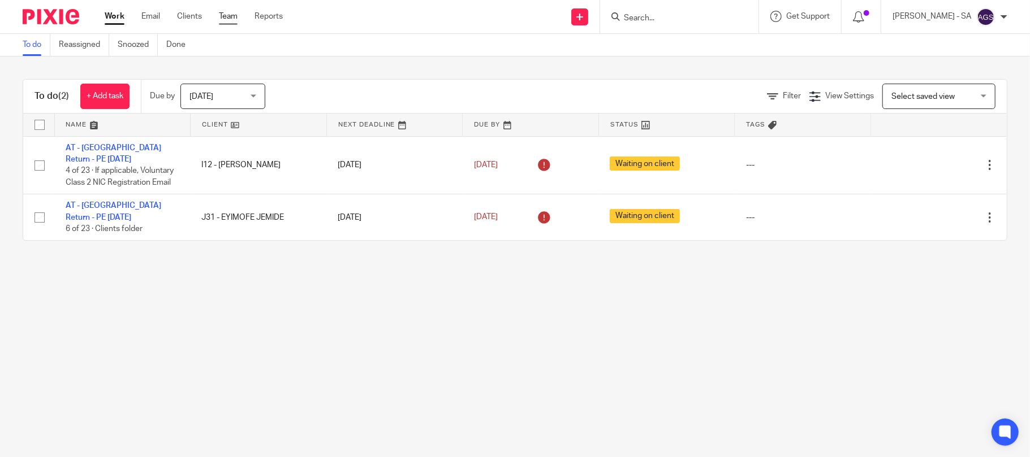
click at [221, 11] on link "Team" at bounding box center [228, 16] width 19 height 11
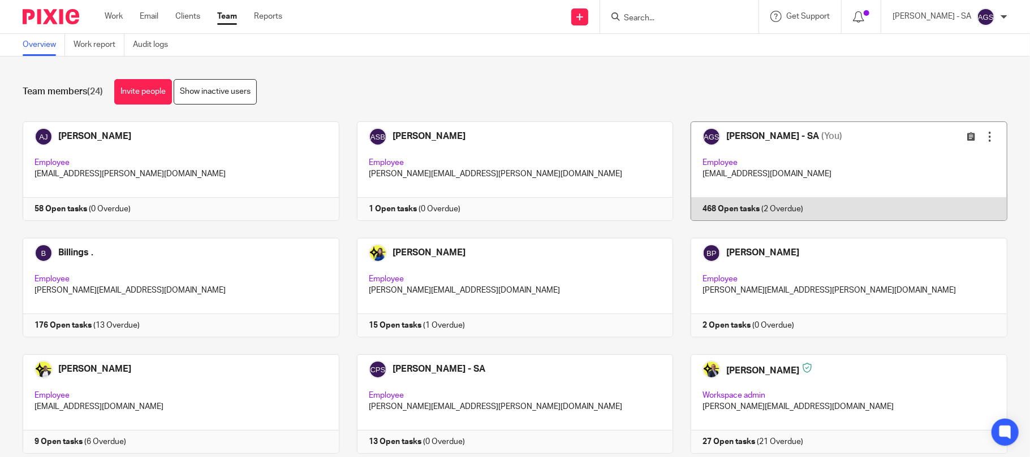
click at [819, 141] on link at bounding box center [840, 172] width 334 height 100
click at [872, 135] on link at bounding box center [840, 172] width 334 height 100
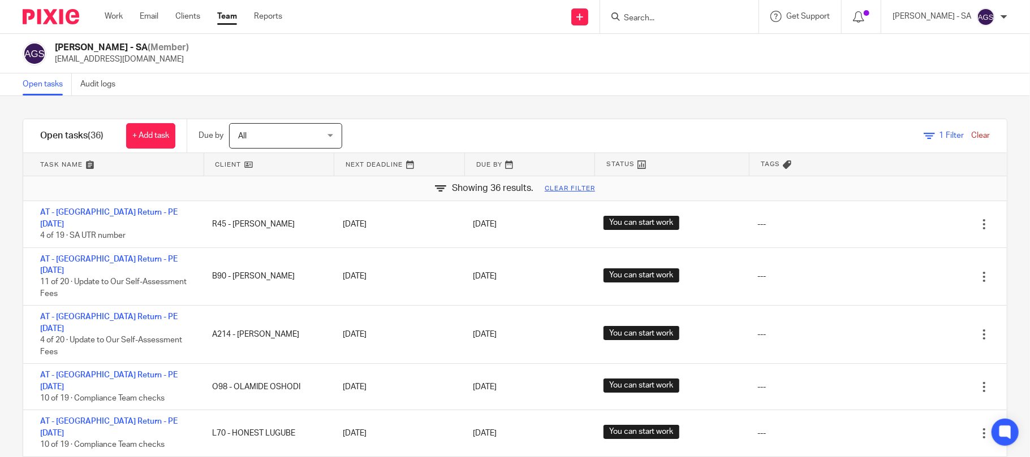
click at [690, 89] on div "Open tasks Audit logs" at bounding box center [515, 85] width 1030 height 23
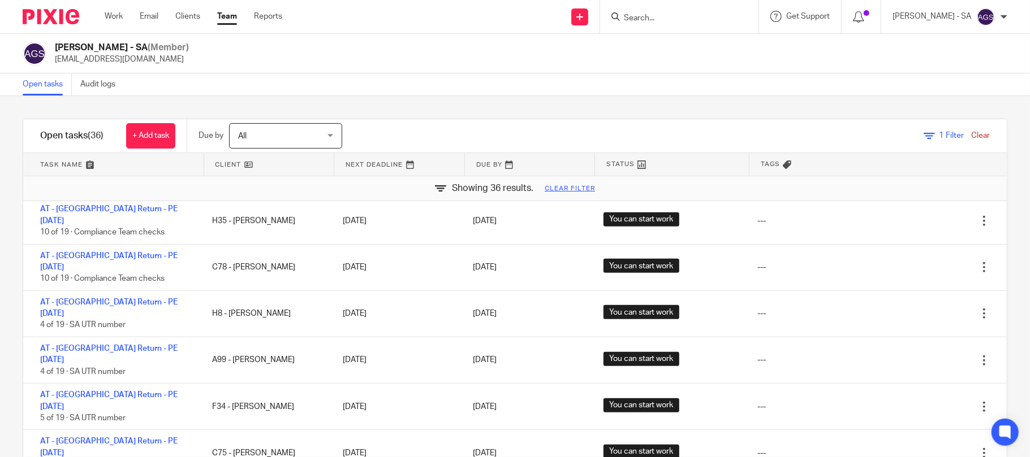
scroll to position [654, 0]
click at [166, 185] on div "Showing 36 results. Clear filter" at bounding box center [514, 188] width 983 height 25
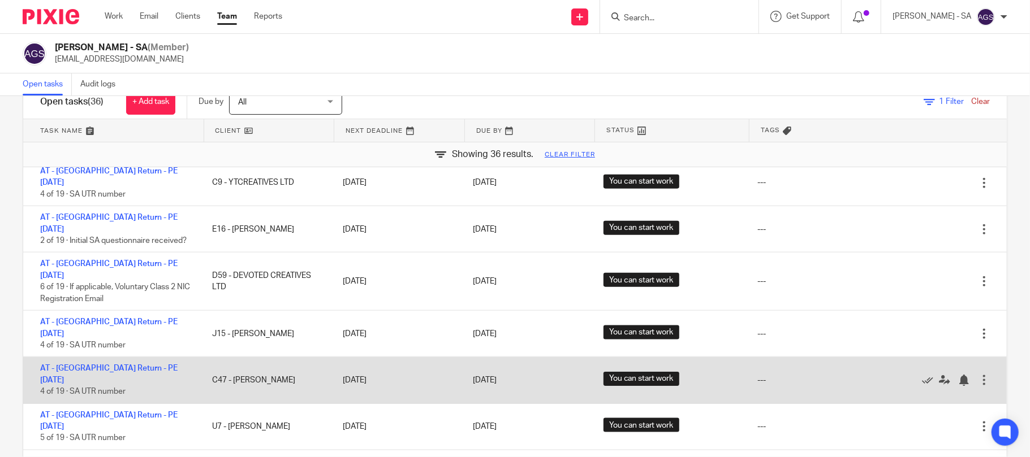
scroll to position [64, 0]
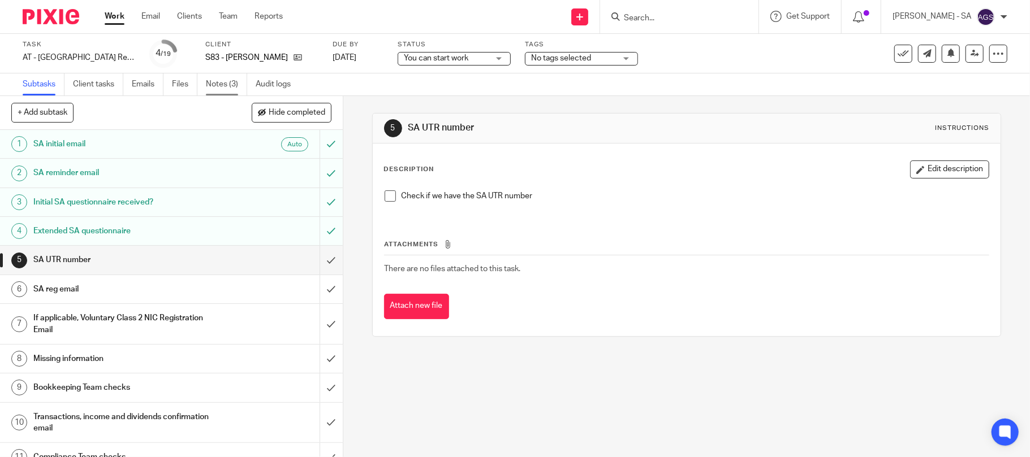
click at [227, 82] on link "Notes (3)" at bounding box center [226, 85] width 41 height 22
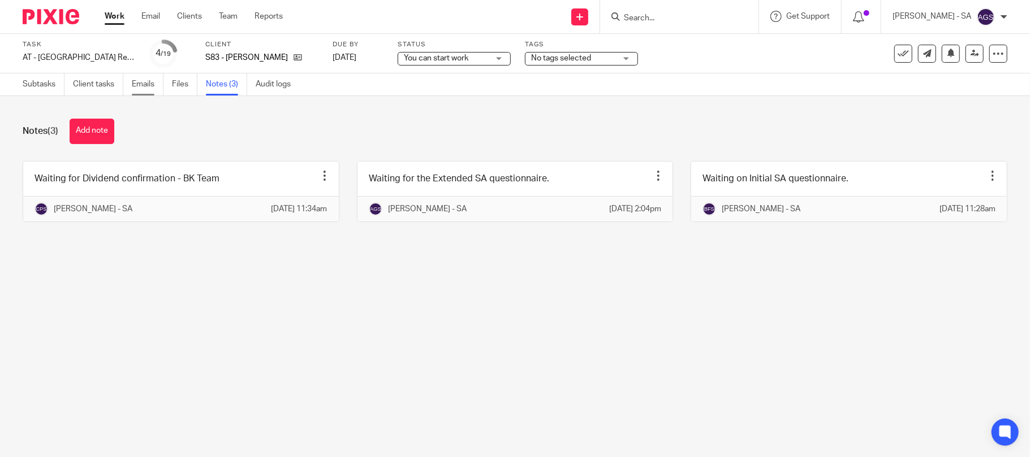
click at [140, 80] on link "Emails" at bounding box center [148, 85] width 32 height 22
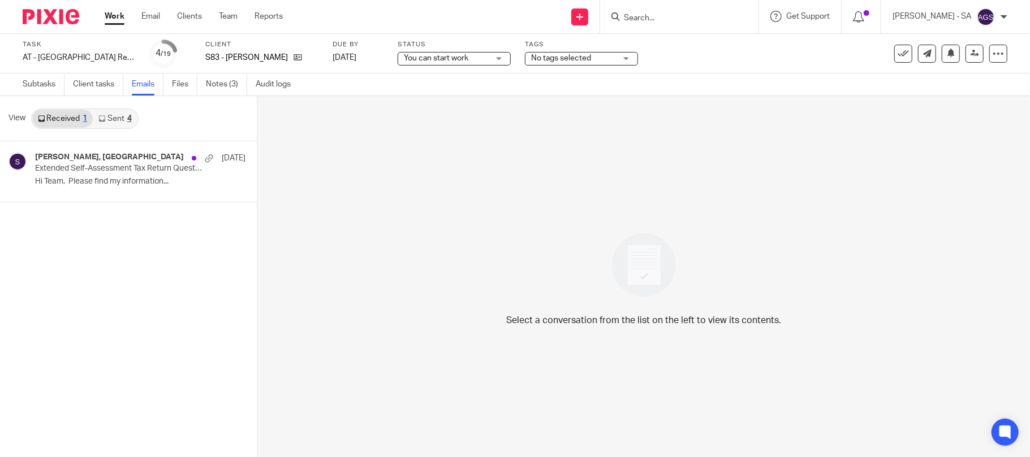
click at [122, 123] on link "Sent 4" at bounding box center [115, 119] width 44 height 18
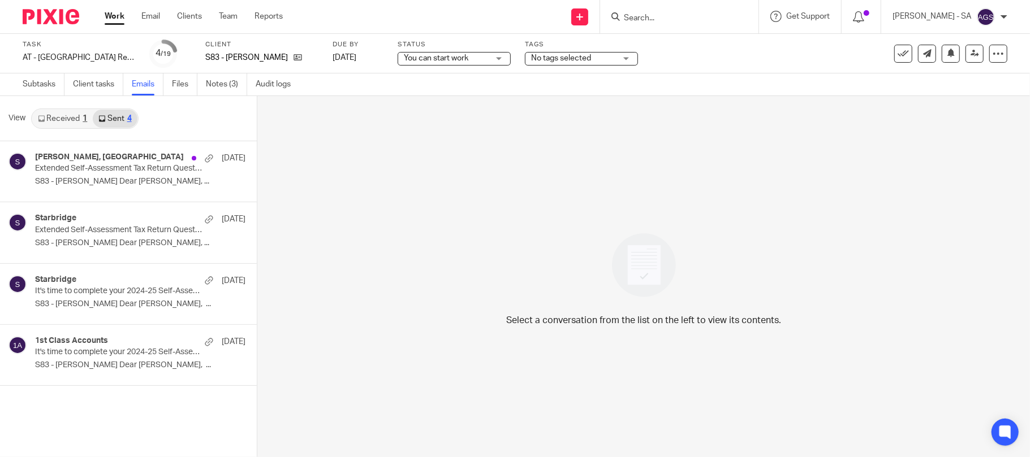
click at [64, 120] on link "Received 1" at bounding box center [62, 119] width 61 height 18
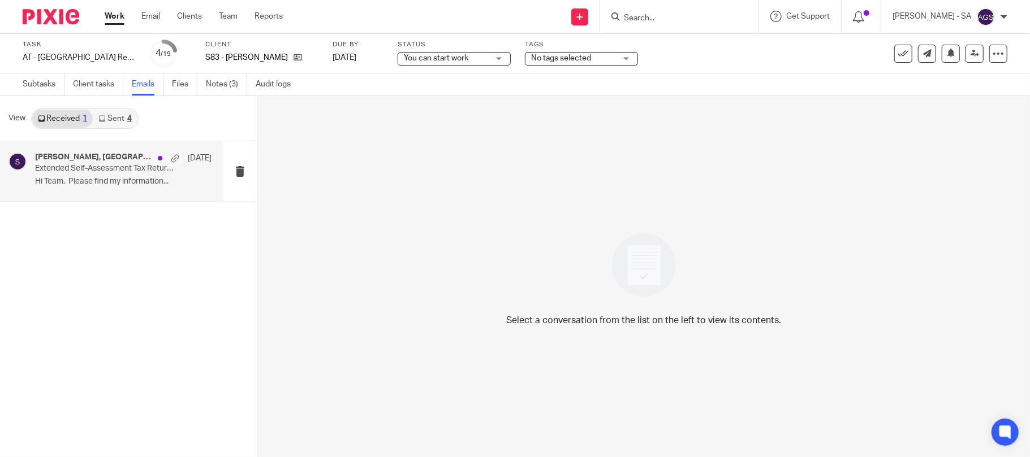
click at [104, 175] on div "[PERSON_NAME], Starbridge [DATE] Extended Self-Assessment Tax Return Questionna…" at bounding box center [123, 172] width 176 height 38
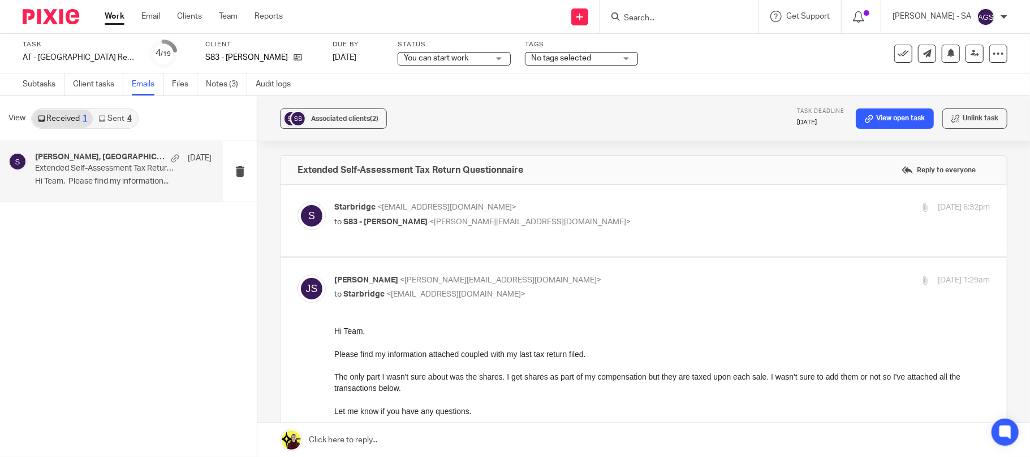
click at [511, 217] on p "to S83 - [PERSON_NAME] <[PERSON_NAME][EMAIL_ADDRESS][DOMAIN_NAME]>" at bounding box center [552, 223] width 437 height 12
checkbox input "true"
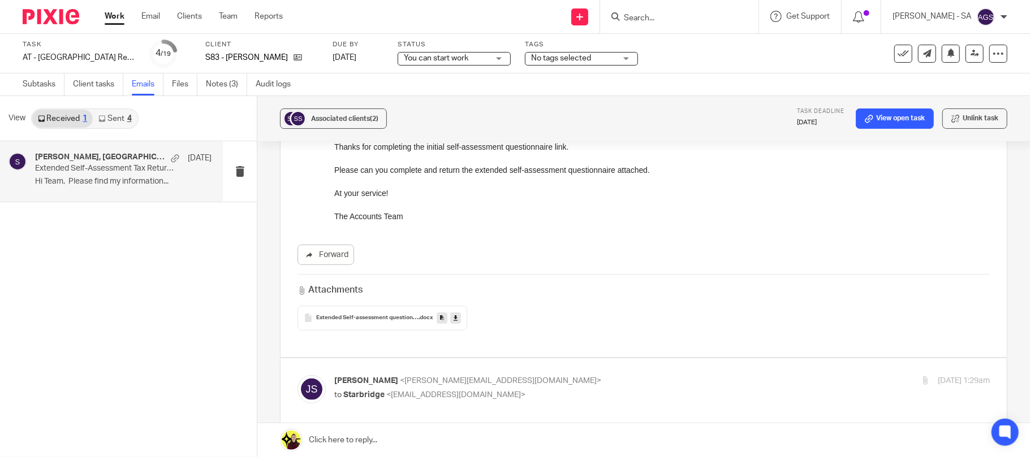
scroll to position [301, 0]
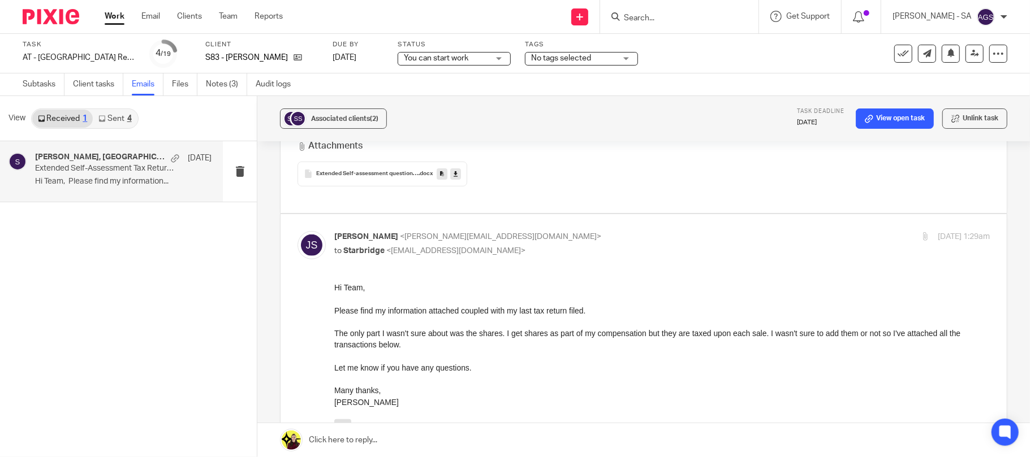
click at [363, 178] on div "Extended Self-assessment questionnaire 2024-25 (2) .docx" at bounding box center [382, 174] width 170 height 25
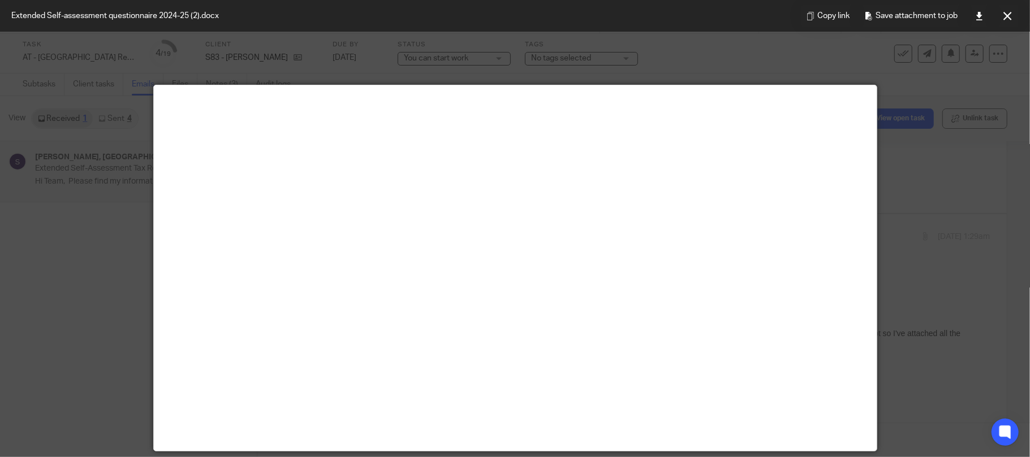
click at [1018, 10] on div "Copy link Save attachment to job" at bounding box center [910, 16] width 240 height 32
click at [1009, 10] on button at bounding box center [1007, 16] width 23 height 23
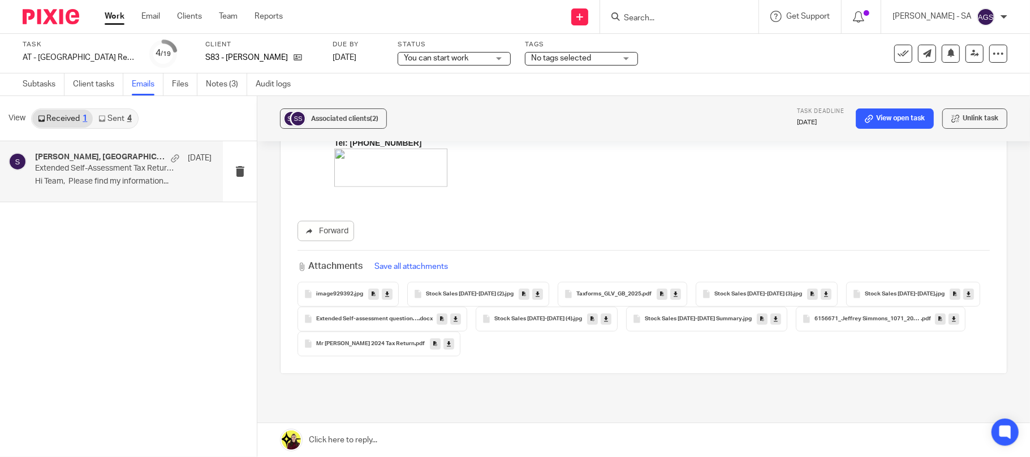
scroll to position [743, 0]
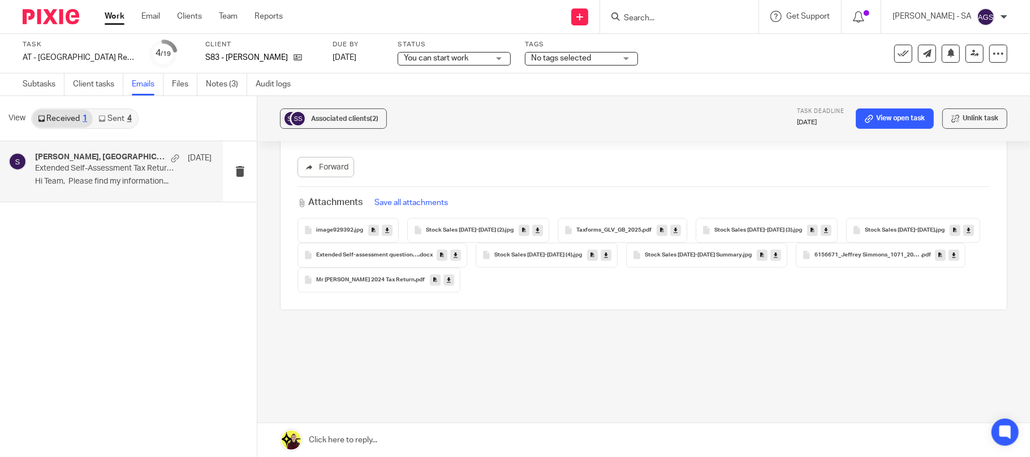
click at [504, 229] on span ".jpg" at bounding box center [509, 230] width 10 height 7
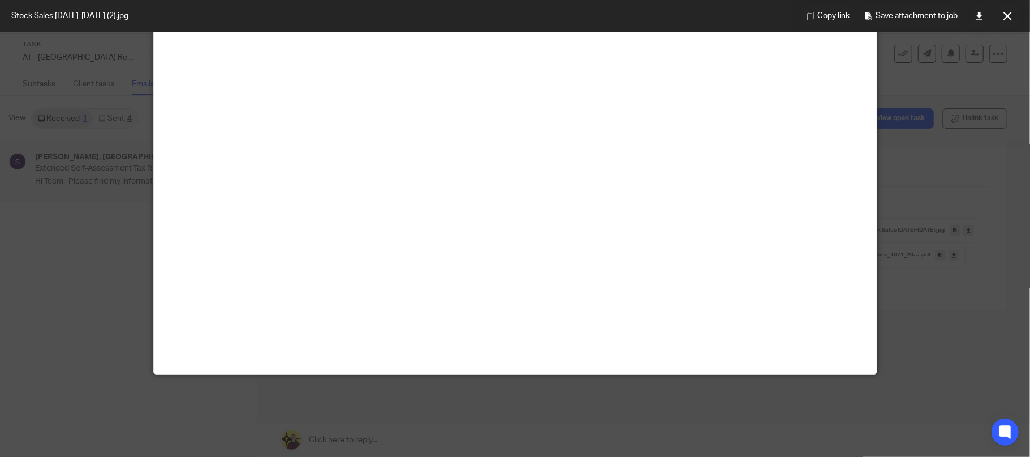
scroll to position [79, 0]
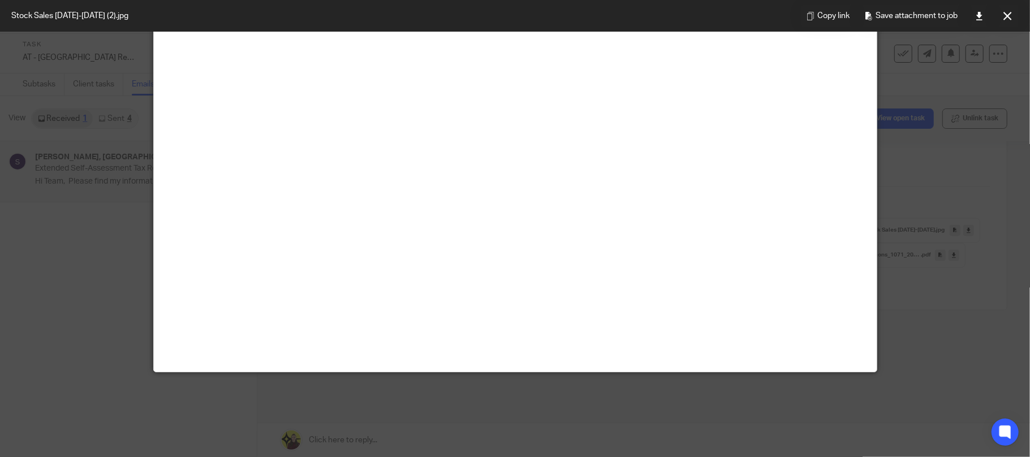
click at [822, 15] on img at bounding box center [515, 10] width 723 height 9
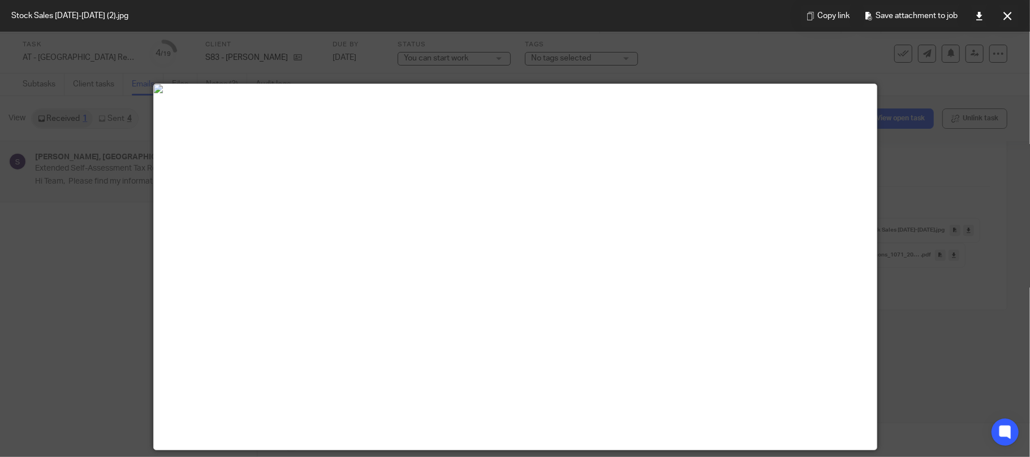
scroll to position [0, 0]
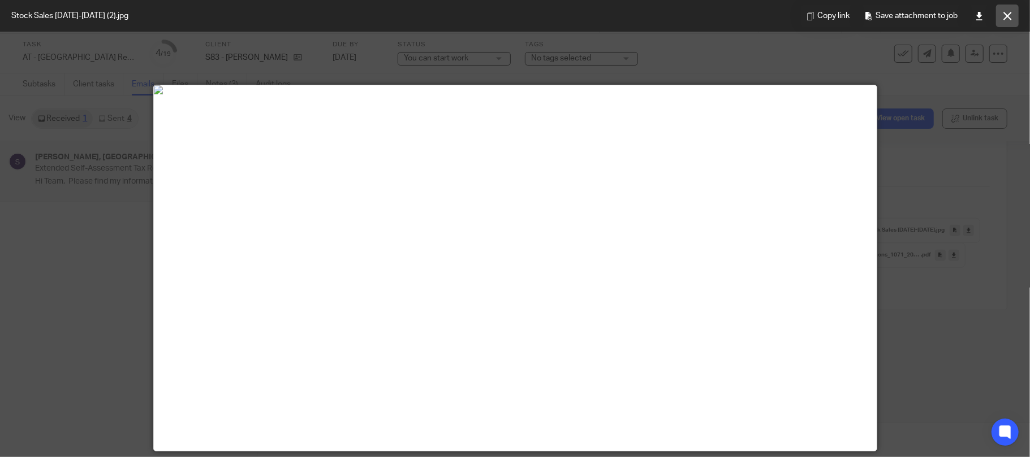
click at [1009, 19] on icon at bounding box center [1007, 16] width 8 height 8
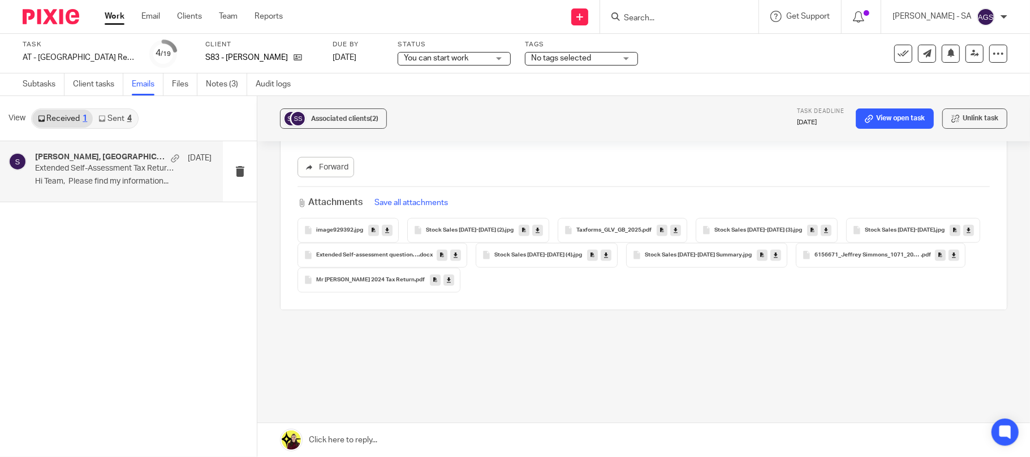
click at [613, 227] on div "Taxforms_GLV_GB_2025 .pdf" at bounding box center [622, 230] width 129 height 25
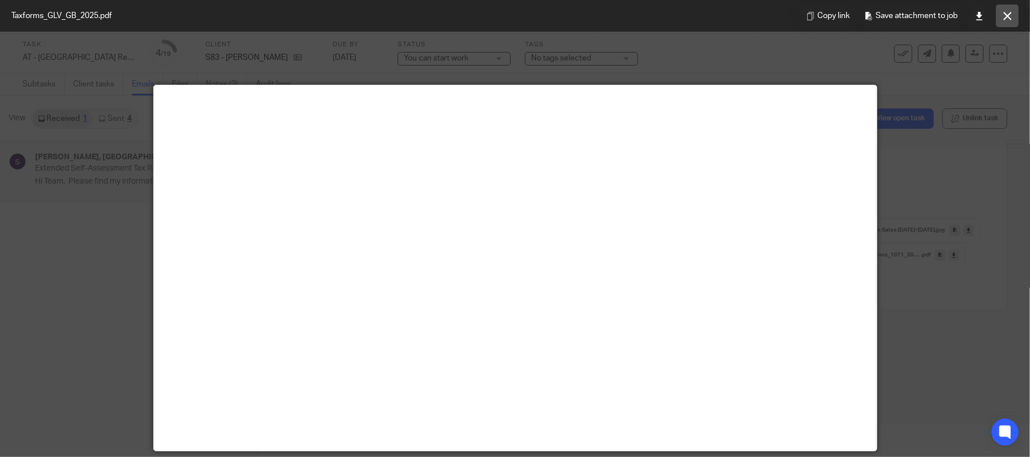
click at [1005, 16] on icon at bounding box center [1007, 16] width 8 height 8
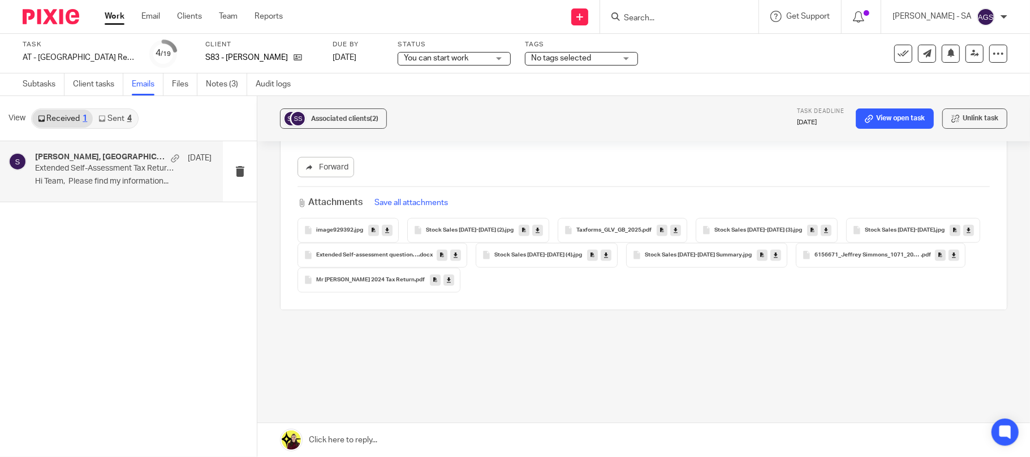
click at [729, 233] on span "Stock Sales 2024-2025 (3)" at bounding box center [753, 230] width 78 height 7
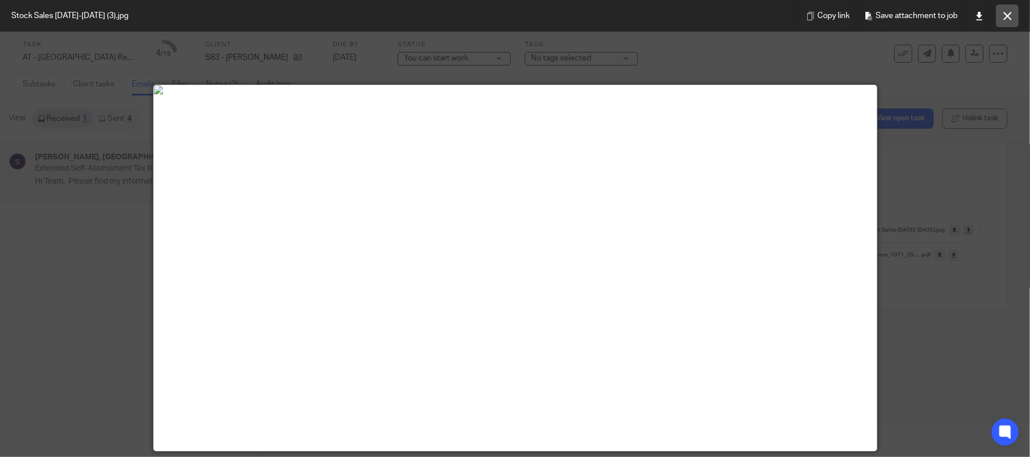
click at [1007, 19] on icon at bounding box center [1007, 16] width 8 height 8
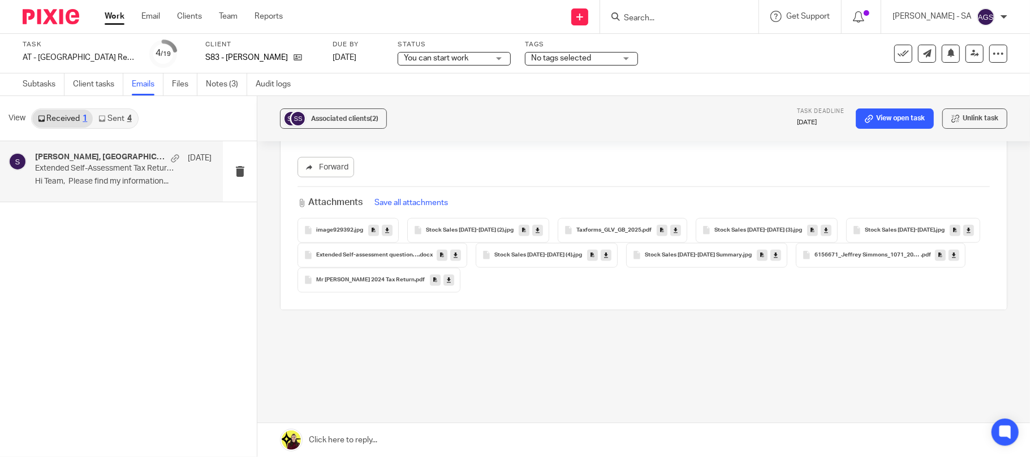
click at [353, 254] on span "Extended Self-assessment questionnaire 2024-25 - Jeff Simmons" at bounding box center [367, 255] width 102 height 7
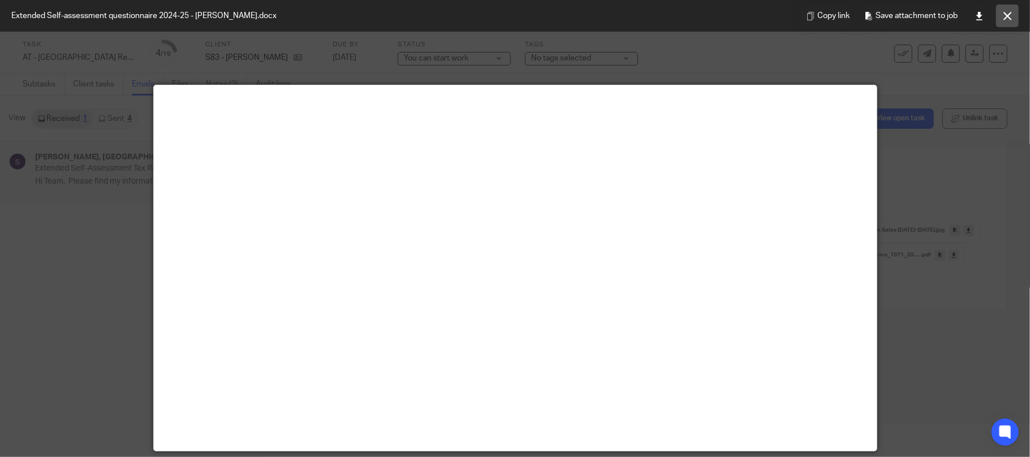
click at [1013, 19] on button at bounding box center [1007, 16] width 23 height 23
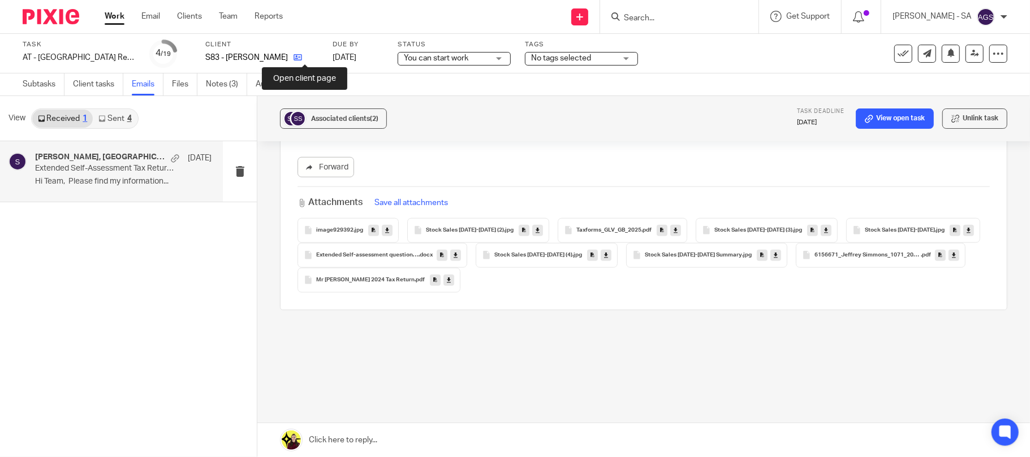
click at [302, 57] on icon at bounding box center [297, 57] width 8 height 8
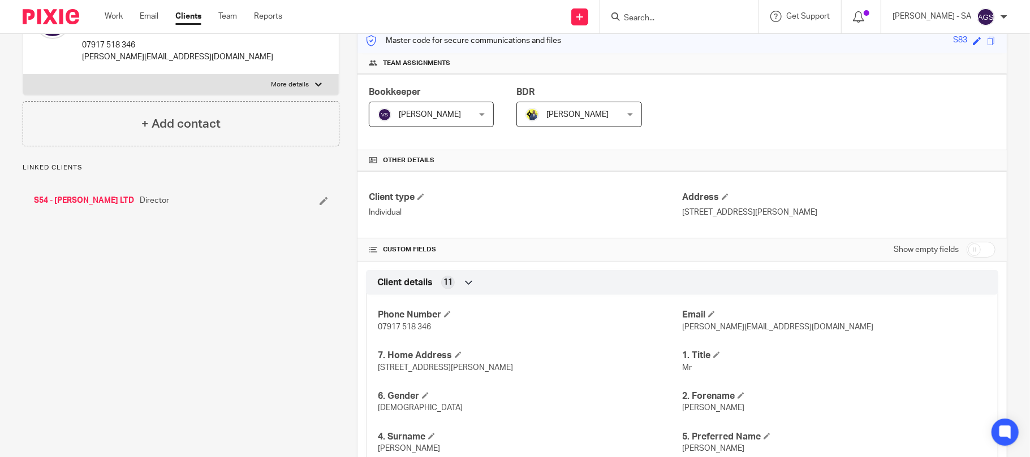
scroll to position [150, 0]
drag, startPoint x: 806, startPoint y: 219, endPoint x: 672, endPoint y: 224, distance: 134.7
click at [672, 224] on div "Client type Individual Address [STREET_ADDRESS][PERSON_NAME]" at bounding box center [681, 204] width 649 height 67
click at [778, 222] on div "Client type Individual Address [STREET_ADDRESS][PERSON_NAME]" at bounding box center [681, 204] width 649 height 67
drag, startPoint x: 805, startPoint y: 211, endPoint x: 676, endPoint y: 224, distance: 129.5
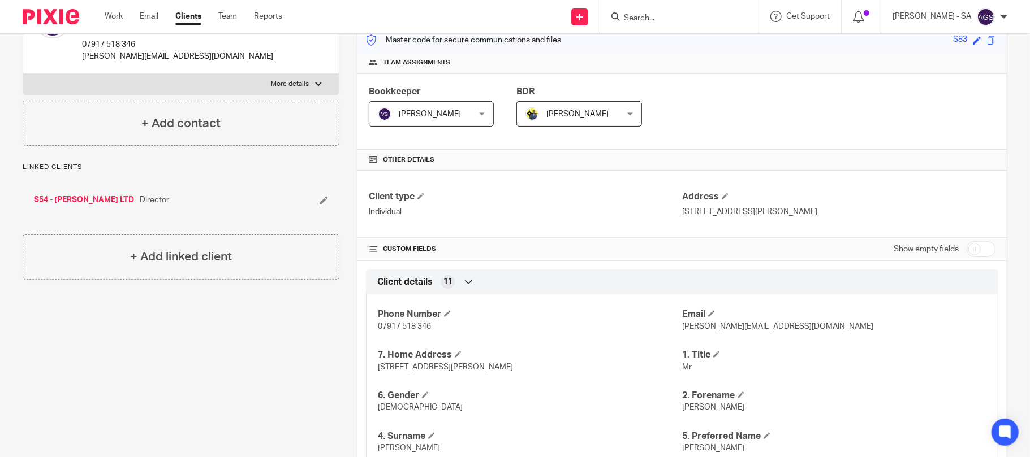
click at [676, 224] on div "Client type Individual Address [STREET_ADDRESS][PERSON_NAME]" at bounding box center [681, 204] width 649 height 67
copy p "[STREET_ADDRESS][PERSON_NAME]"
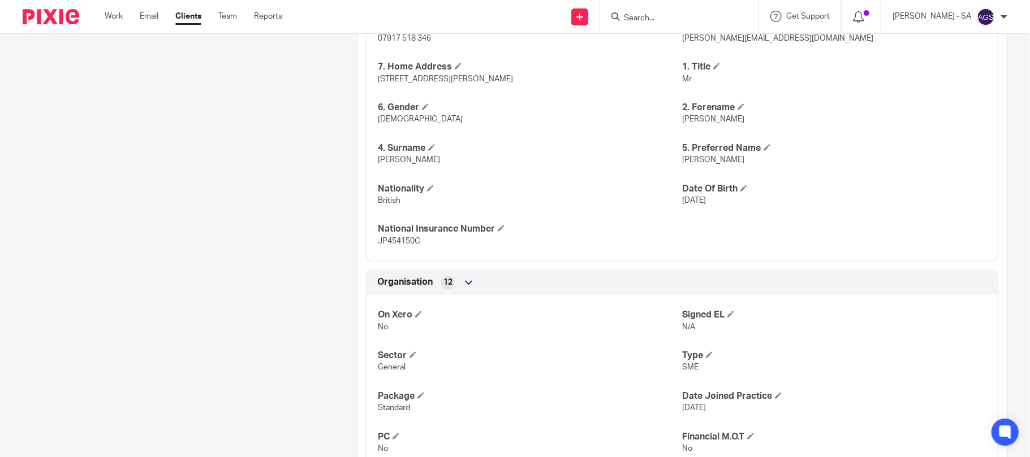
scroll to position [679, 0]
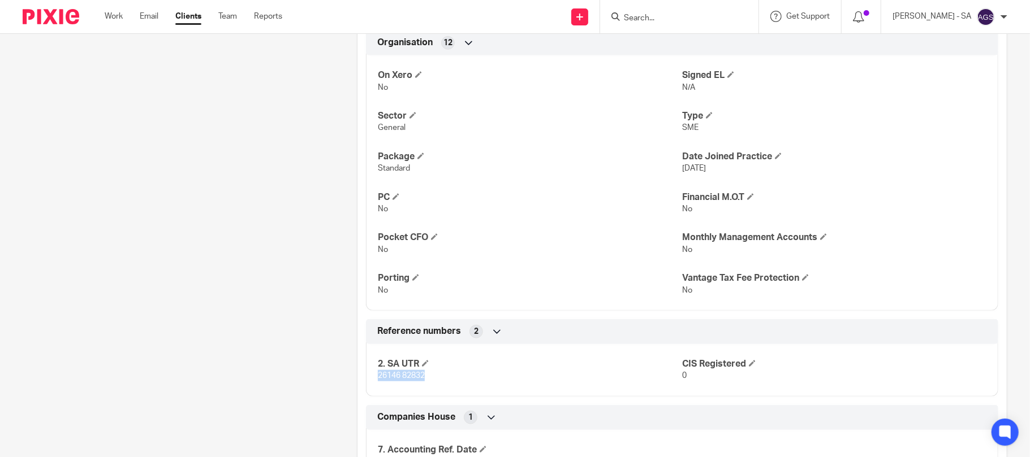
drag, startPoint x: 433, startPoint y: 383, endPoint x: 365, endPoint y: 383, distance: 67.9
click at [366, 383] on div "2. SA UTR 26146 82832 CIS Registered 0" at bounding box center [682, 366] width 632 height 61
copy span "26146 82832"
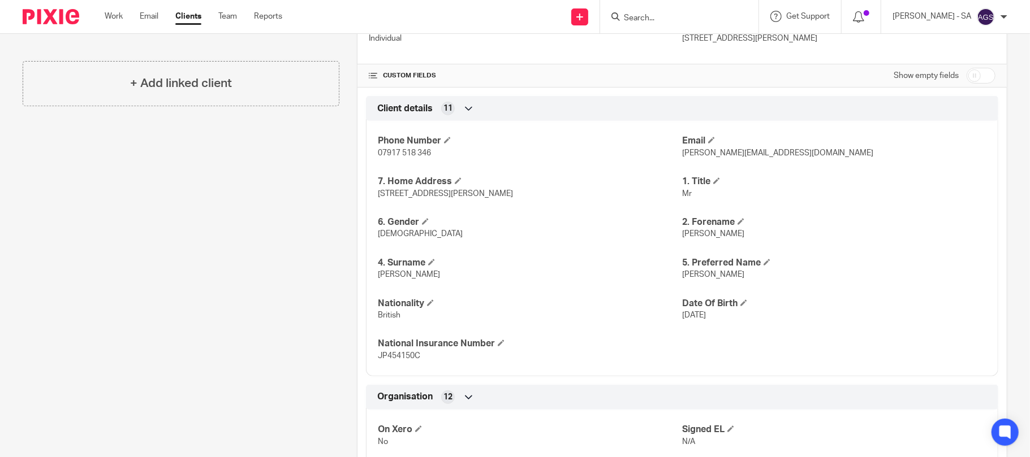
scroll to position [301, 0]
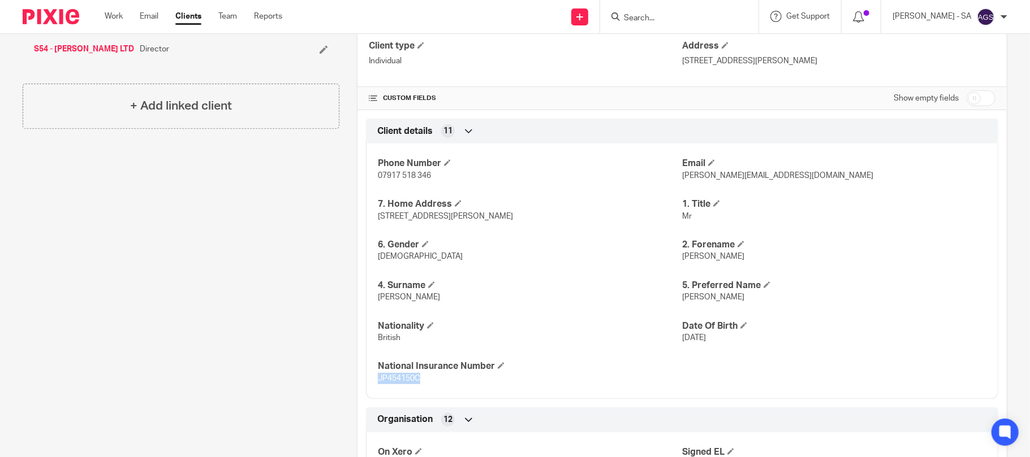
drag, startPoint x: 417, startPoint y: 381, endPoint x: 368, endPoint y: 386, distance: 50.0
click at [368, 386] on div "Phone Number 07917 518 346 Email [PERSON_NAME][EMAIL_ADDRESS][DOMAIN_NAME] 7. H…" at bounding box center [682, 267] width 632 height 264
copy span "JP454150C"
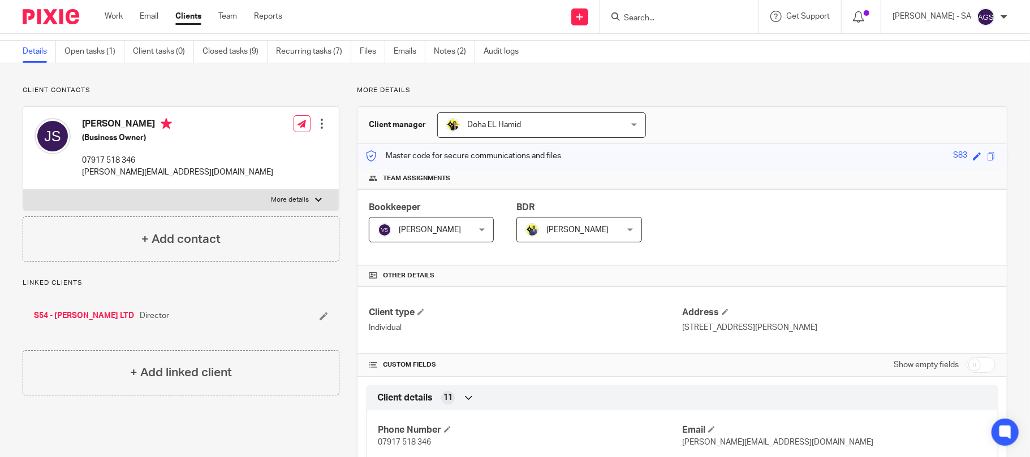
scroll to position [0, 0]
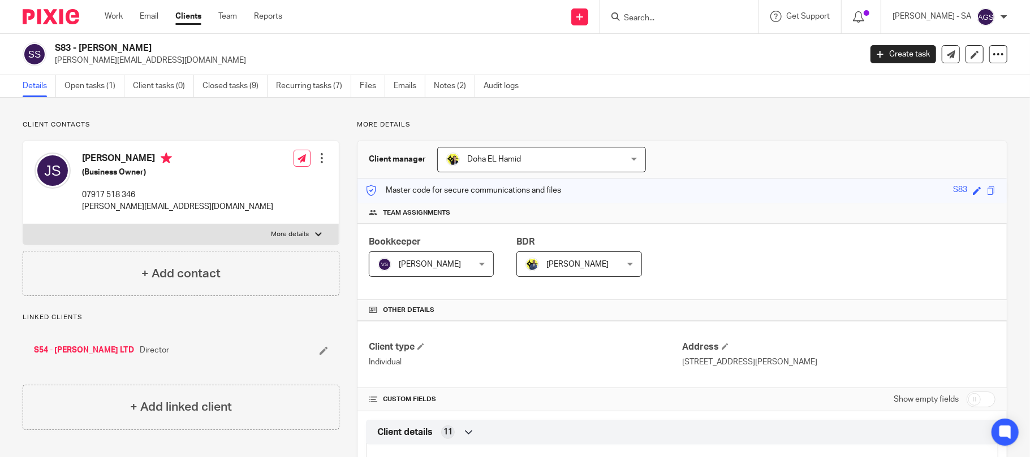
drag, startPoint x: 155, startPoint y: 159, endPoint x: 76, endPoint y: 161, distance: 79.2
click at [78, 159] on div "[PERSON_NAME] (Business Owner) 07917 518 346 [PERSON_NAME][EMAIL_ADDRESS][DOMAI…" at bounding box center [153, 182] width 239 height 71
copy h4 "[PERSON_NAME]"
click at [85, 85] on link "Open tasks (1)" at bounding box center [94, 86] width 60 height 22
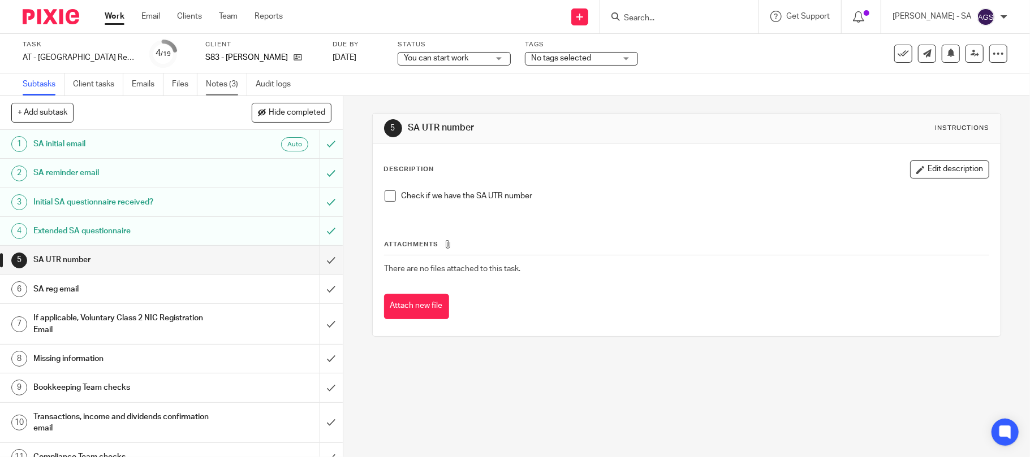
click at [233, 83] on link "Notes (3)" at bounding box center [226, 85] width 41 height 22
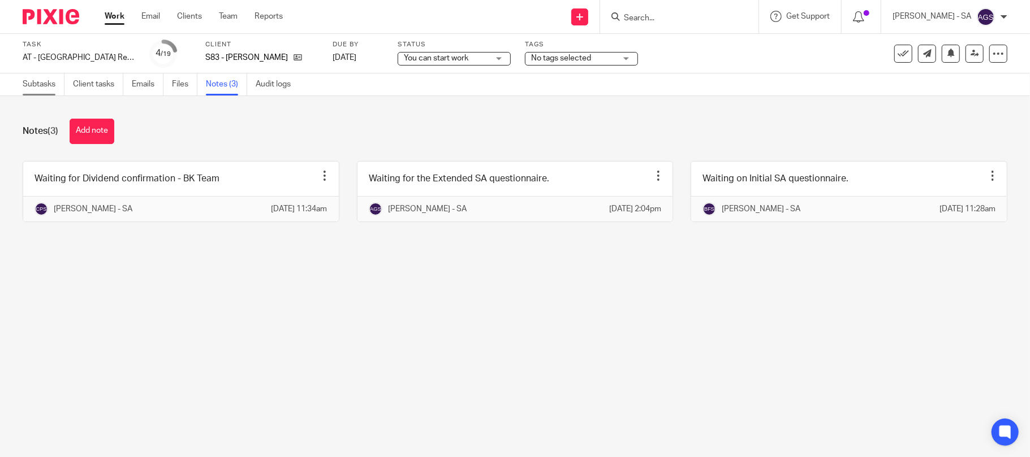
click at [32, 85] on link "Subtasks" at bounding box center [44, 85] width 42 height 22
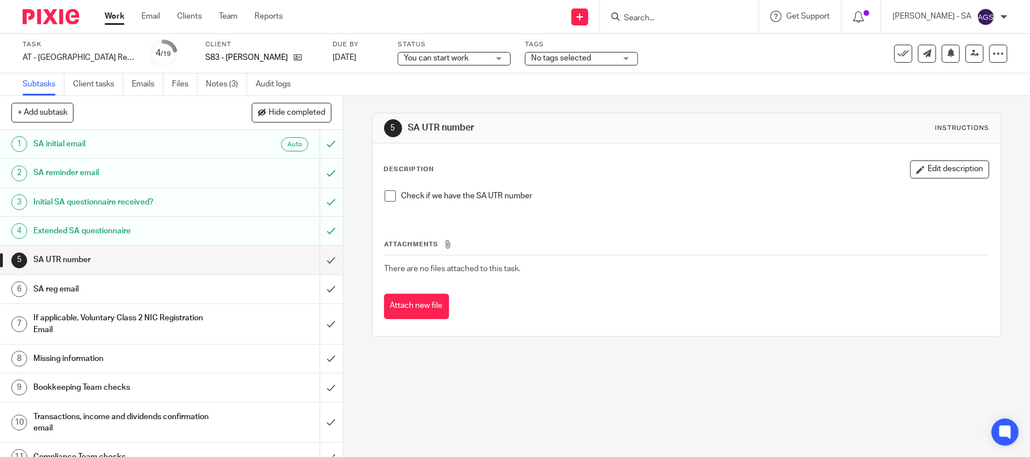
click at [385, 204] on li "Check if we have the SA UTR number" at bounding box center [687, 199] width 605 height 17
click at [385, 202] on span at bounding box center [390, 196] width 11 height 11
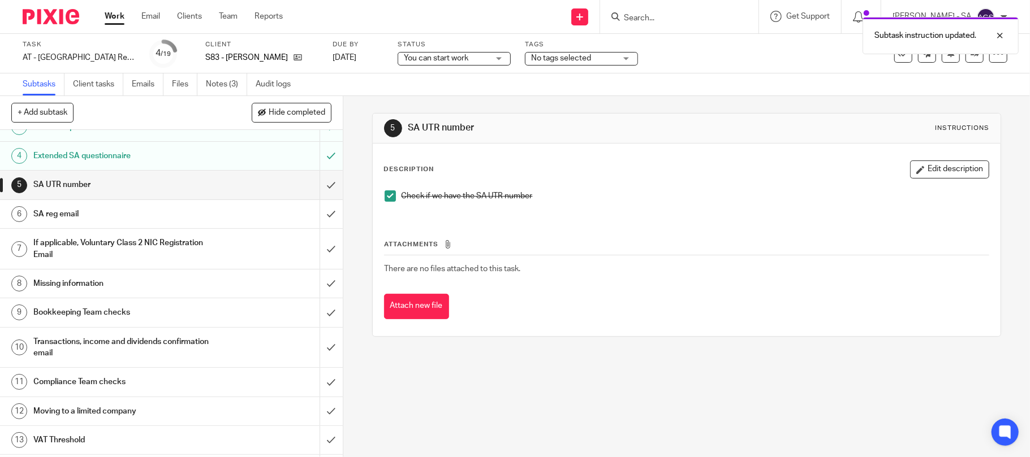
click at [54, 217] on h1 "SA reg email" at bounding box center [124, 214] width 183 height 17
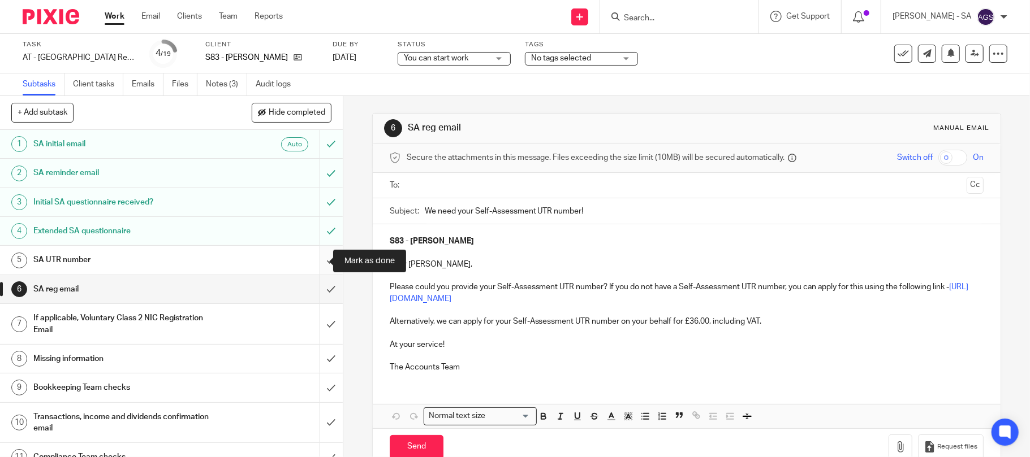
click at [319, 257] on input "submit" at bounding box center [171, 260] width 343 height 28
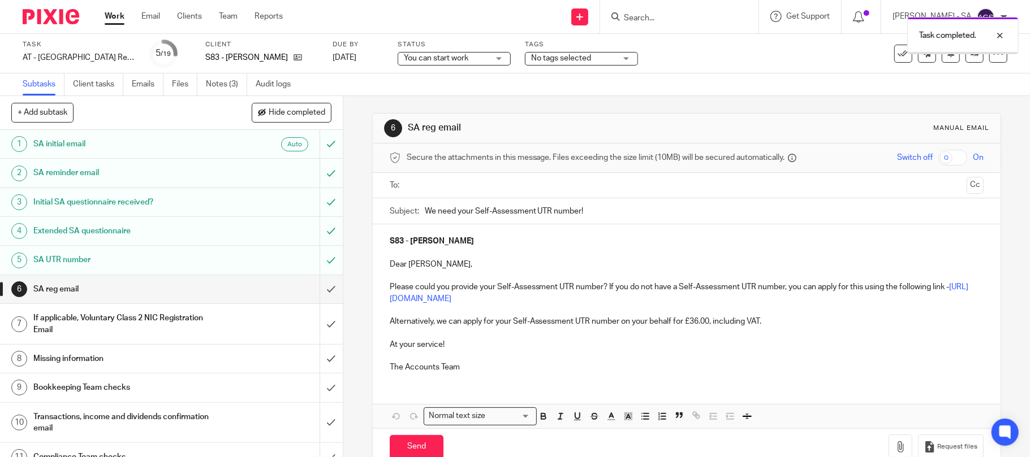
click at [314, 286] on input "submit" at bounding box center [171, 289] width 343 height 28
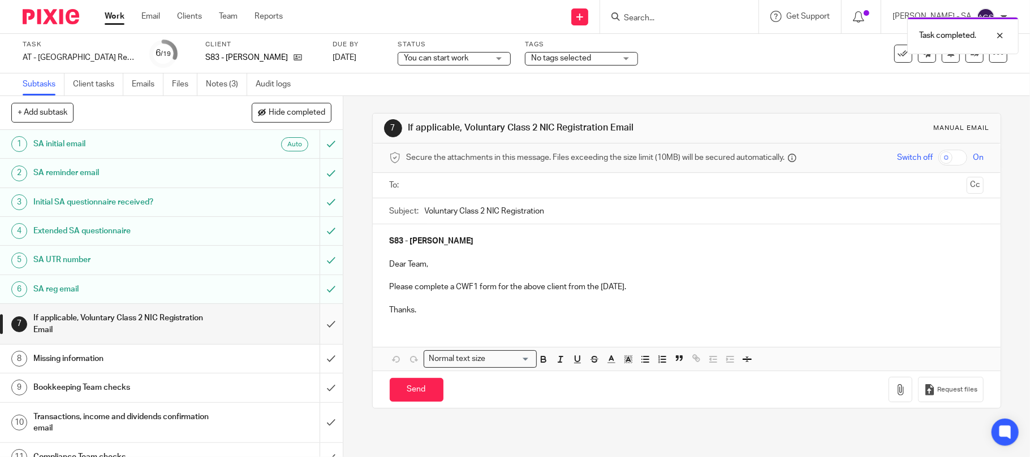
click at [317, 319] on input "submit" at bounding box center [171, 324] width 343 height 40
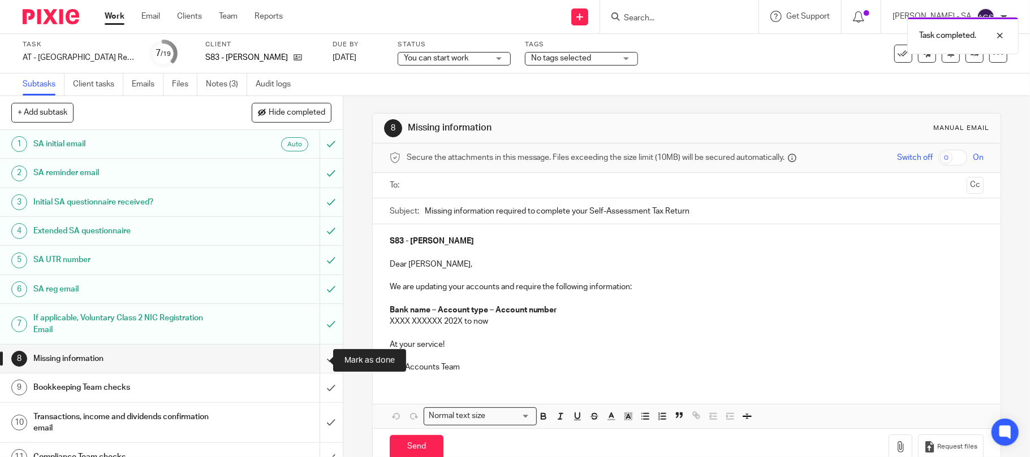
click at [318, 363] on input "submit" at bounding box center [171, 359] width 343 height 28
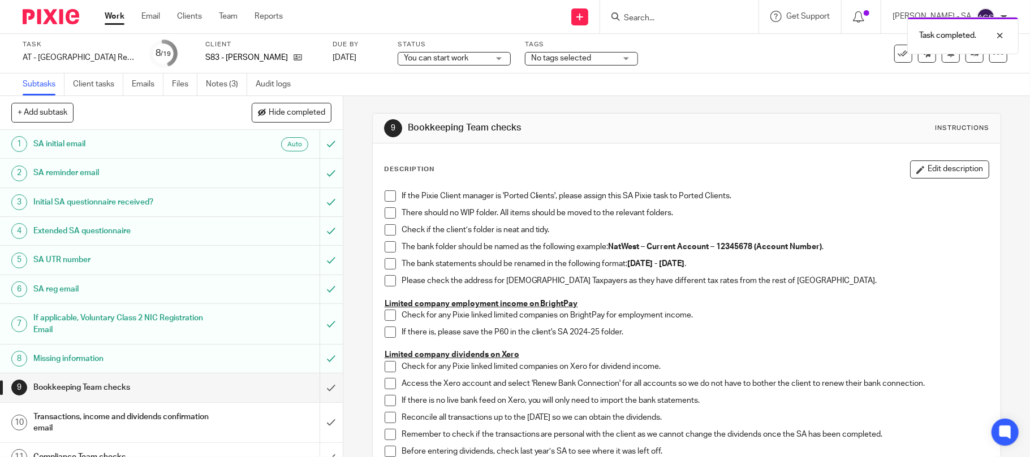
click at [386, 201] on span at bounding box center [390, 196] width 11 height 11
click at [388, 215] on span at bounding box center [390, 213] width 11 height 11
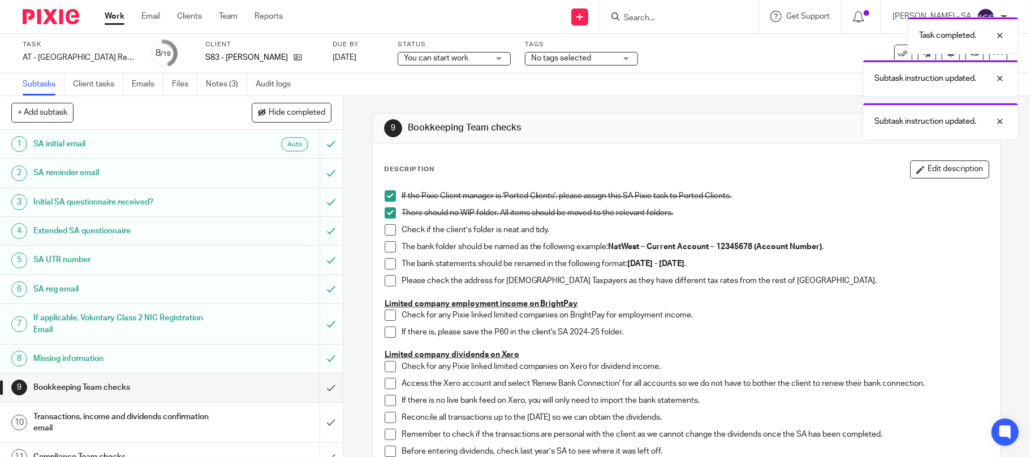
click at [385, 238] on li "Check if the client’s folder is neat and tidy." at bounding box center [687, 232] width 605 height 17
click at [385, 231] on span at bounding box center [390, 229] width 11 height 11
click at [385, 243] on span at bounding box center [390, 246] width 11 height 11
click at [385, 259] on span at bounding box center [390, 263] width 11 height 11
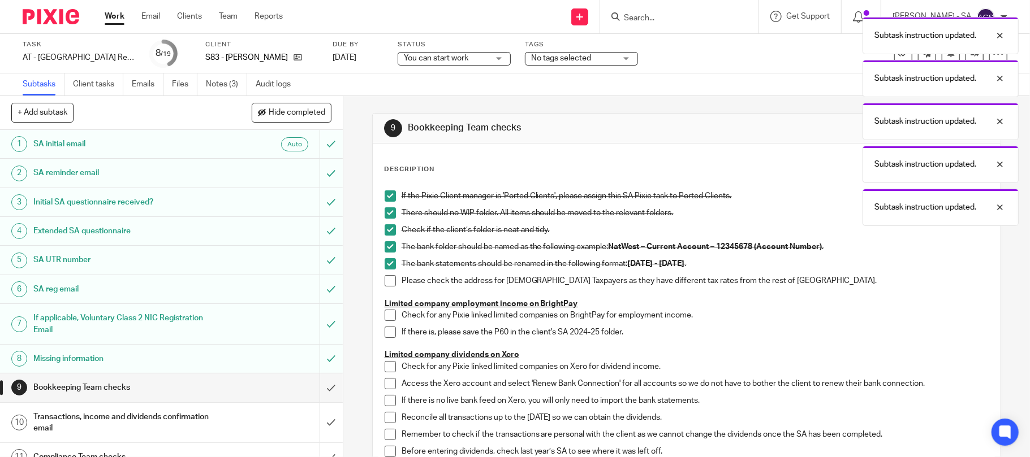
click at [385, 283] on span at bounding box center [390, 280] width 11 height 11
click at [386, 317] on span at bounding box center [390, 315] width 11 height 11
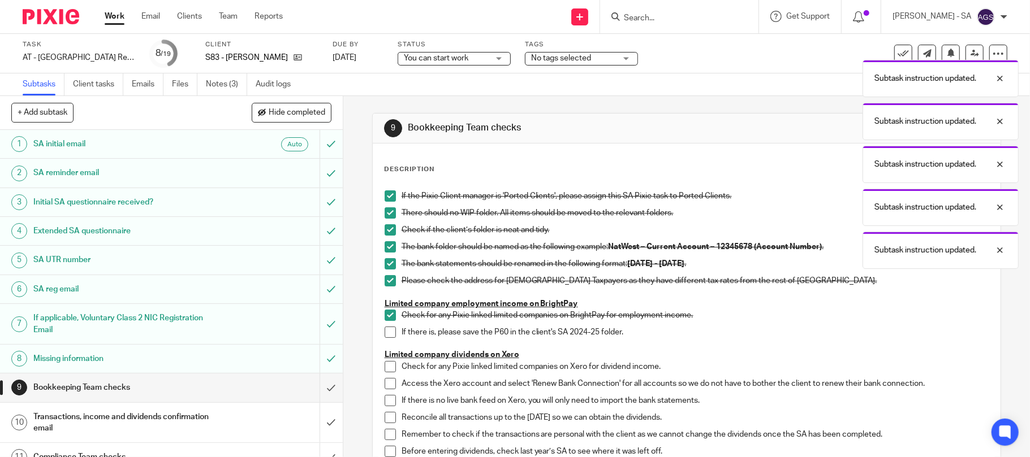
click at [385, 329] on span at bounding box center [390, 332] width 11 height 11
click at [385, 367] on span at bounding box center [390, 366] width 11 height 11
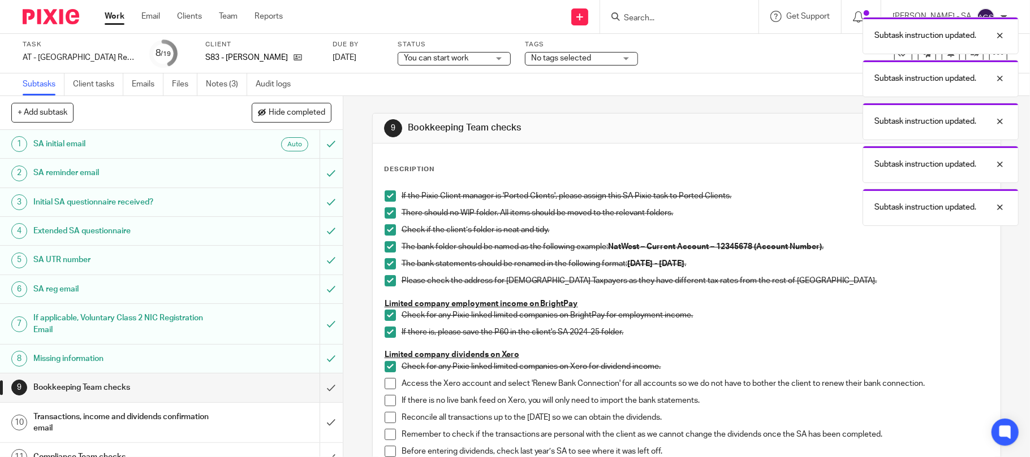
click at [385, 383] on span at bounding box center [390, 383] width 11 height 11
click at [385, 406] on span at bounding box center [390, 400] width 11 height 11
click at [385, 421] on span at bounding box center [390, 417] width 11 height 11
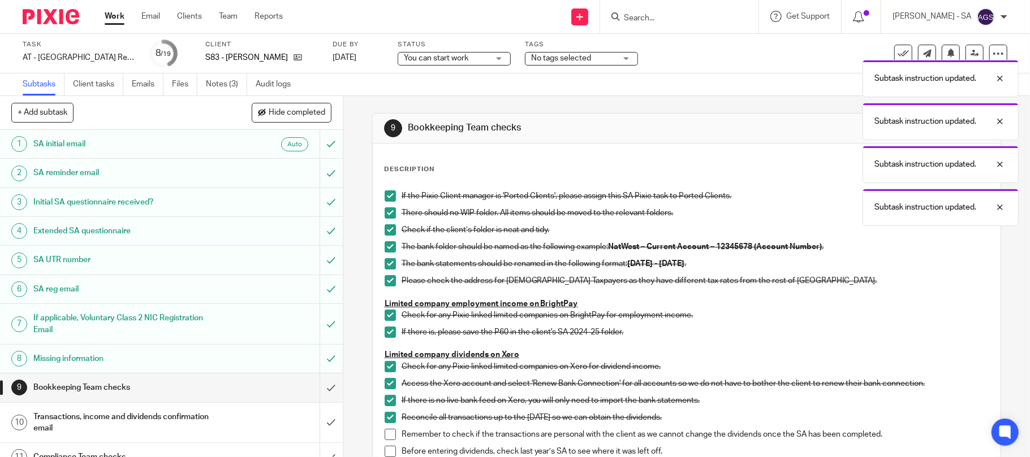
click at [388, 441] on li "Remember to check if the transactions are personal with the client as we cannot…" at bounding box center [687, 437] width 605 height 17
click at [385, 439] on span at bounding box center [390, 434] width 11 height 11
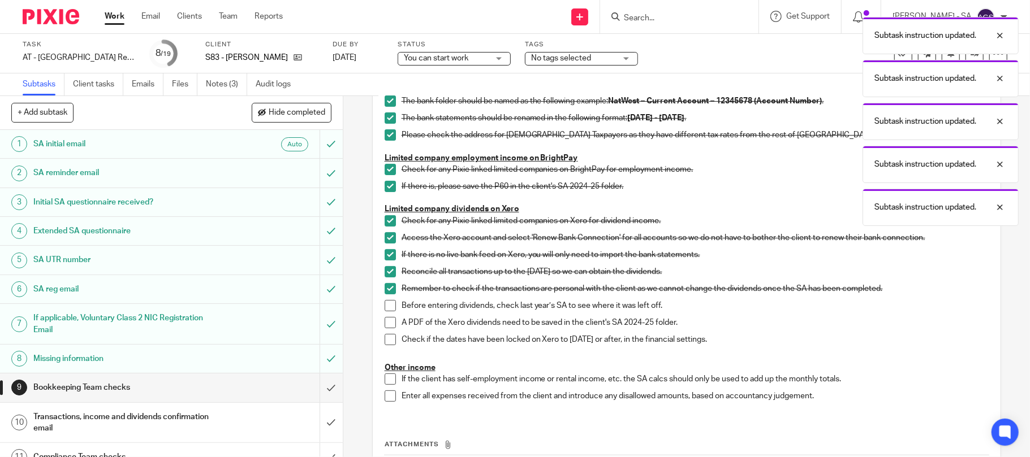
scroll to position [150, 0]
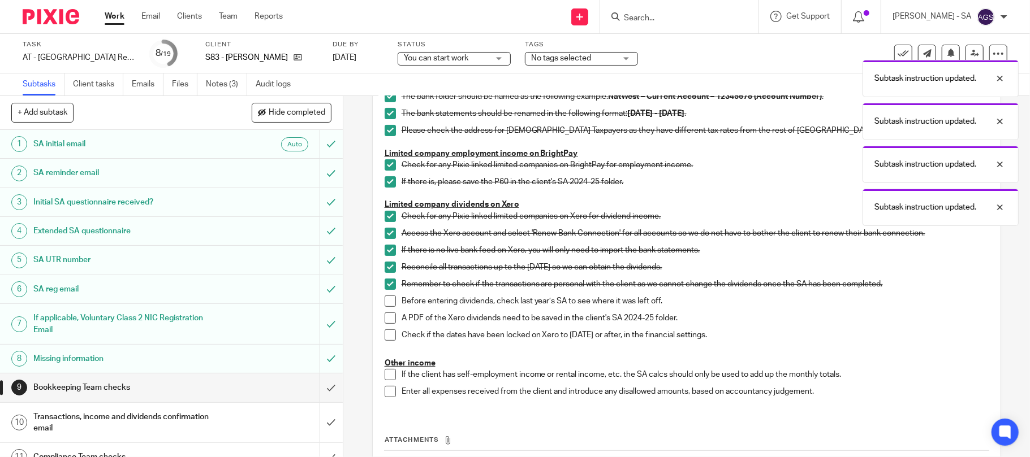
click at [385, 299] on span at bounding box center [390, 301] width 11 height 11
click at [386, 316] on span at bounding box center [390, 318] width 11 height 11
click at [386, 336] on span at bounding box center [390, 335] width 11 height 11
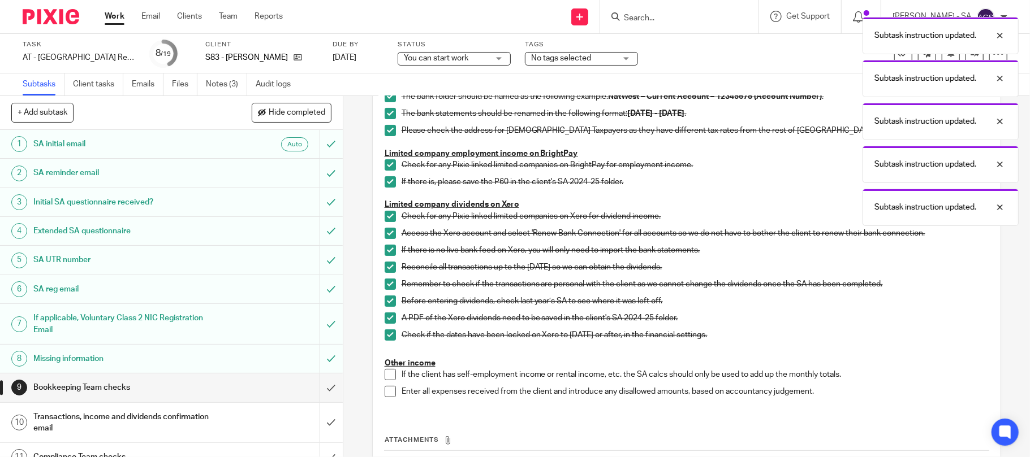
click at [385, 383] on li "If the client has self-employment income or rental income, etc. the SA calcs sh…" at bounding box center [687, 377] width 605 height 17
click at [385, 378] on span at bounding box center [390, 374] width 11 height 11
click at [385, 392] on span at bounding box center [390, 391] width 11 height 11
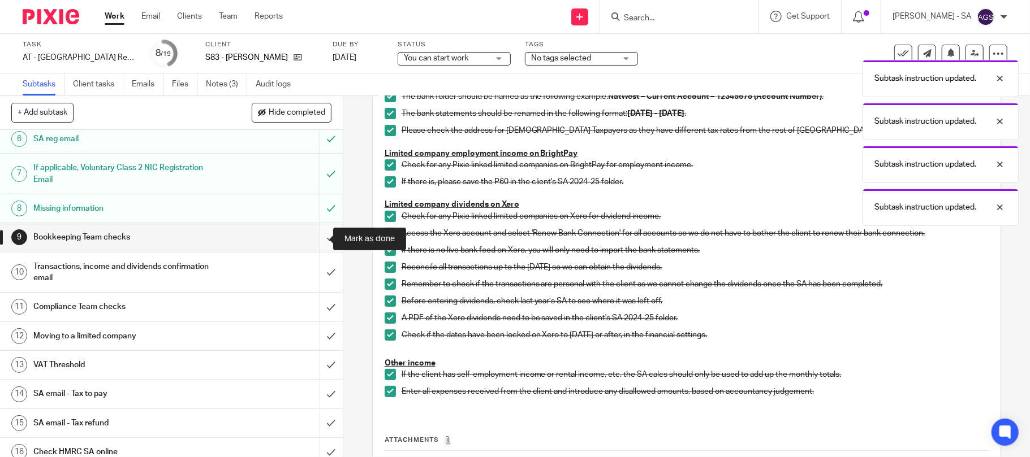
click at [322, 239] on input "submit" at bounding box center [171, 237] width 343 height 28
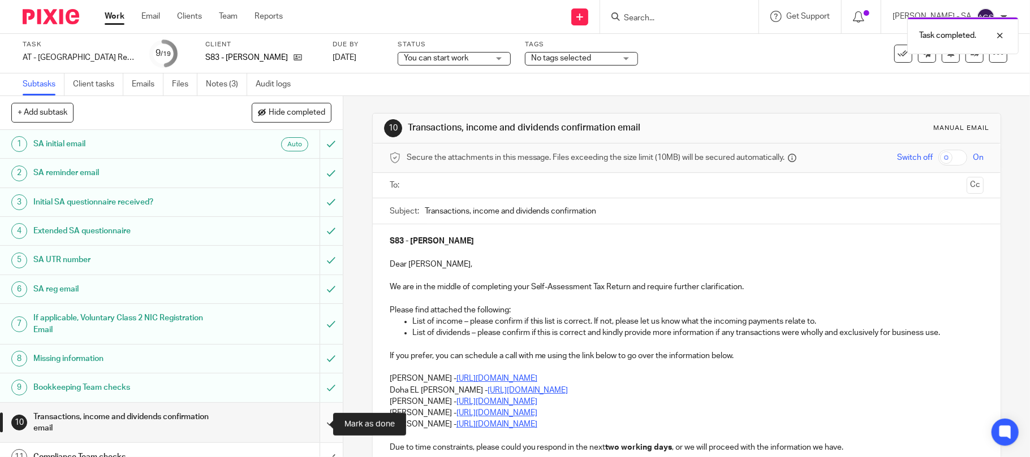
click at [318, 428] on input "submit" at bounding box center [171, 423] width 343 height 40
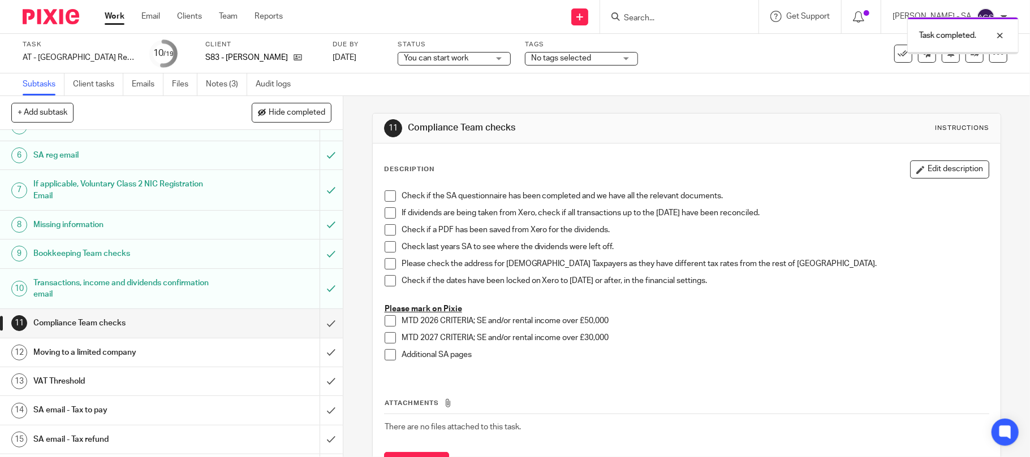
scroll to position [262, 0]
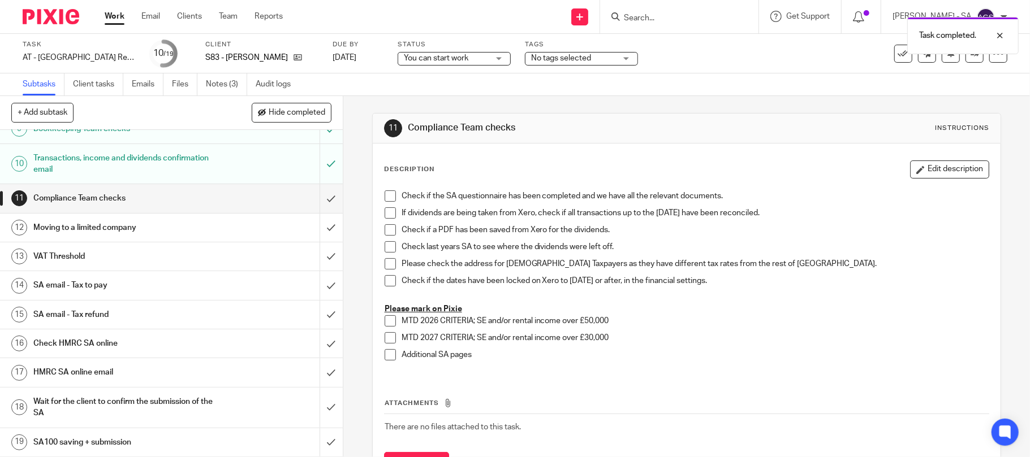
click at [98, 288] on h1 "SA email - Tax to pay" at bounding box center [124, 285] width 183 height 17
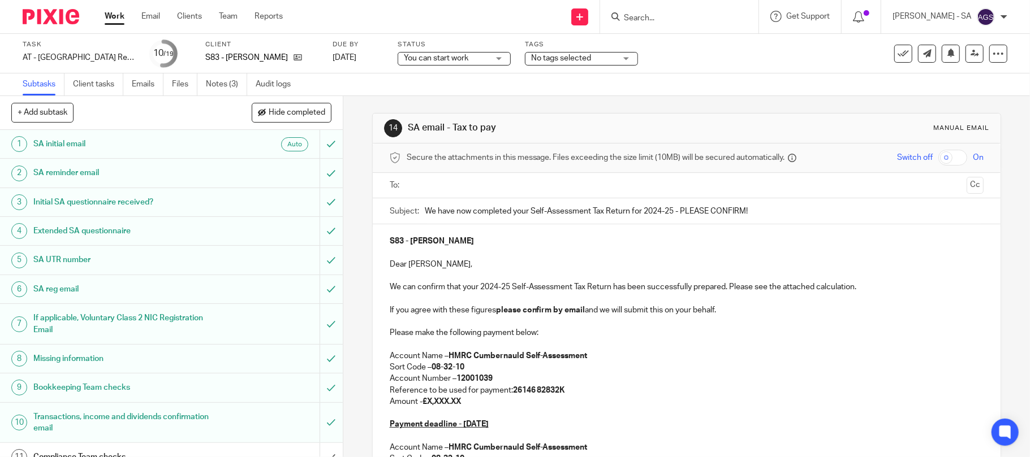
scroll to position [75, 0]
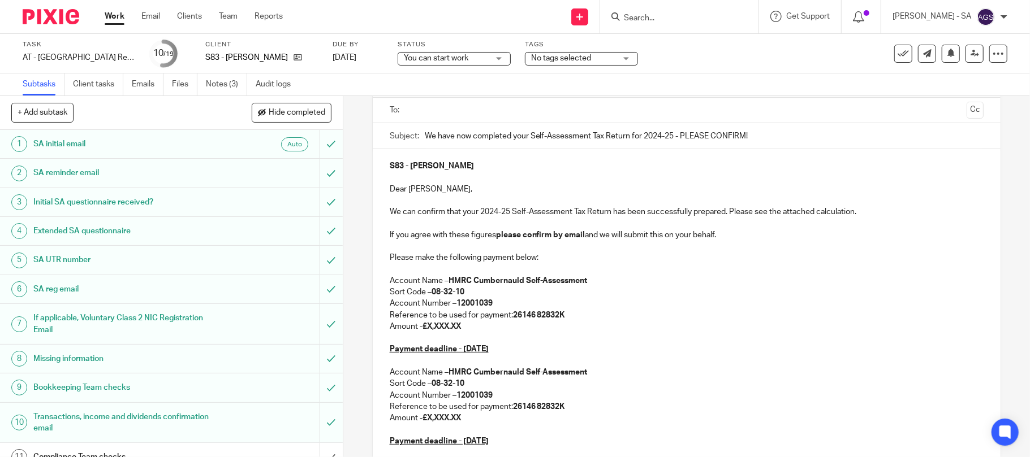
click at [466, 327] on p "Amount - £X,XXX.XX" at bounding box center [687, 326] width 594 height 11
click at [473, 421] on p "Amount - £X,XXX.XX" at bounding box center [687, 418] width 594 height 11
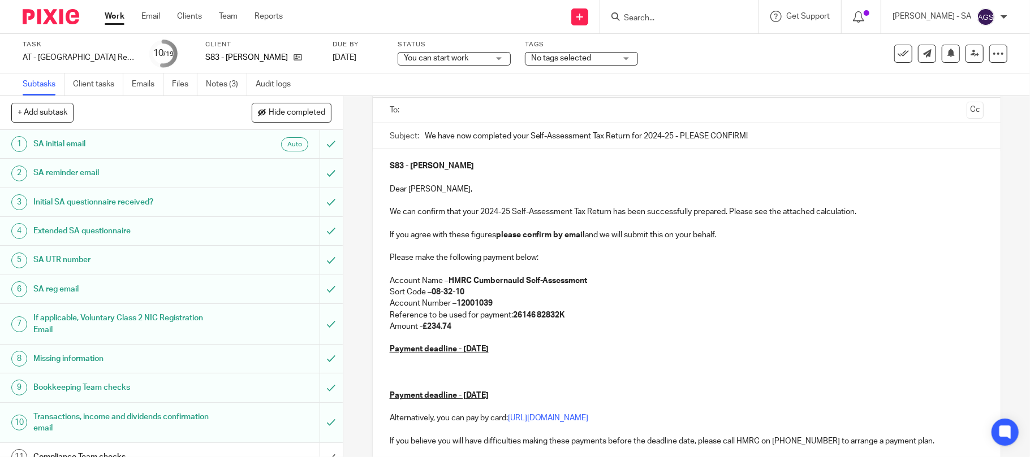
click at [521, 400] on p "Payment deadline - [DATE]" at bounding box center [687, 395] width 594 height 11
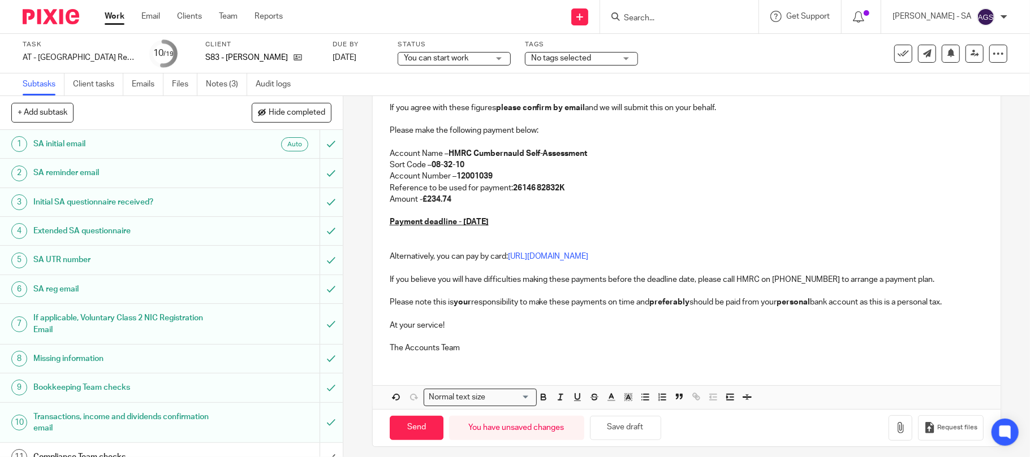
scroll to position [211, 0]
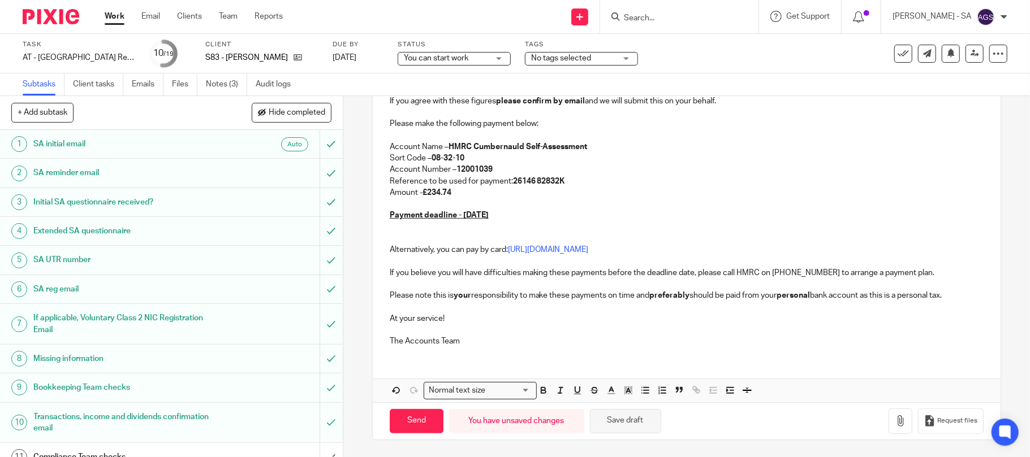
click at [607, 417] on button "Save draft" at bounding box center [625, 421] width 71 height 24
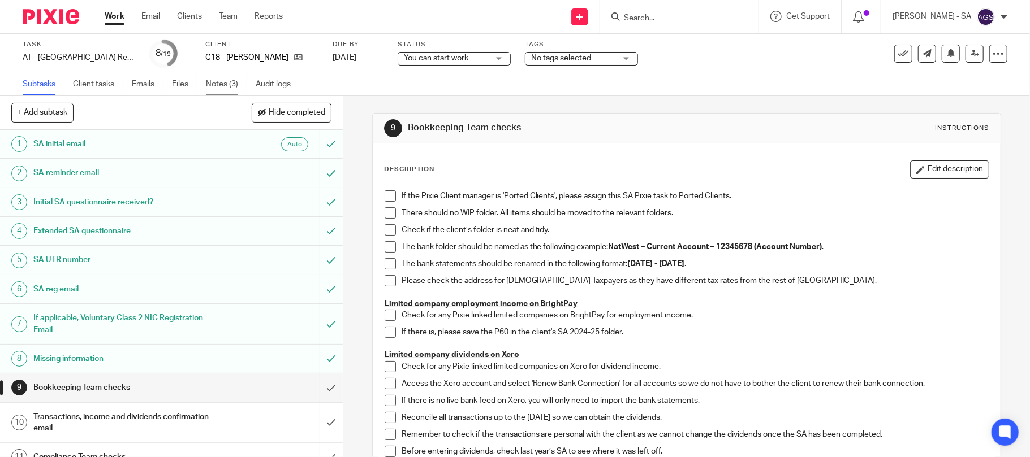
click at [224, 84] on link "Notes (3)" at bounding box center [226, 85] width 41 height 22
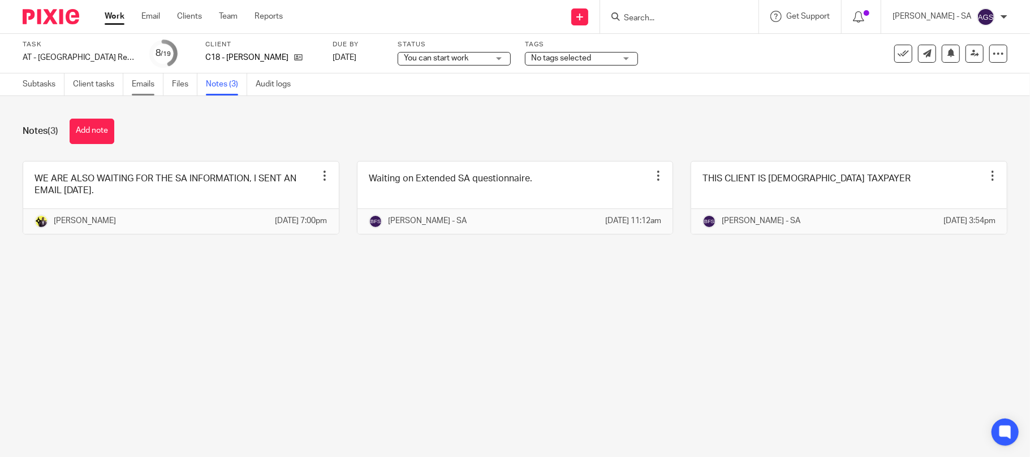
click at [146, 88] on link "Emails" at bounding box center [148, 85] width 32 height 22
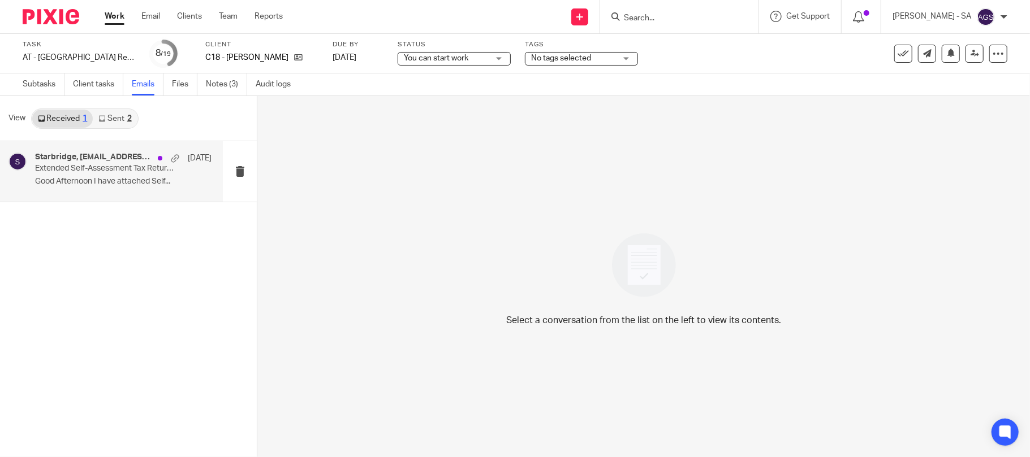
click at [107, 177] on p "Good Afternoon I have attached Self..." at bounding box center [123, 182] width 176 height 10
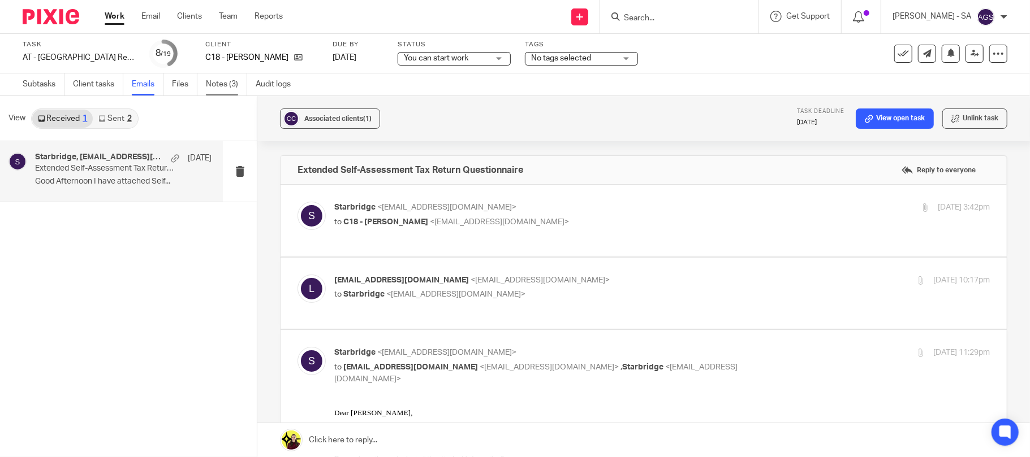
click at [233, 89] on link "Notes (3)" at bounding box center [226, 85] width 41 height 22
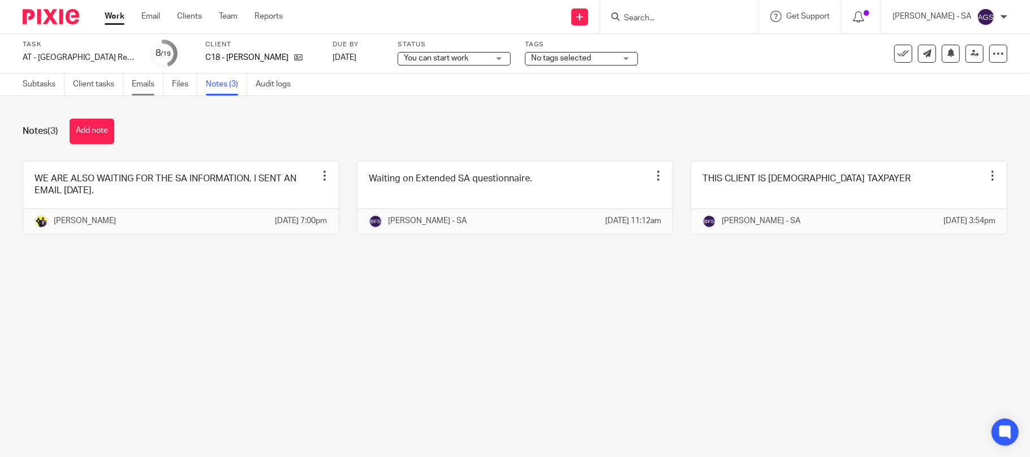
click at [132, 85] on link "Emails" at bounding box center [148, 85] width 32 height 22
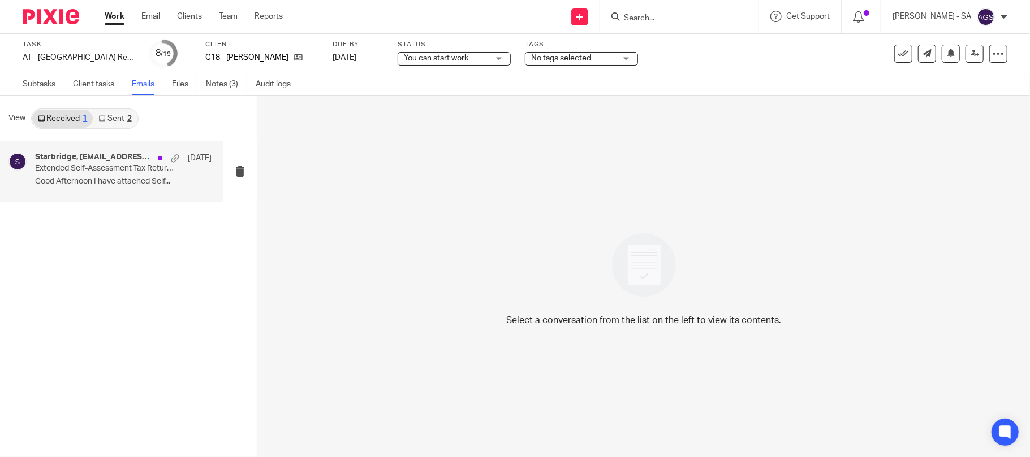
click at [81, 184] on p "Good Afternoon I have attached Self..." at bounding box center [123, 182] width 176 height 10
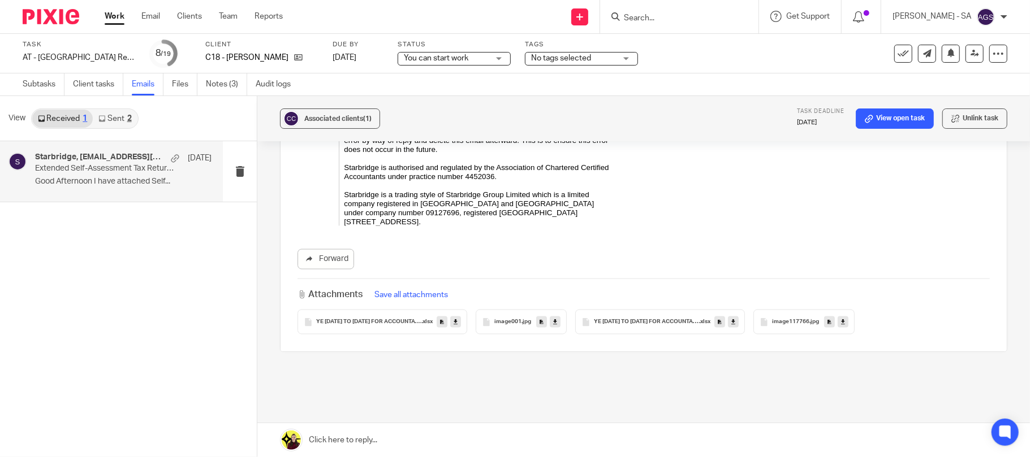
scroll to position [1276, 0]
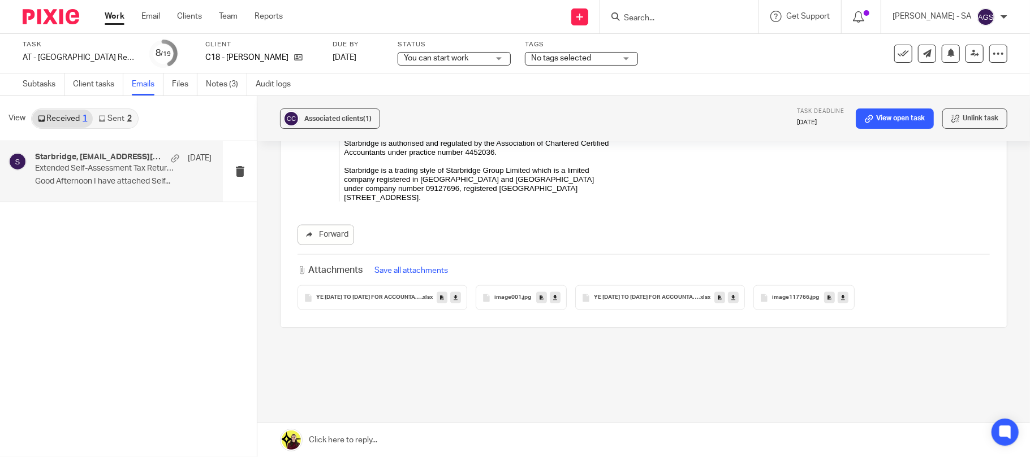
click at [368, 295] on span "YE [DATE] TO [DATE] FOR ACCOUNTANT FINAL 201124 - Workings" at bounding box center [368, 298] width 105 height 7
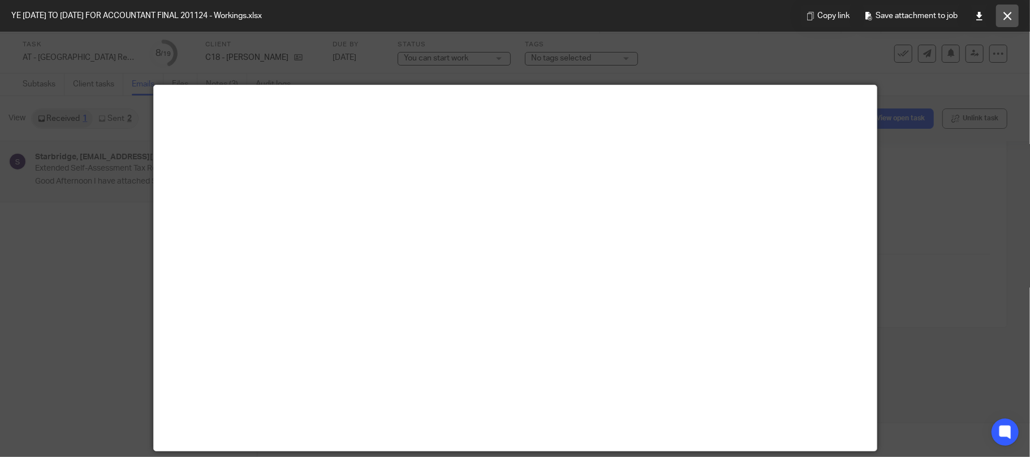
click at [1001, 21] on button at bounding box center [1007, 16] width 23 height 23
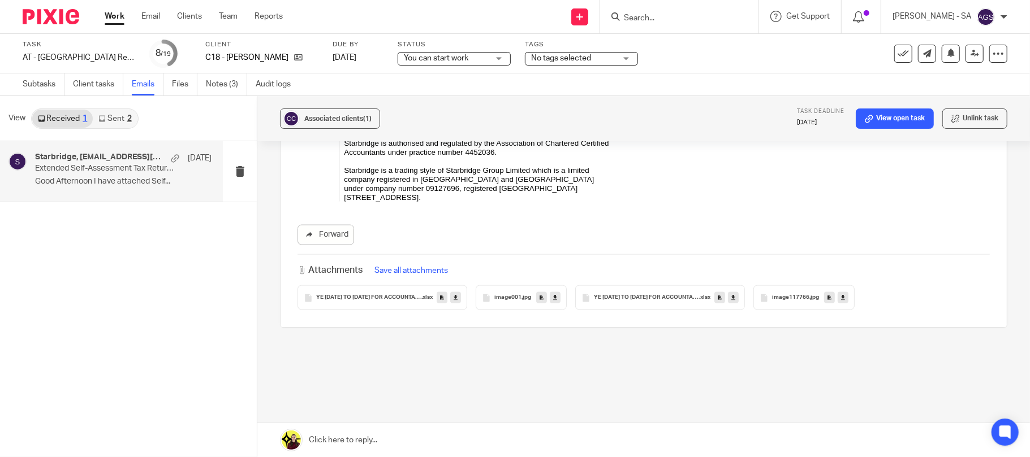
click at [650, 295] on span "YE NOV22 TO MARCH 2024 FOR ACCOUNTANT FINAL 201124" at bounding box center [646, 298] width 105 height 7
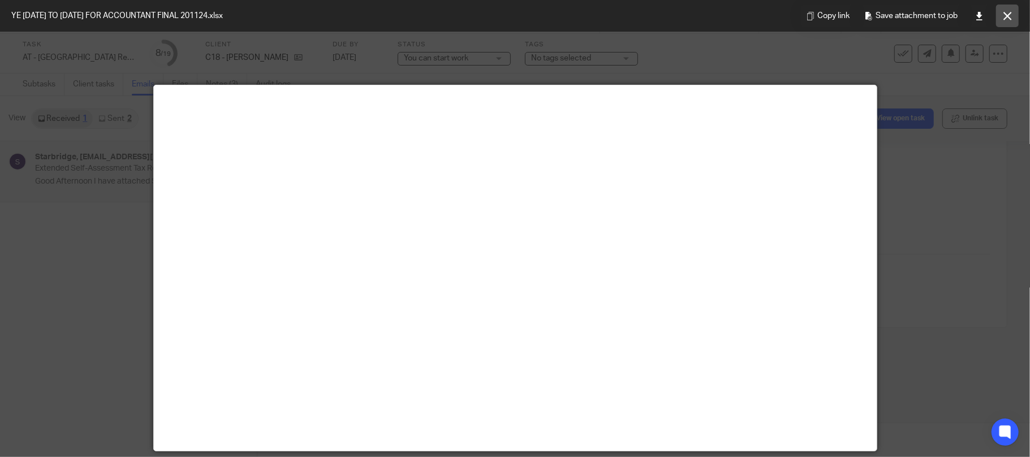
click at [1007, 16] on icon at bounding box center [1007, 16] width 8 height 8
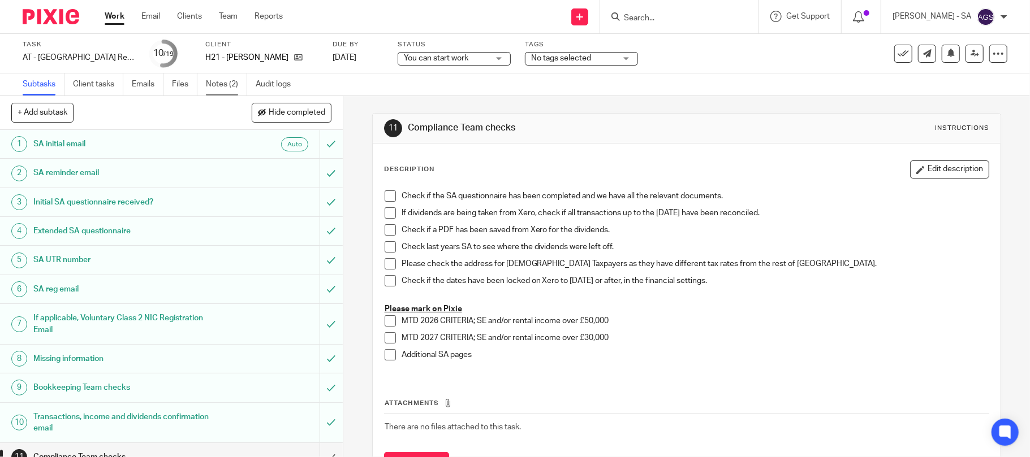
click at [219, 84] on link "Notes (2)" at bounding box center [226, 85] width 41 height 22
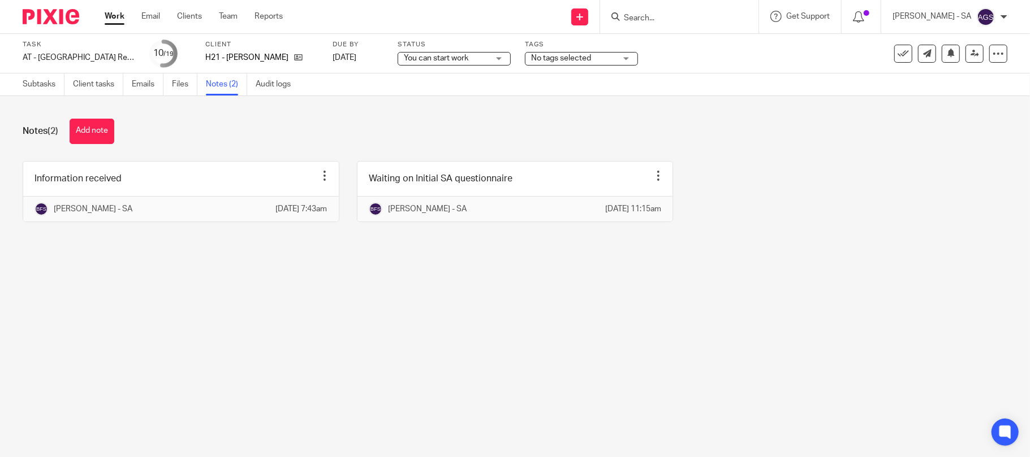
click at [130, 89] on ul "Subtasks Client tasks Emails Files Notes (2) Audit logs" at bounding box center [165, 85] width 285 height 22
click at [140, 92] on link "Emails" at bounding box center [148, 85] width 32 height 22
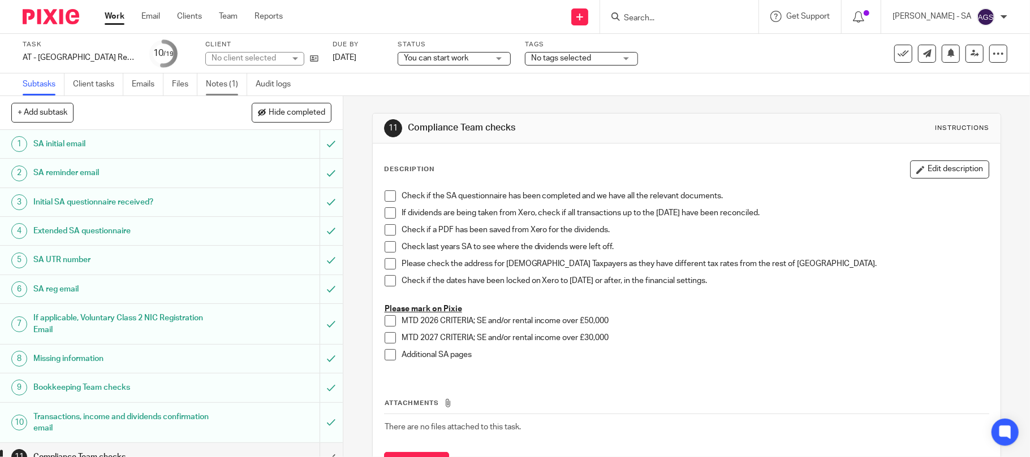
click at [226, 82] on link "Notes (1)" at bounding box center [226, 85] width 41 height 22
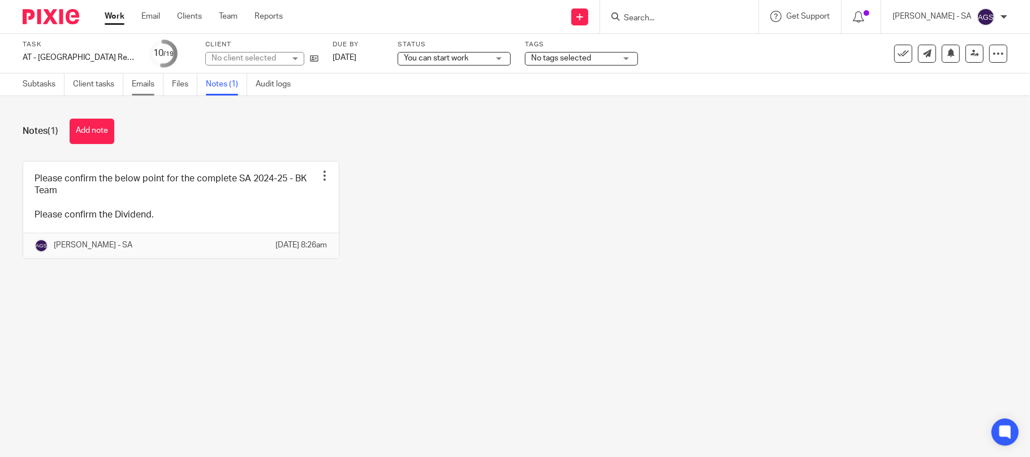
click at [143, 81] on link "Emails" at bounding box center [148, 85] width 32 height 22
click at [311, 62] on icon at bounding box center [314, 58] width 8 height 8
click at [40, 87] on link "Subtasks" at bounding box center [44, 85] width 42 height 22
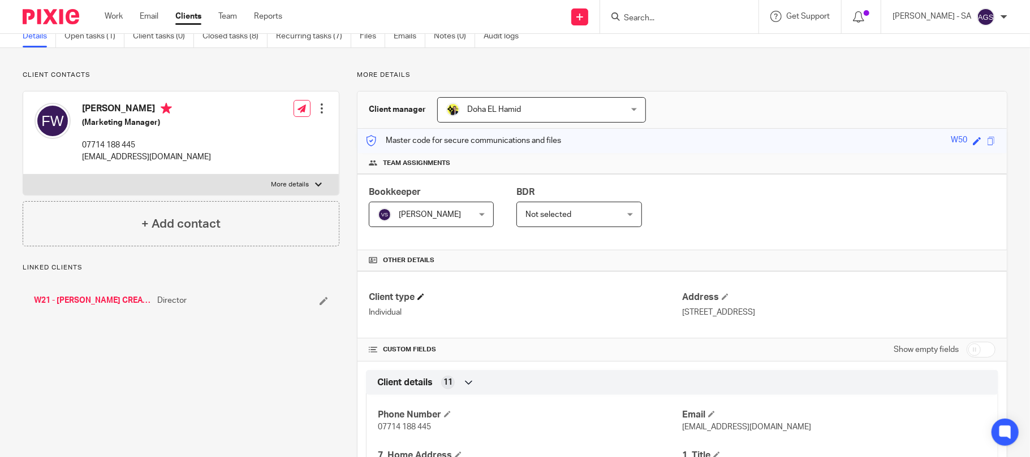
scroll to position [75, 0]
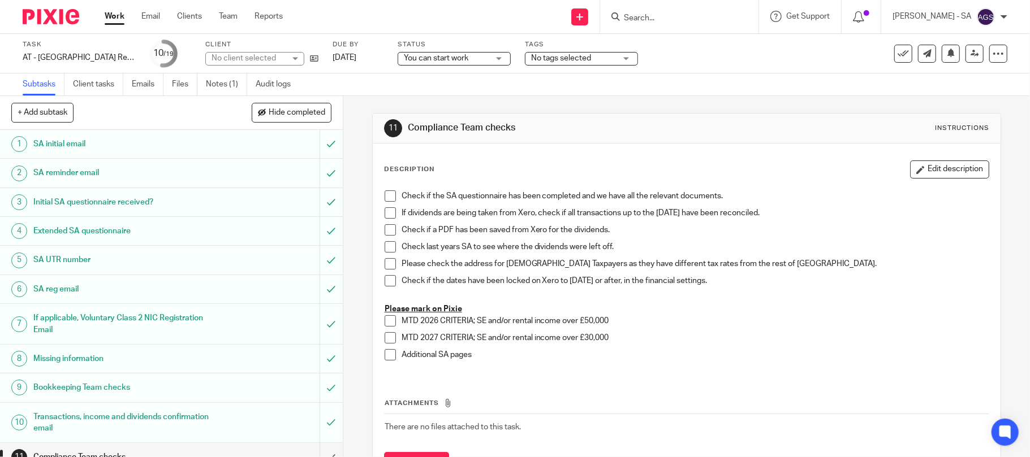
scroll to position [150, 0]
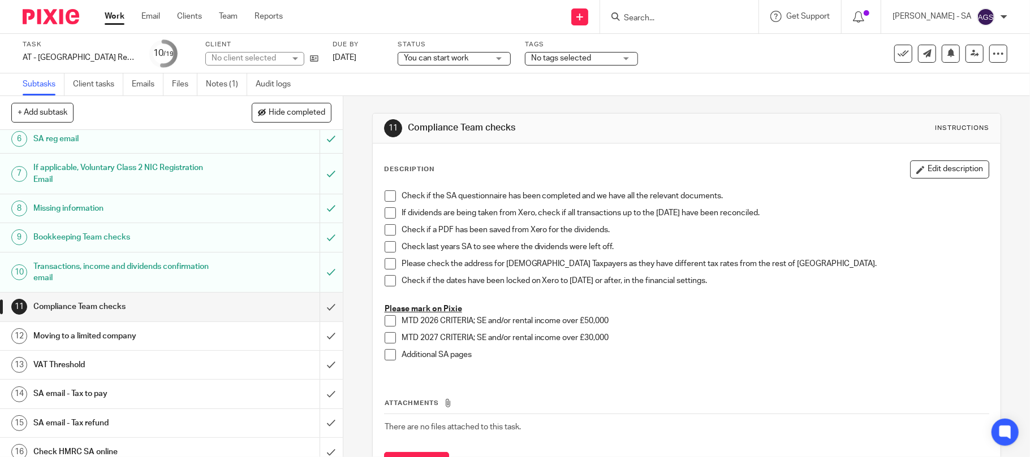
click at [232, 205] on div "Missing information" at bounding box center [170, 208] width 275 height 17
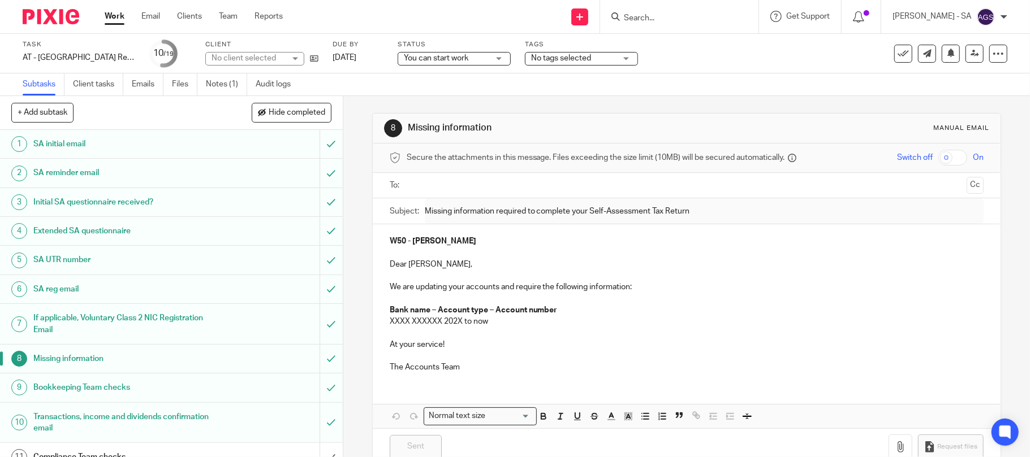
click at [179, 378] on link "9 Bookkeeping Team checks" at bounding box center [160, 388] width 320 height 28
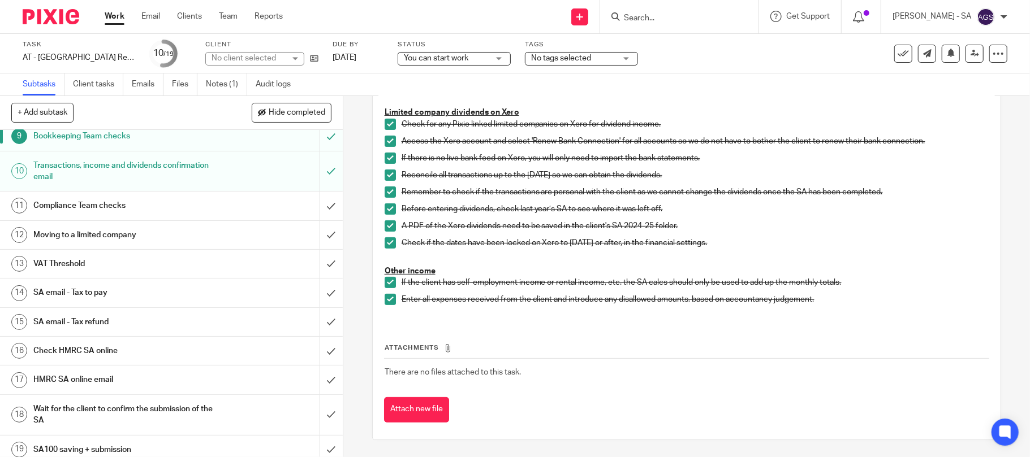
scroll to position [262, 0]
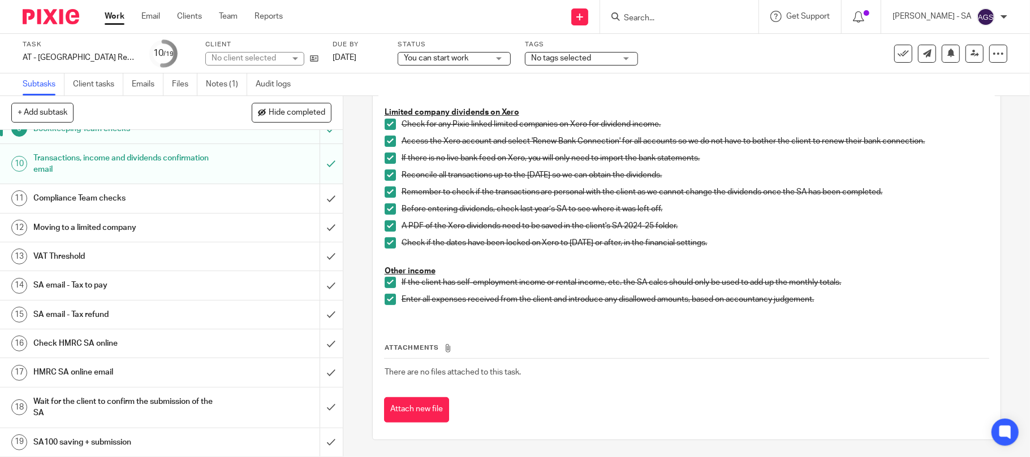
click at [89, 288] on h1 "SA email - Tax to pay" at bounding box center [124, 285] width 183 height 17
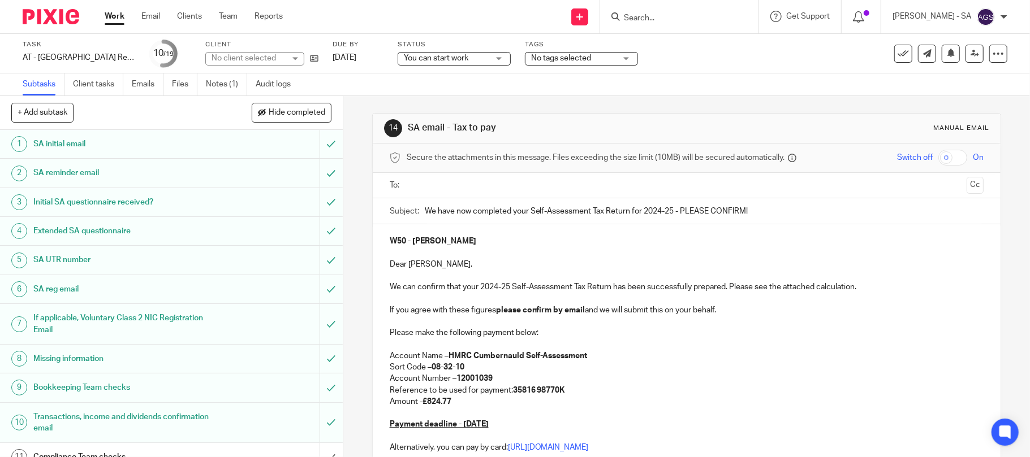
scroll to position [75, 0]
